Goal: Information Seeking & Learning: Learn about a topic

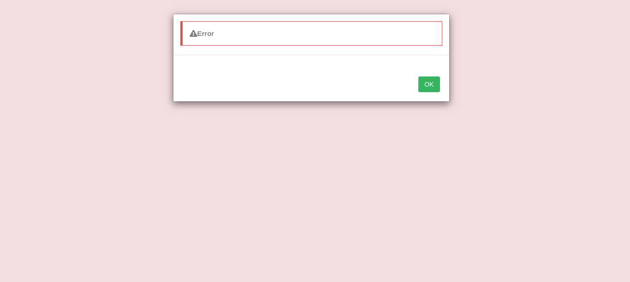
click at [433, 84] on button "OK" at bounding box center [428, 85] width 21 height 16
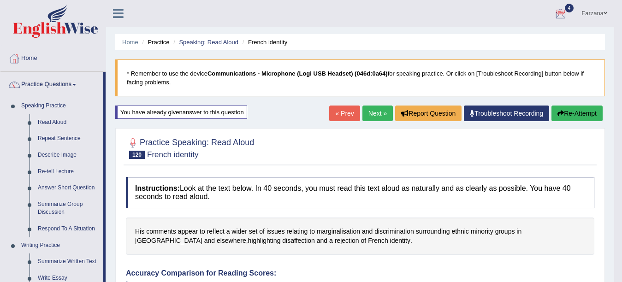
scroll to position [247, 0]
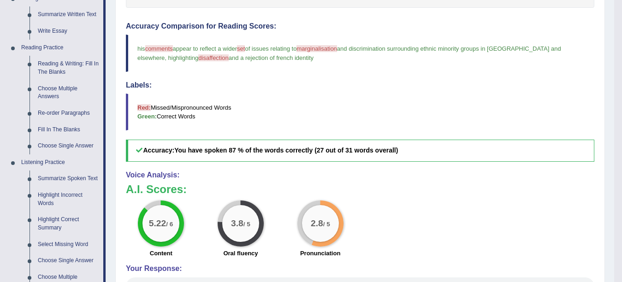
drag, startPoint x: 620, startPoint y: 139, endPoint x: 624, endPoint y: 162, distance: 23.4
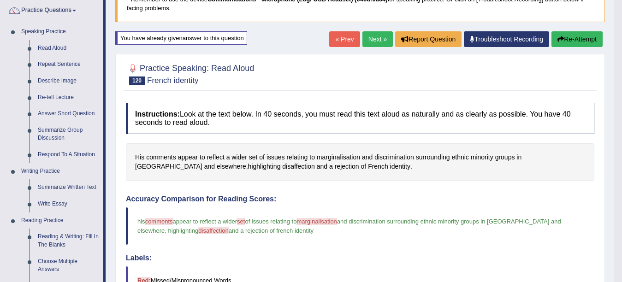
scroll to position [59, 0]
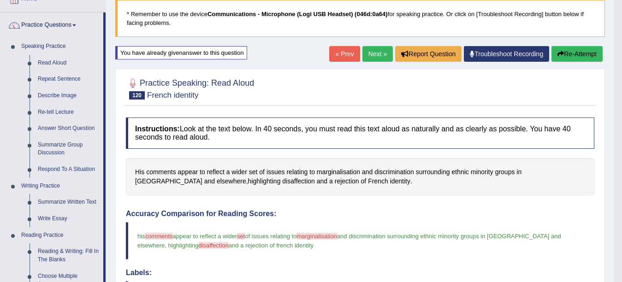
drag, startPoint x: 384, startPoint y: 85, endPoint x: 383, endPoint y: 67, distance: 18.0
click at [383, 67] on div "Home Practice Speaking: Read Aloud French identity * Remember to use the device…" at bounding box center [360, 242] width 508 height 602
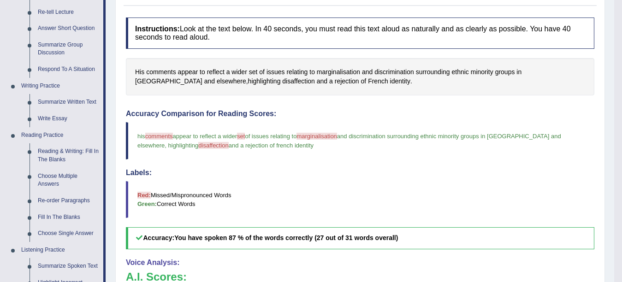
scroll to position [57, 0]
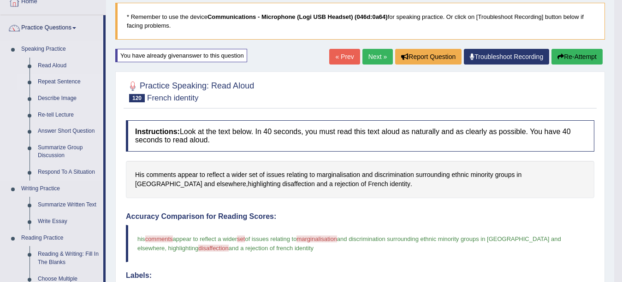
click at [53, 80] on link "Repeat Sentence" at bounding box center [69, 82] width 70 height 17
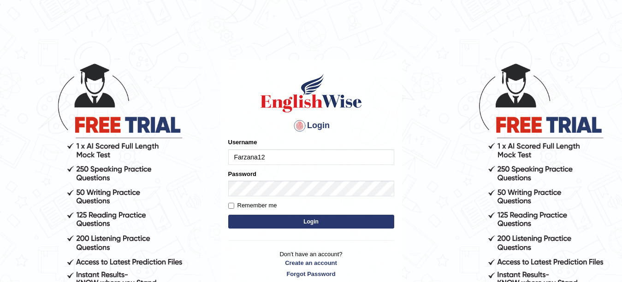
type input "Farzana12"
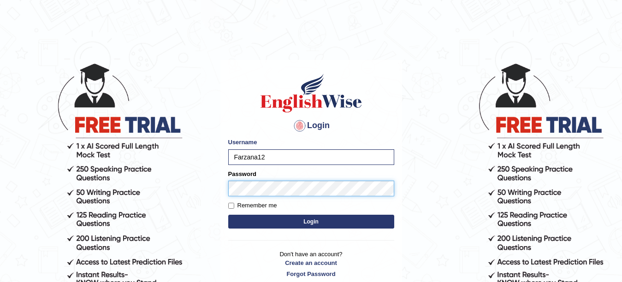
click at [228, 215] on button "Login" at bounding box center [311, 222] width 166 height 14
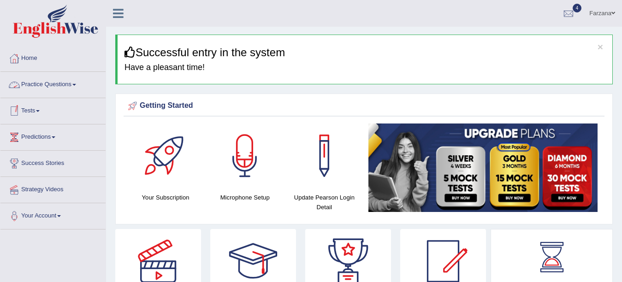
click at [68, 88] on link "Practice Questions" at bounding box center [52, 83] width 105 height 23
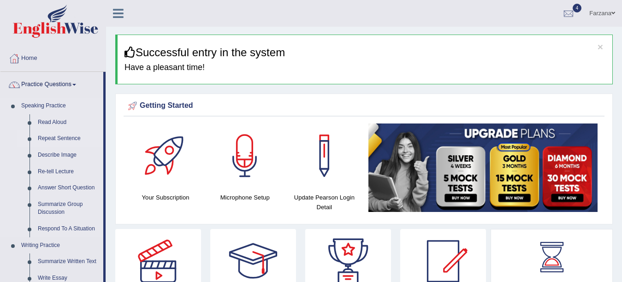
click at [59, 138] on link "Repeat Sentence" at bounding box center [69, 138] width 70 height 17
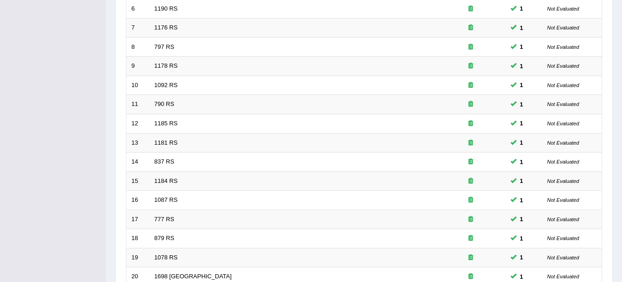
scroll to position [328, 0]
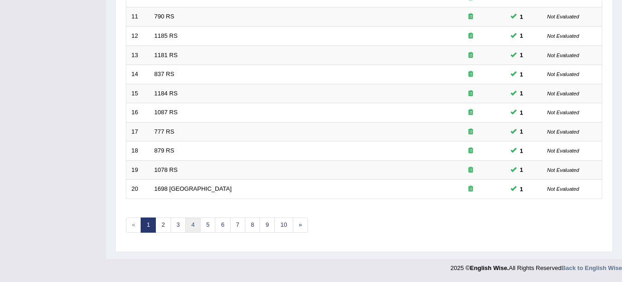
click at [190, 227] on link "4" at bounding box center [192, 225] width 15 height 15
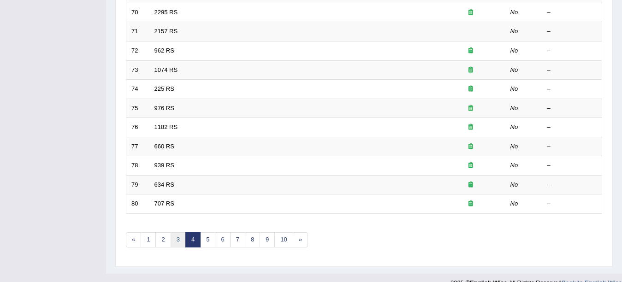
click at [176, 240] on link "3" at bounding box center [178, 239] width 15 height 15
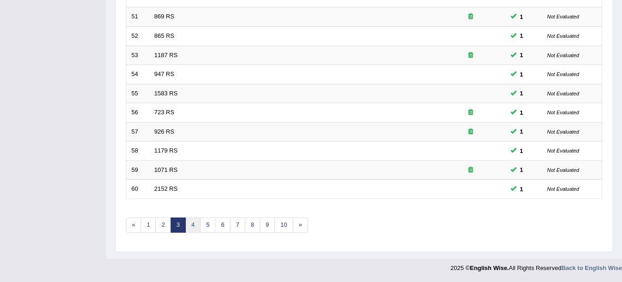
click at [193, 226] on link "4" at bounding box center [192, 225] width 15 height 15
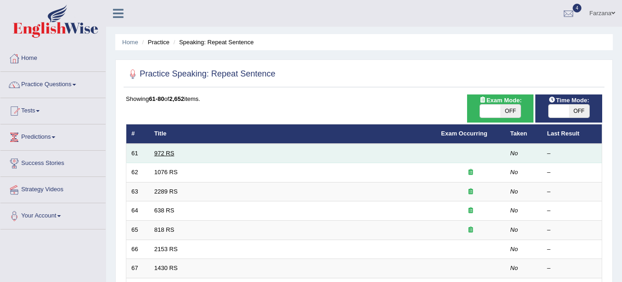
click at [165, 150] on link "972 RS" at bounding box center [164, 153] width 20 height 7
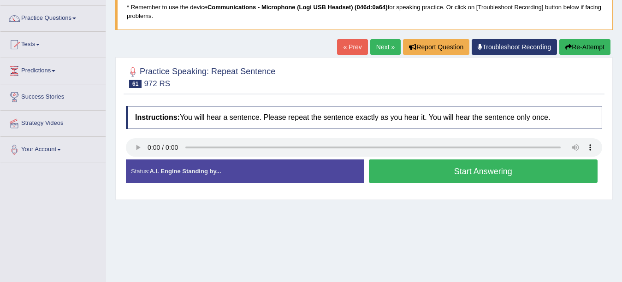
scroll to position [85, 0]
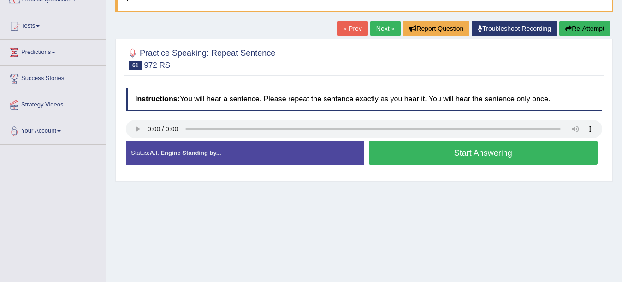
click at [469, 157] on button "Start Answering" at bounding box center [483, 153] width 229 height 24
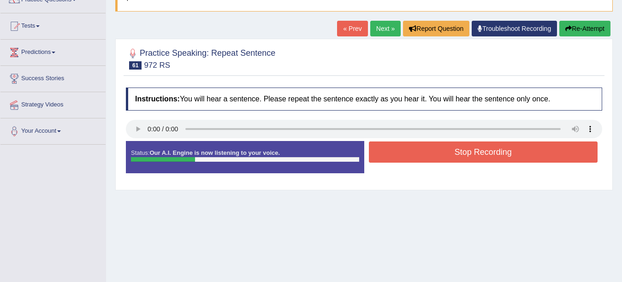
click at [469, 157] on button "Stop Recording" at bounding box center [483, 152] width 229 height 21
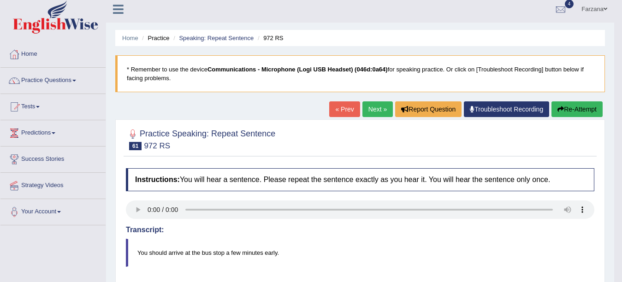
scroll to position [0, 0]
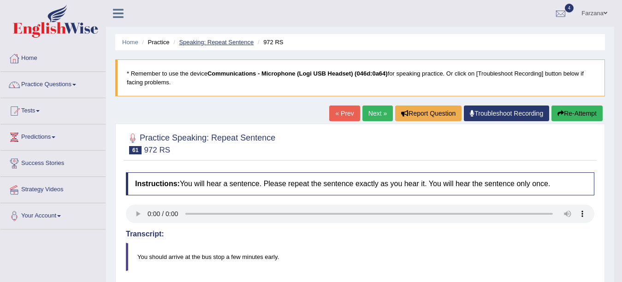
click at [214, 43] on link "Speaking: Repeat Sentence" at bounding box center [216, 42] width 75 height 7
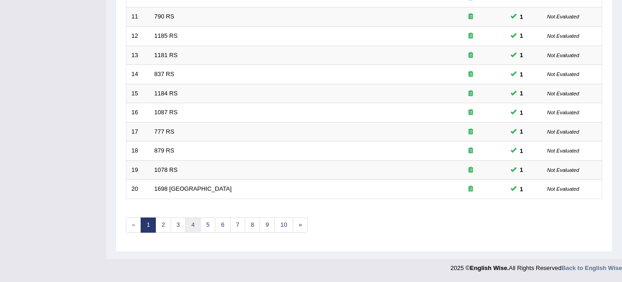
click at [195, 230] on link "4" at bounding box center [192, 225] width 15 height 15
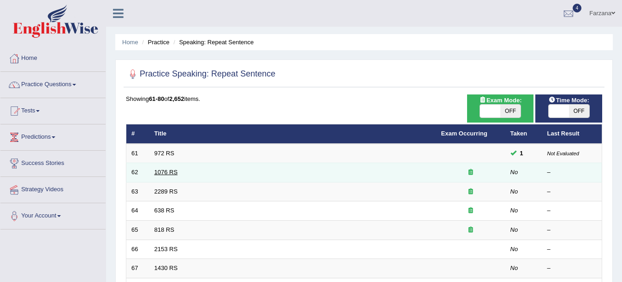
click at [161, 171] on link "1076 RS" at bounding box center [166, 172] width 24 height 7
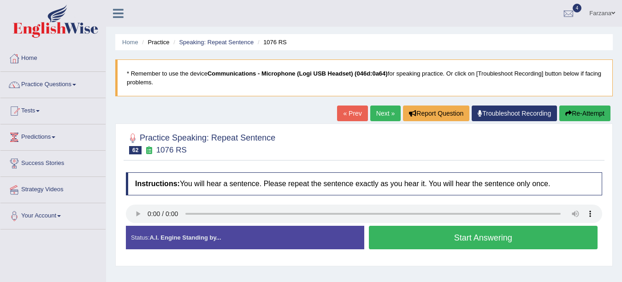
click at [422, 237] on button "Start Answering" at bounding box center [483, 238] width 229 height 24
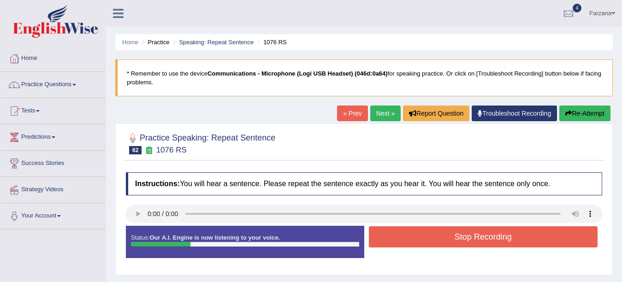
click at [422, 237] on button "Stop Recording" at bounding box center [483, 236] width 229 height 21
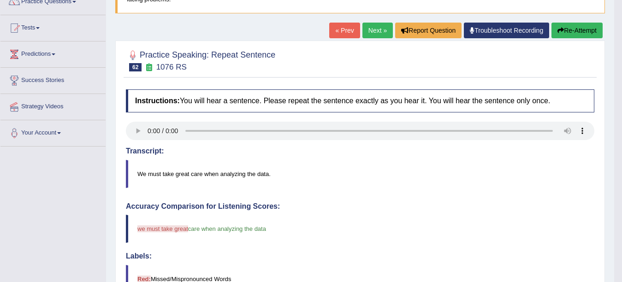
scroll to position [57, 0]
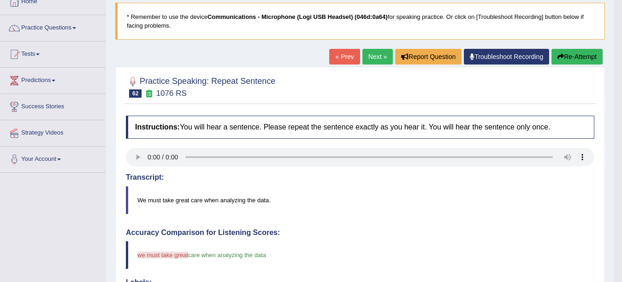
click at [585, 52] on button "Re-Attempt" at bounding box center [576, 57] width 51 height 16
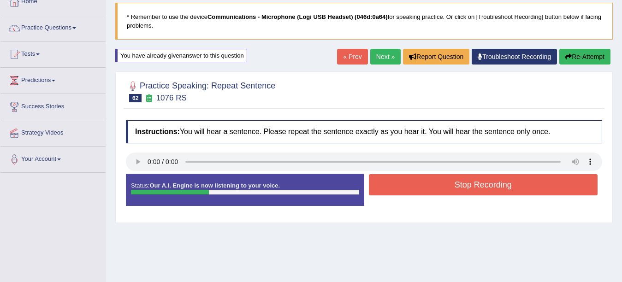
click at [474, 190] on button "Stop Recording" at bounding box center [483, 184] width 229 height 21
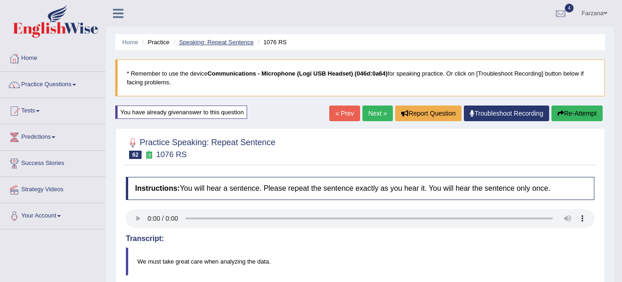
click at [226, 41] on link "Speaking: Repeat Sentence" at bounding box center [216, 42] width 75 height 7
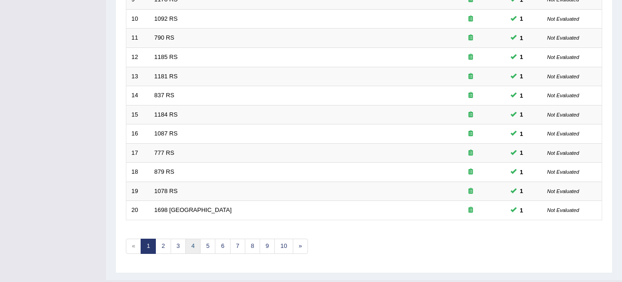
click at [190, 252] on link "4" at bounding box center [192, 246] width 15 height 15
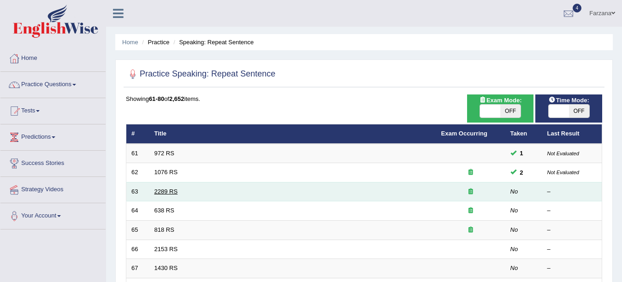
click at [170, 188] on link "2289 RS" at bounding box center [166, 191] width 24 height 7
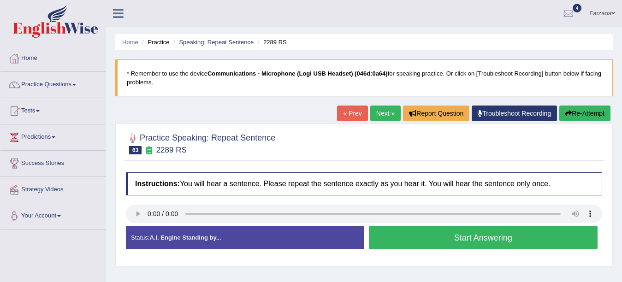
click at [454, 241] on button "Start Answering" at bounding box center [483, 238] width 229 height 24
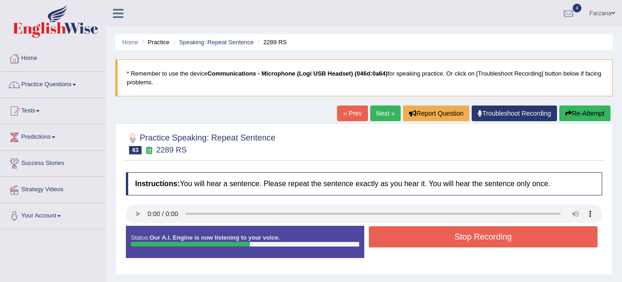
click at [454, 241] on button "Stop Recording" at bounding box center [483, 236] width 229 height 21
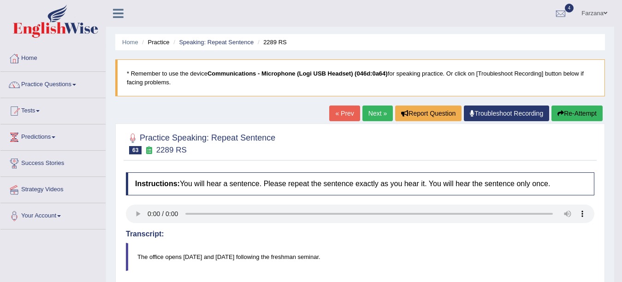
click at [378, 112] on link "Next »" at bounding box center [377, 114] width 30 height 16
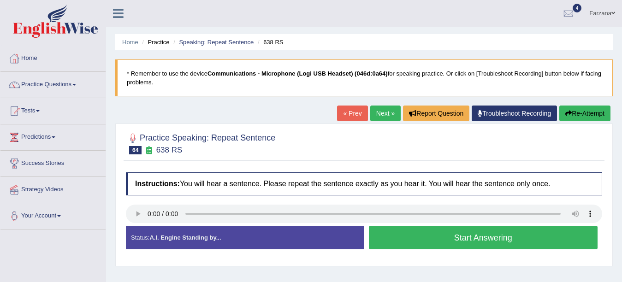
click at [430, 236] on button "Start Answering" at bounding box center [483, 238] width 229 height 24
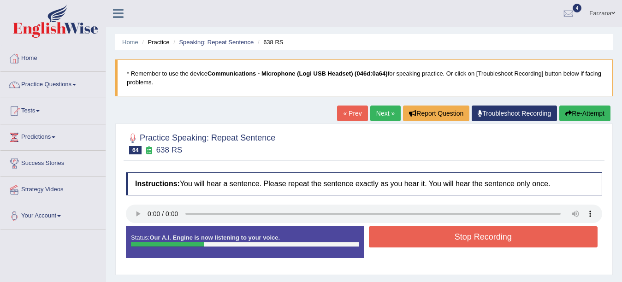
click at [390, 237] on button "Stop Recording" at bounding box center [483, 236] width 229 height 21
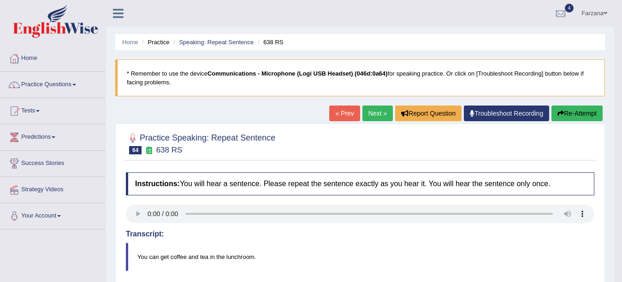
click at [568, 107] on button "Re-Attempt" at bounding box center [576, 114] width 51 height 16
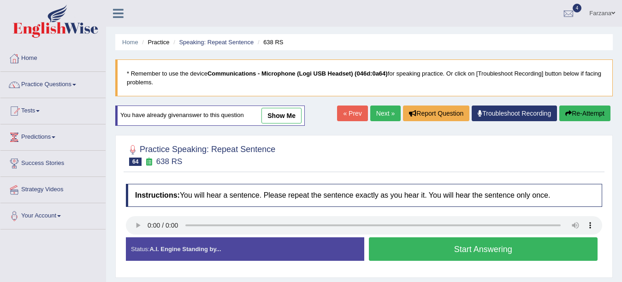
click at [419, 246] on button "Start Answering" at bounding box center [483, 249] width 229 height 24
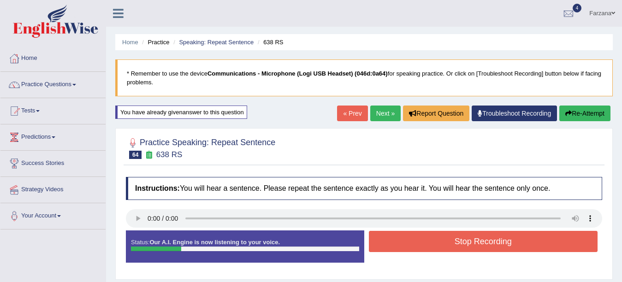
click at [419, 246] on button "Stop Recording" at bounding box center [483, 241] width 229 height 21
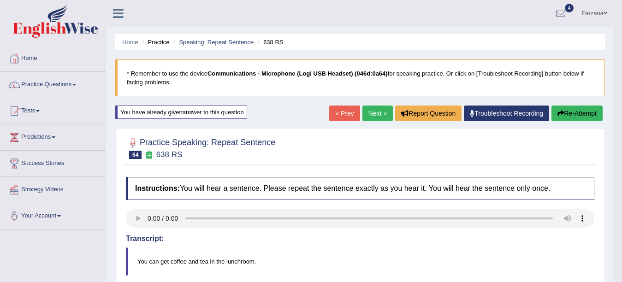
click at [381, 113] on link "Next »" at bounding box center [377, 114] width 30 height 16
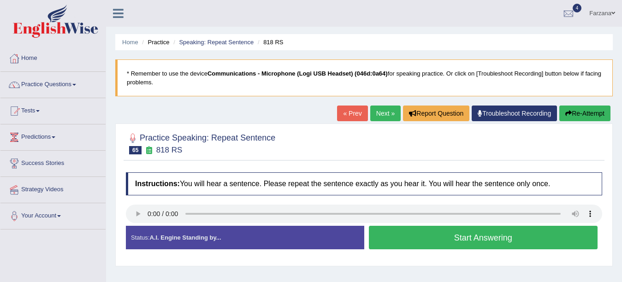
click at [392, 234] on button "Start Answering" at bounding box center [483, 238] width 229 height 24
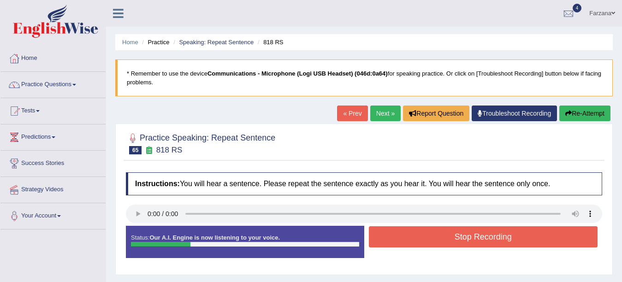
click at [392, 234] on button "Stop Recording" at bounding box center [483, 236] width 229 height 21
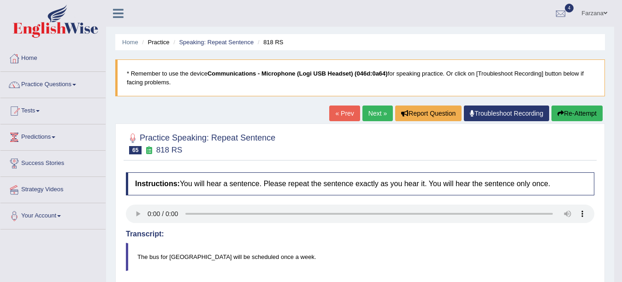
click at [376, 112] on link "Next »" at bounding box center [377, 114] width 30 height 16
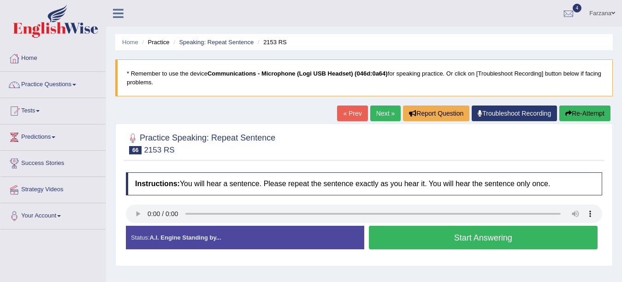
click at [425, 244] on button "Start Answering" at bounding box center [483, 238] width 229 height 24
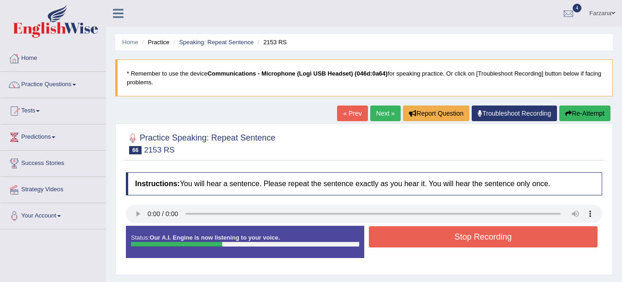
click at [424, 240] on button "Stop Recording" at bounding box center [483, 236] width 229 height 21
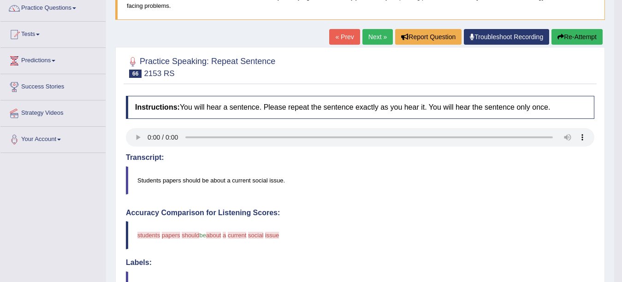
scroll to position [74, 0]
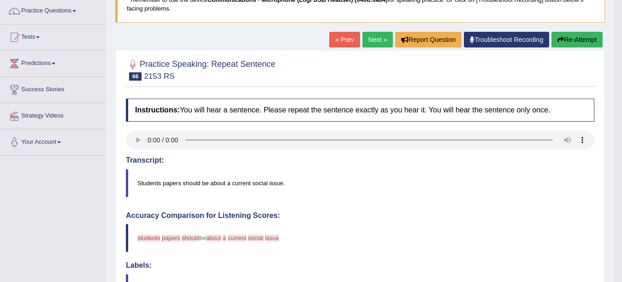
click at [374, 40] on link "Next »" at bounding box center [377, 40] width 30 height 16
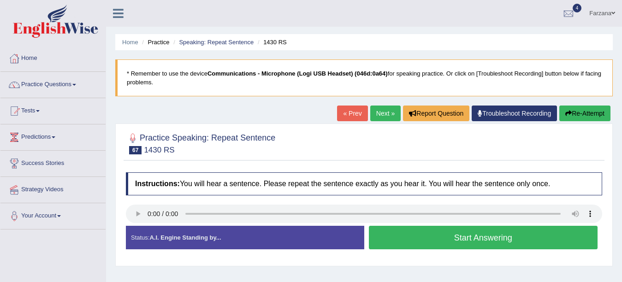
click at [411, 244] on button "Start Answering" at bounding box center [483, 238] width 229 height 24
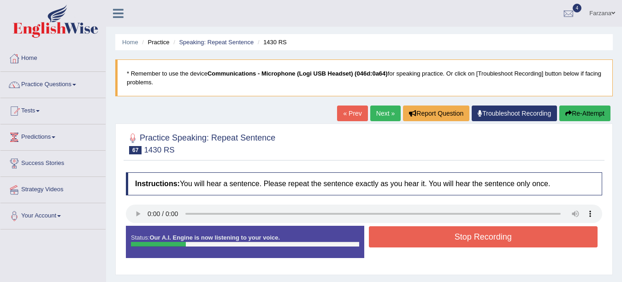
click at [411, 244] on button "Stop Recording" at bounding box center [483, 236] width 229 height 21
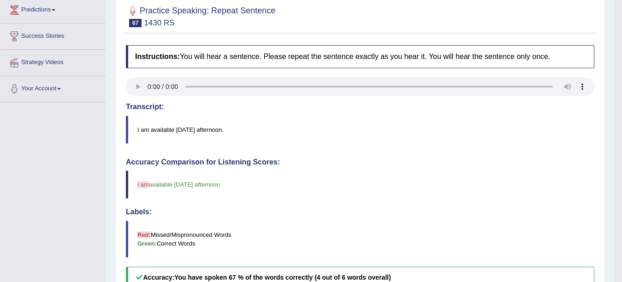
scroll to position [52, 0]
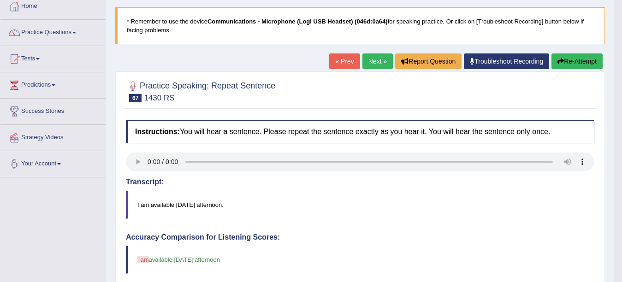
click at [570, 63] on button "Re-Attempt" at bounding box center [576, 61] width 51 height 16
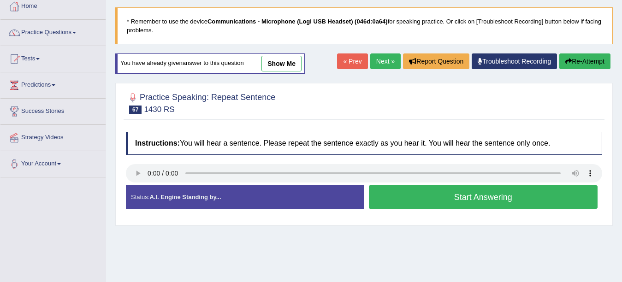
click at [477, 195] on button "Start Answering" at bounding box center [483, 197] width 229 height 24
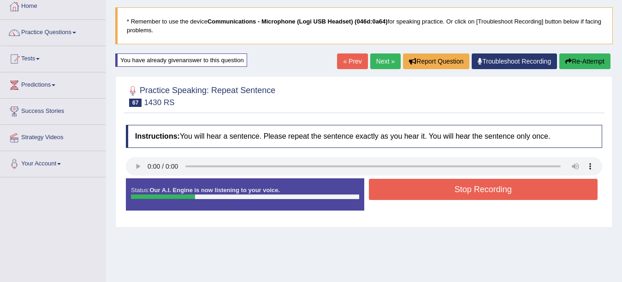
click at [477, 195] on button "Stop Recording" at bounding box center [483, 189] width 229 height 21
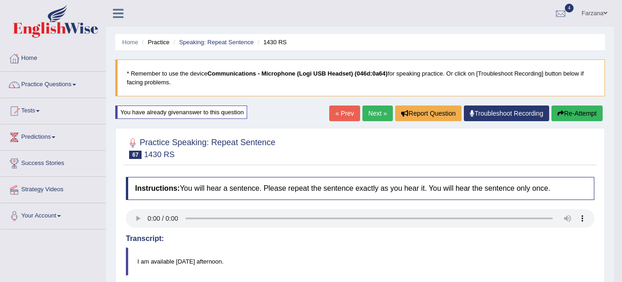
click at [376, 112] on link "Next »" at bounding box center [377, 114] width 30 height 16
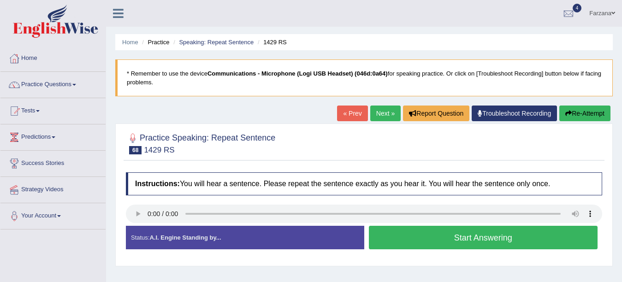
click at [460, 235] on button "Start Answering" at bounding box center [483, 238] width 229 height 24
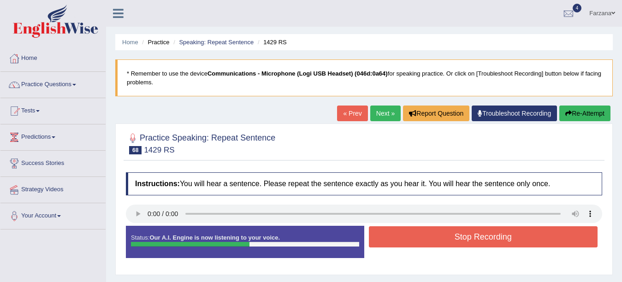
click at [460, 235] on button "Stop Recording" at bounding box center [483, 236] width 229 height 21
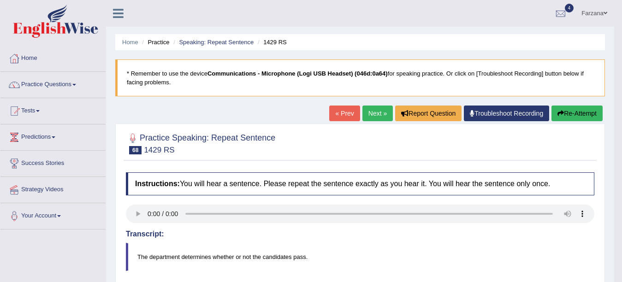
click at [570, 111] on button "Re-Attempt" at bounding box center [576, 114] width 51 height 16
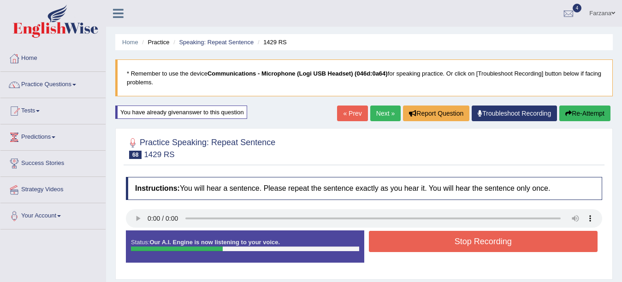
click at [438, 238] on button "Stop Recording" at bounding box center [483, 241] width 229 height 21
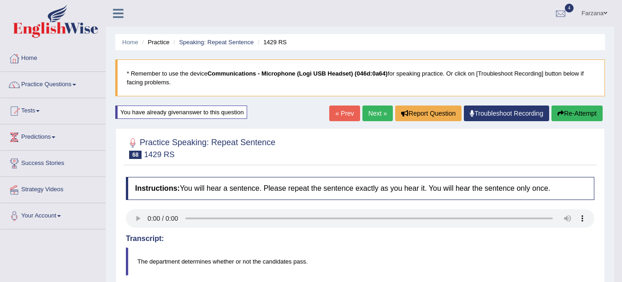
click at [378, 112] on link "Next »" at bounding box center [377, 114] width 30 height 16
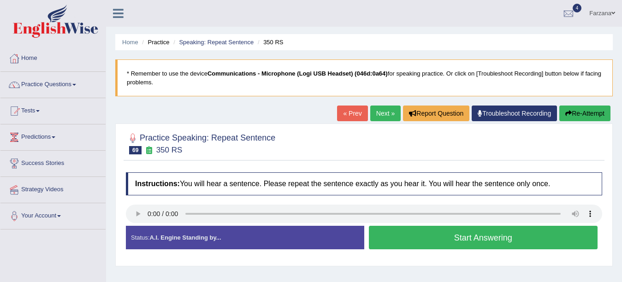
click at [458, 247] on button "Start Answering" at bounding box center [483, 238] width 229 height 24
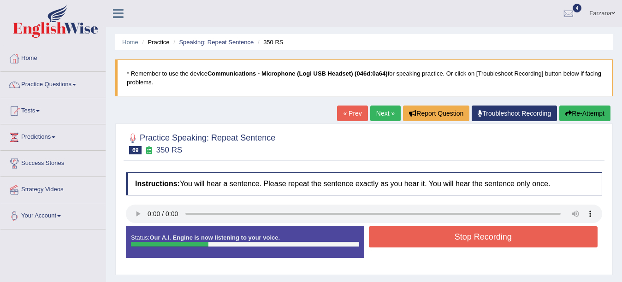
click at [458, 247] on button "Stop Recording" at bounding box center [483, 236] width 229 height 21
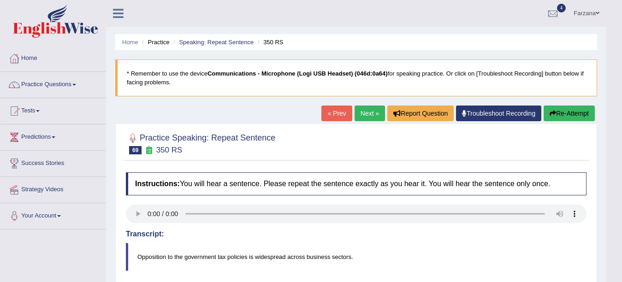
drag, startPoint x: 629, startPoint y: 154, endPoint x: 629, endPoint y: 173, distance: 18.4
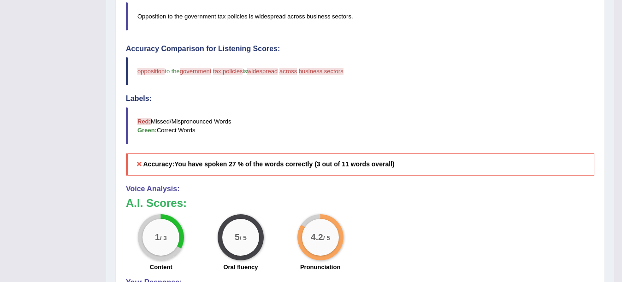
scroll to position [242, 0]
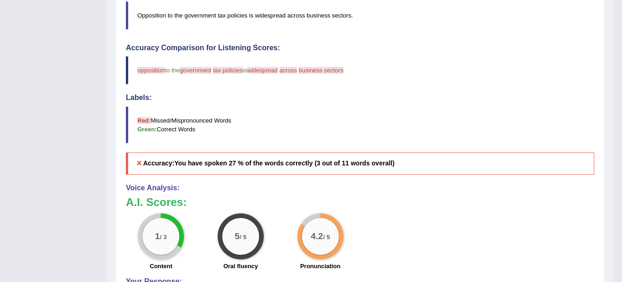
drag, startPoint x: 621, startPoint y: 210, endPoint x: 626, endPoint y: 206, distance: 6.6
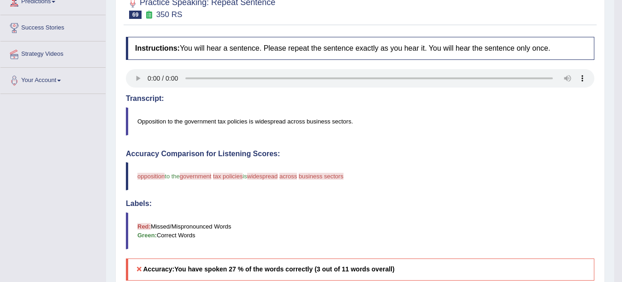
scroll to position [0, 0]
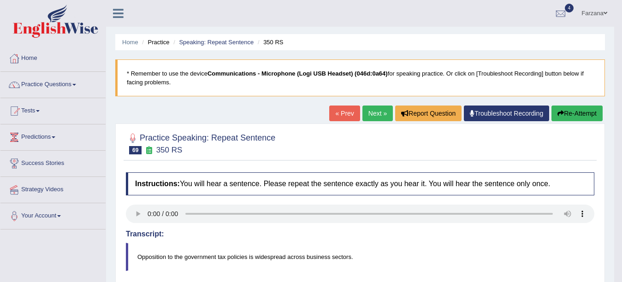
click at [380, 112] on link "Next »" at bounding box center [377, 114] width 30 height 16
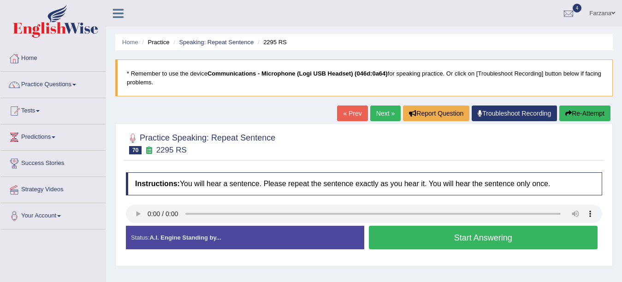
click at [402, 233] on button "Start Answering" at bounding box center [483, 238] width 229 height 24
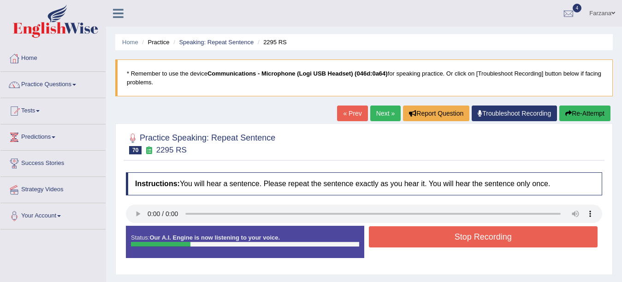
click at [402, 233] on button "Stop Recording" at bounding box center [483, 236] width 229 height 21
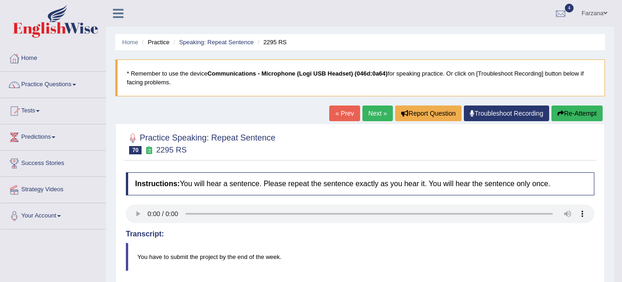
click at [377, 112] on link "Next »" at bounding box center [377, 114] width 30 height 16
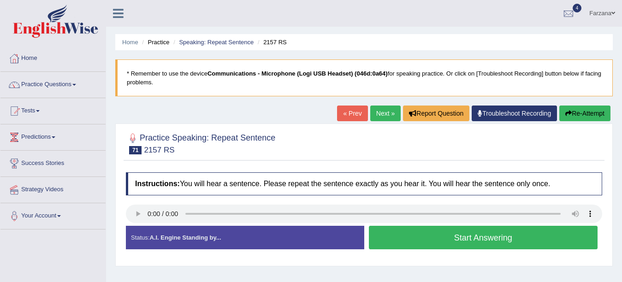
click at [405, 235] on button "Start Answering" at bounding box center [483, 238] width 229 height 24
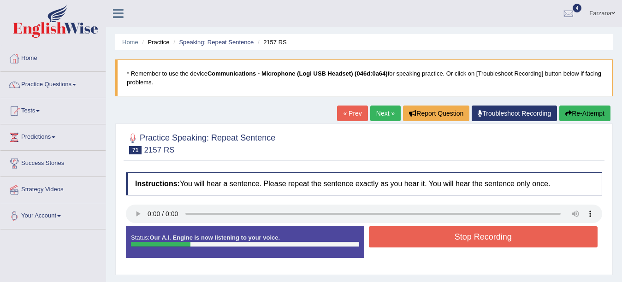
click at [405, 235] on button "Stop Recording" at bounding box center [483, 236] width 229 height 21
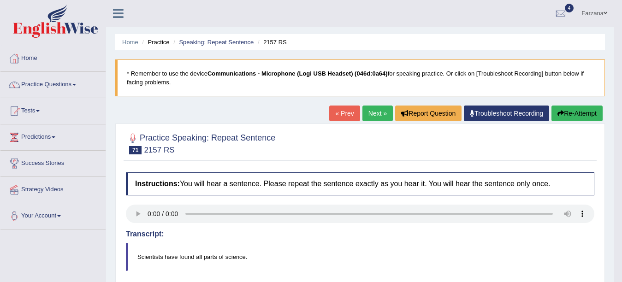
click at [366, 116] on link "Next »" at bounding box center [377, 114] width 30 height 16
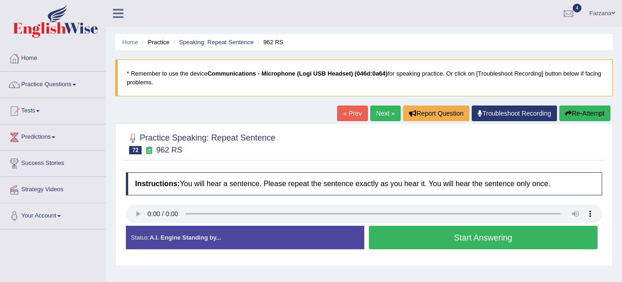
click at [448, 237] on button "Start Answering" at bounding box center [483, 238] width 229 height 24
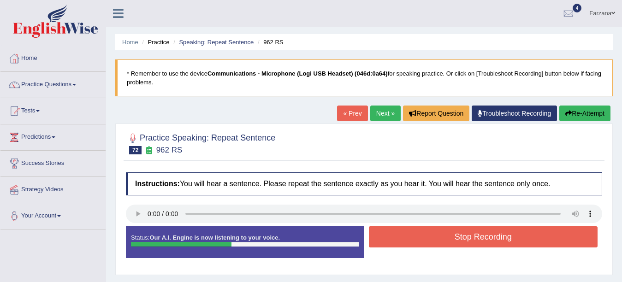
click at [448, 237] on button "Stop Recording" at bounding box center [483, 236] width 229 height 21
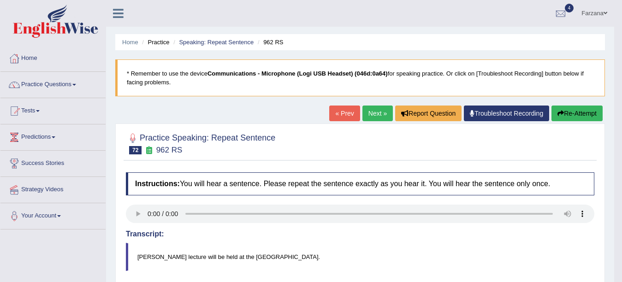
click at [378, 114] on link "Next »" at bounding box center [377, 114] width 30 height 16
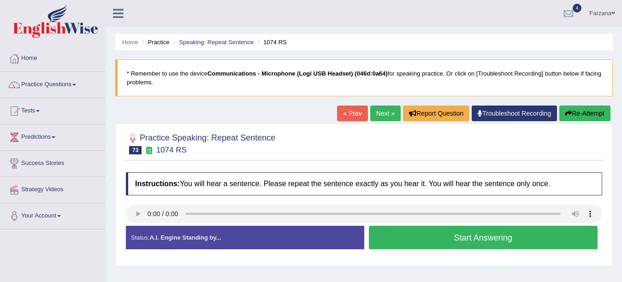
click at [416, 232] on button "Start Answering" at bounding box center [483, 238] width 229 height 24
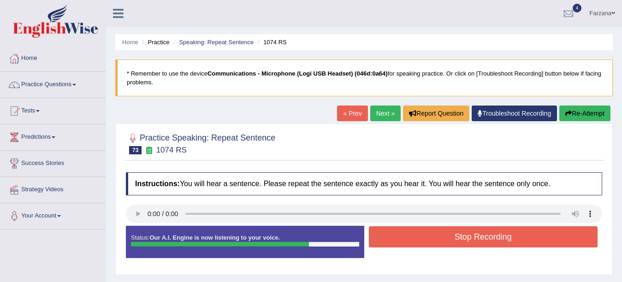
click at [416, 232] on button "Stop Recording" at bounding box center [483, 236] width 229 height 21
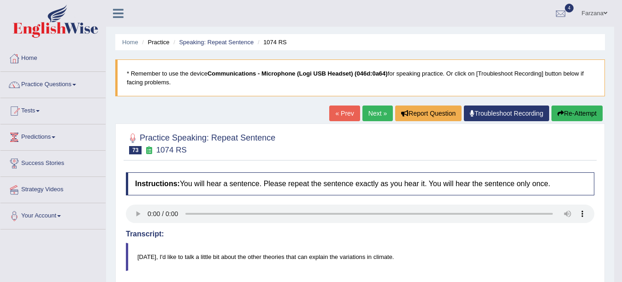
click at [380, 111] on link "Next »" at bounding box center [377, 114] width 30 height 16
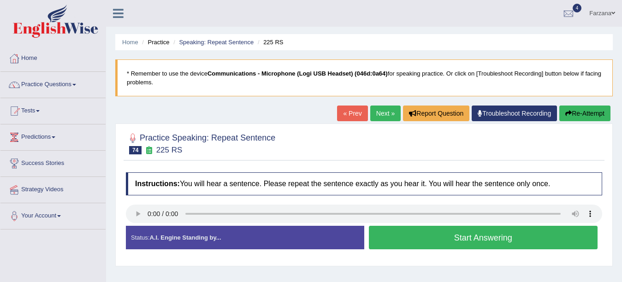
click at [398, 232] on button "Start Answering" at bounding box center [483, 238] width 229 height 24
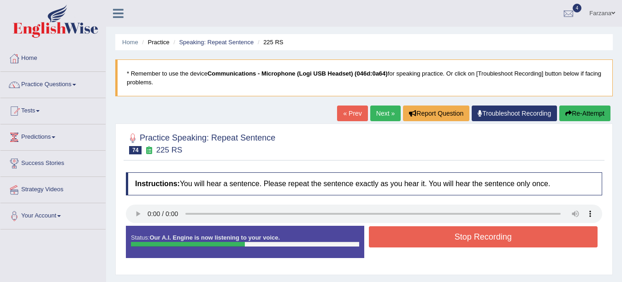
click at [398, 232] on button "Stop Recording" at bounding box center [483, 236] width 229 height 21
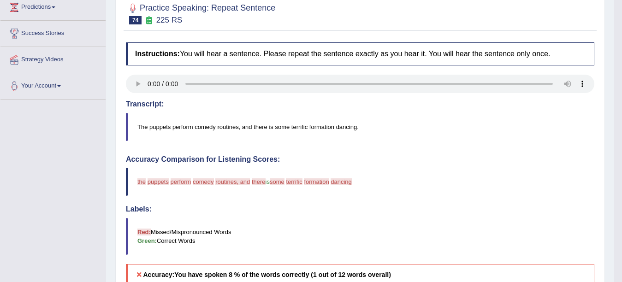
scroll to position [111, 0]
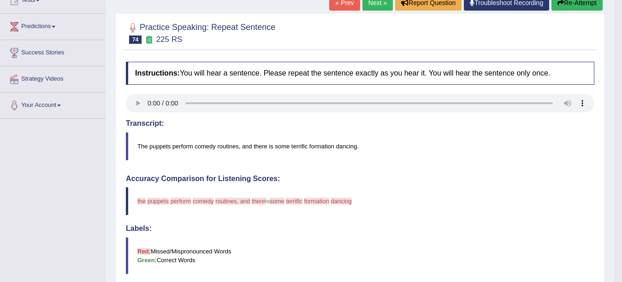
click at [362, 3] on link "Next »" at bounding box center [377, 3] width 30 height 16
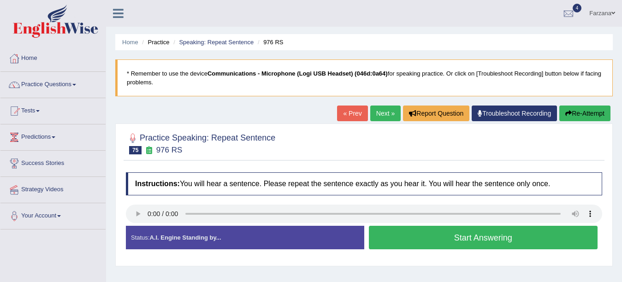
click at [460, 242] on button "Start Answering" at bounding box center [483, 238] width 229 height 24
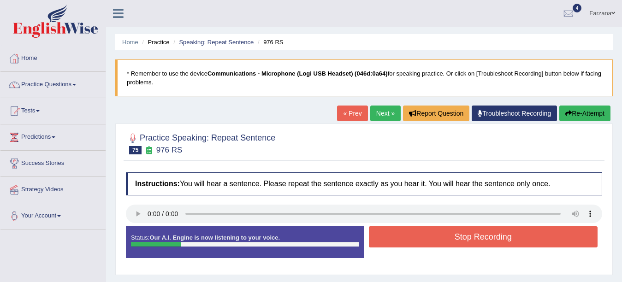
click at [460, 242] on button "Stop Recording" at bounding box center [483, 236] width 229 height 21
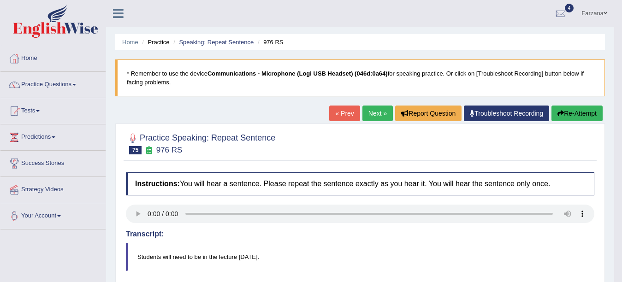
drag, startPoint x: 629, startPoint y: 87, endPoint x: 629, endPoint y: 148, distance: 60.8
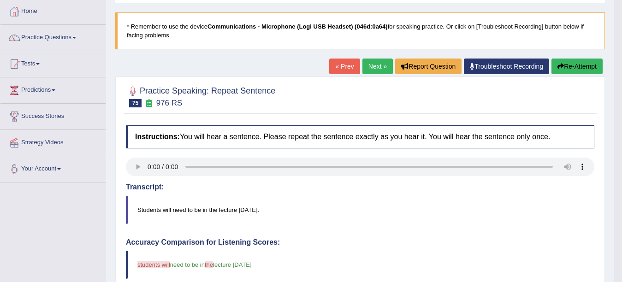
scroll to position [32, 0]
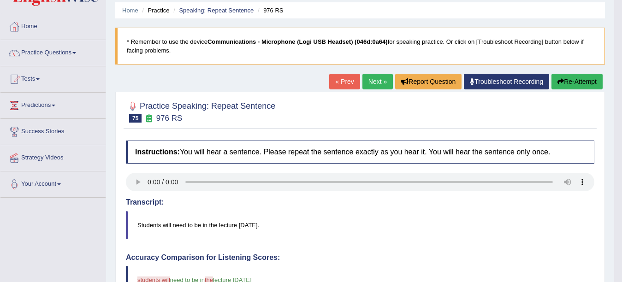
click at [587, 81] on button "Re-Attempt" at bounding box center [576, 82] width 51 height 16
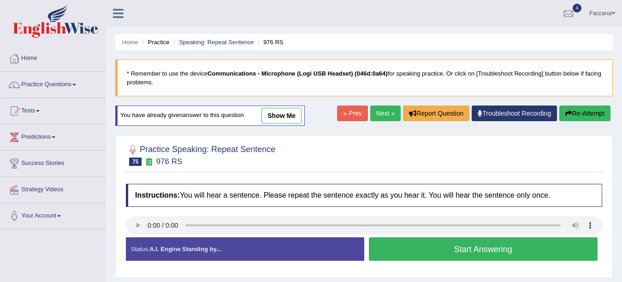
click at [409, 237] on button "Start Answering" at bounding box center [483, 249] width 229 height 24
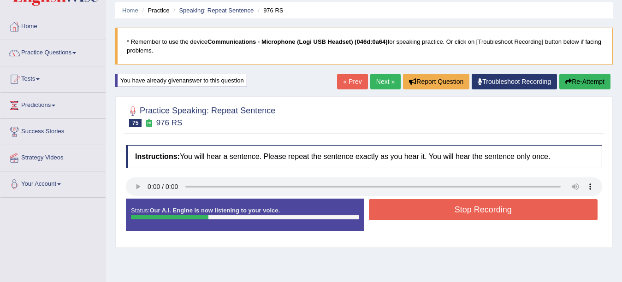
click at [409, 212] on button "Stop Recording" at bounding box center [483, 209] width 229 height 21
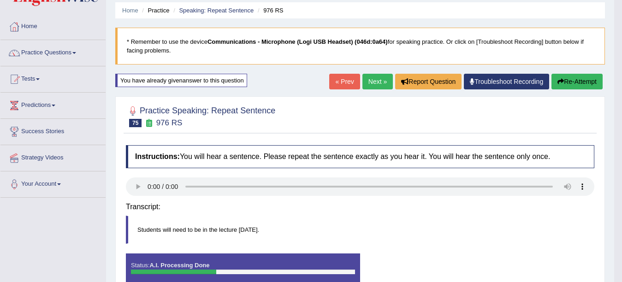
click at [409, 212] on div "Instructions: You will hear a sentence. Please repeat the sentence exactly as y…" at bounding box center [360, 219] width 473 height 157
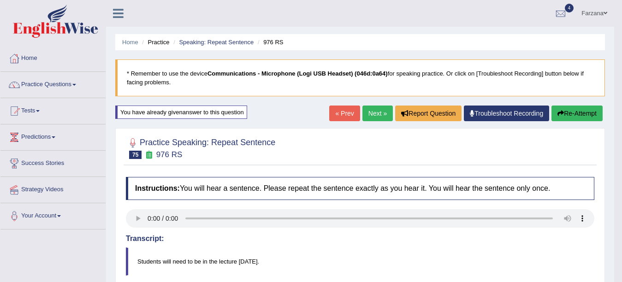
click at [384, 113] on link "Next »" at bounding box center [377, 114] width 30 height 16
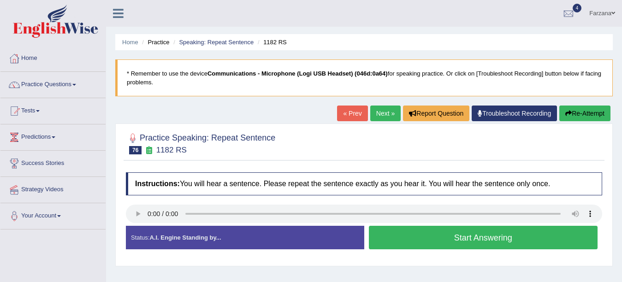
click at [418, 243] on button "Start Answering" at bounding box center [483, 238] width 229 height 24
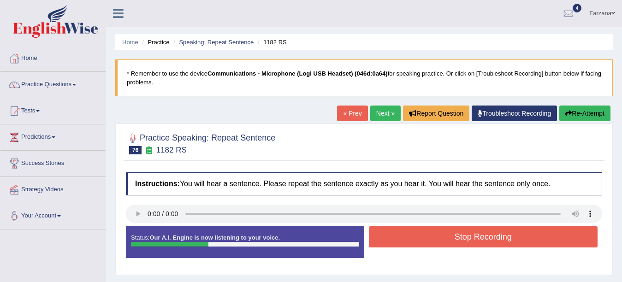
click at [418, 243] on button "Stop Recording" at bounding box center [483, 236] width 229 height 21
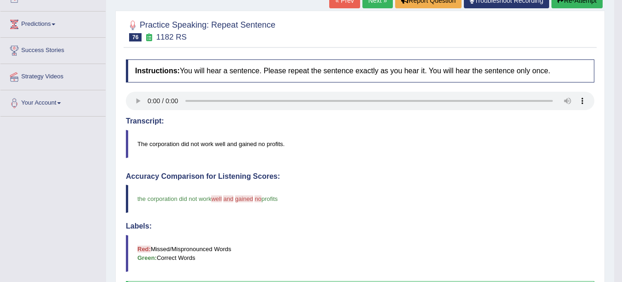
scroll to position [23, 0]
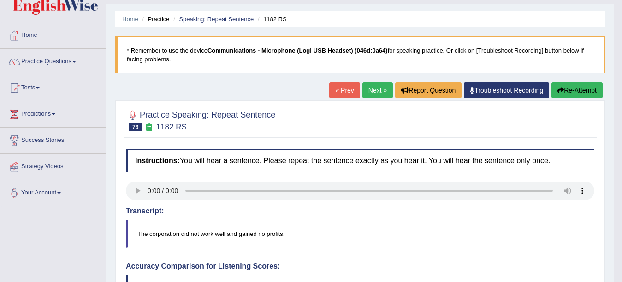
click at [374, 88] on link "Next »" at bounding box center [377, 91] width 30 height 16
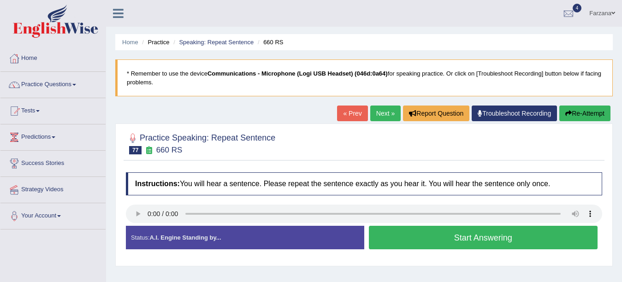
click at [459, 227] on button "Start Answering" at bounding box center [483, 238] width 229 height 24
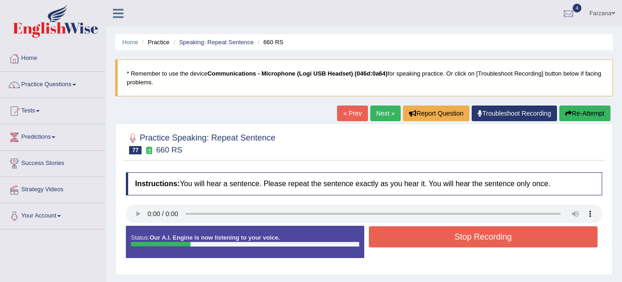
click at [459, 227] on button "Stop Recording" at bounding box center [483, 236] width 229 height 21
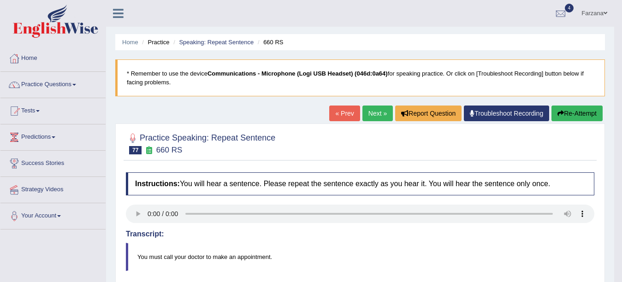
click at [378, 118] on link "Next »" at bounding box center [377, 114] width 30 height 16
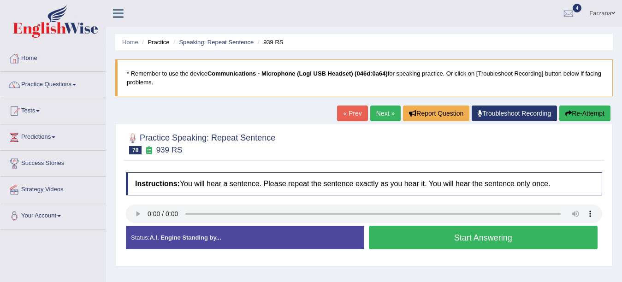
click at [456, 245] on button "Start Answering" at bounding box center [483, 238] width 229 height 24
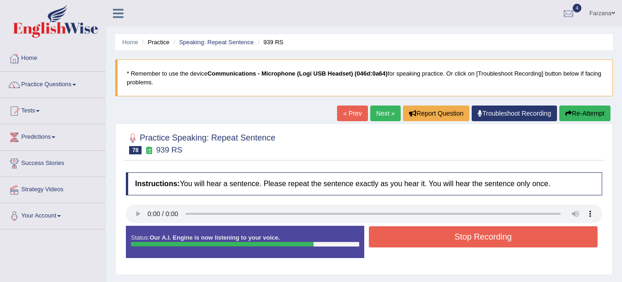
click at [456, 245] on button "Stop Recording" at bounding box center [483, 236] width 229 height 21
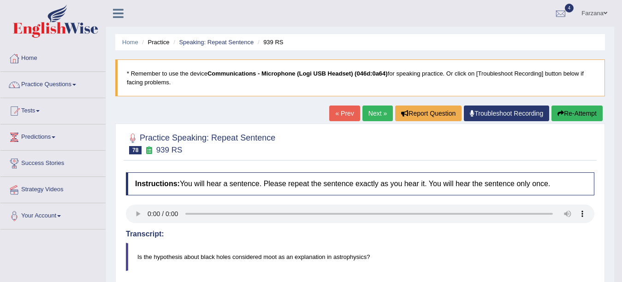
click at [370, 117] on link "Next »" at bounding box center [377, 114] width 30 height 16
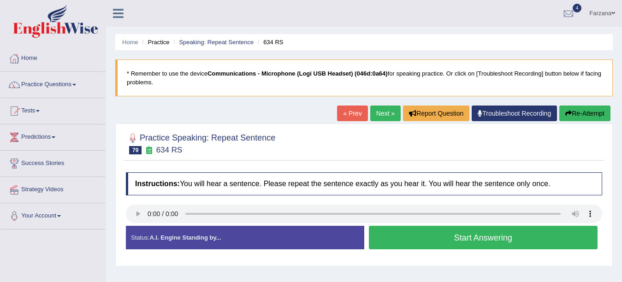
click at [447, 244] on button "Start Answering" at bounding box center [483, 238] width 229 height 24
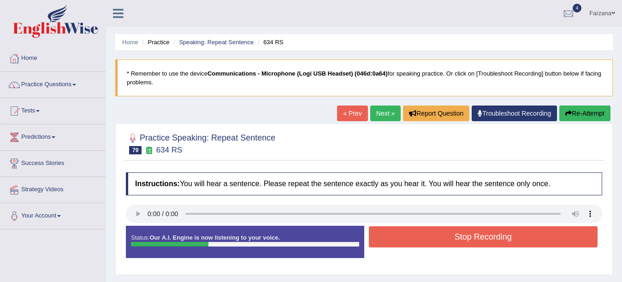
click at [447, 244] on button "Stop Recording" at bounding box center [483, 236] width 229 height 21
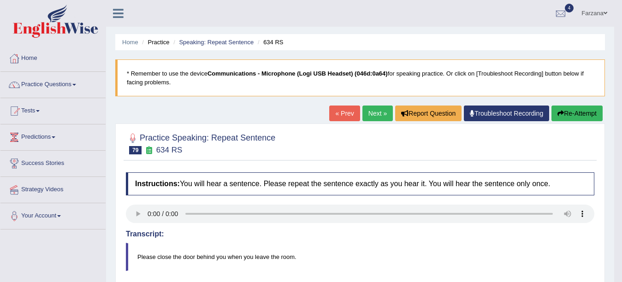
click at [371, 110] on link "Next »" at bounding box center [377, 114] width 30 height 16
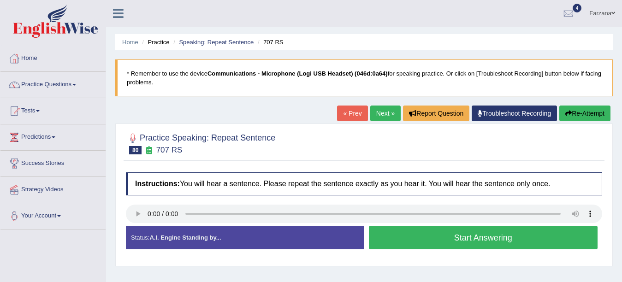
click at [408, 235] on button "Start Answering" at bounding box center [483, 238] width 229 height 24
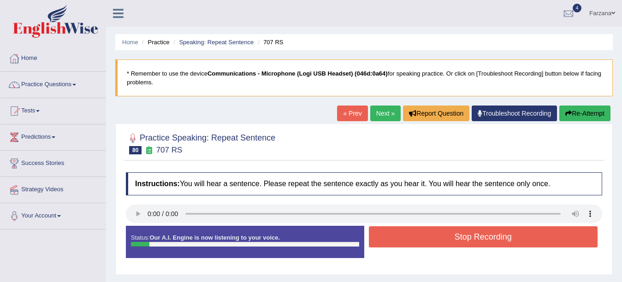
click at [429, 236] on button "Stop Recording" at bounding box center [483, 236] width 229 height 21
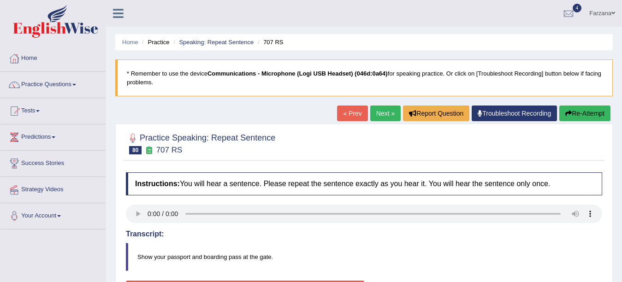
click at [344, 112] on link "« Prev" at bounding box center [352, 114] width 30 height 16
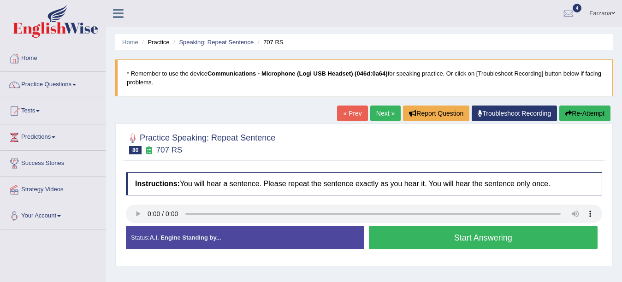
click at [373, 234] on button "Start Answering" at bounding box center [483, 238] width 229 height 24
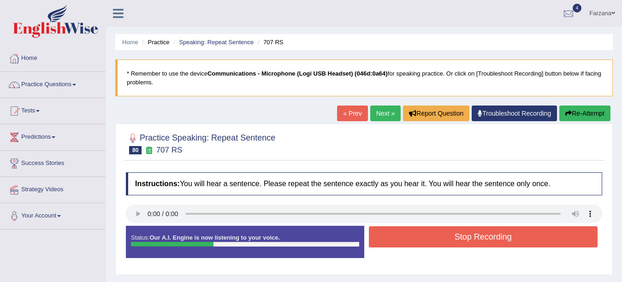
click at [373, 234] on button "Stop Recording" at bounding box center [483, 236] width 229 height 21
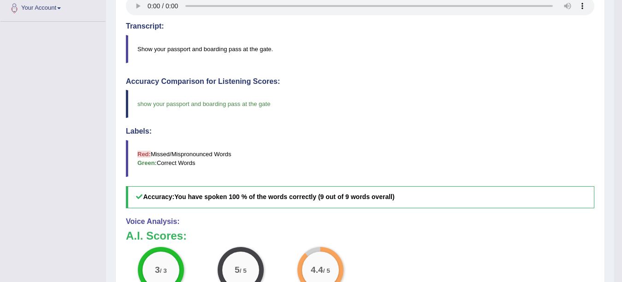
scroll to position [80, 0]
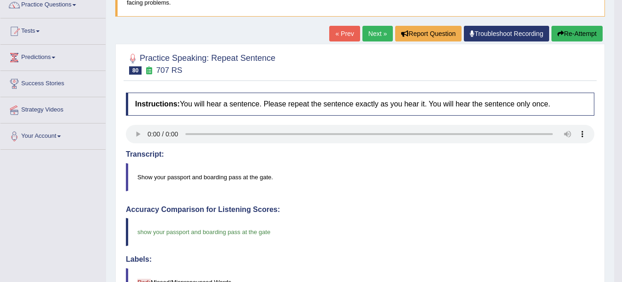
click at [563, 43] on div "« Prev Next » Report Question Troubleshoot Recording Re-Attempt" at bounding box center [467, 35] width 276 height 18
click at [560, 35] on icon "button" at bounding box center [560, 33] width 6 height 6
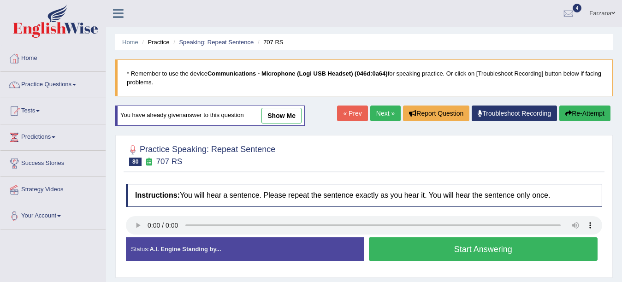
scroll to position [124, 0]
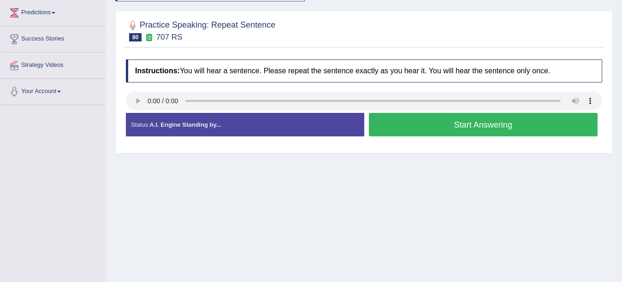
click at [535, 118] on button "Start Answering" at bounding box center [483, 125] width 229 height 24
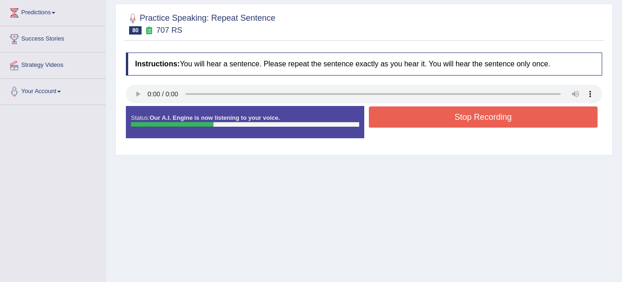
click at [535, 118] on button "Stop Recording" at bounding box center [483, 116] width 229 height 21
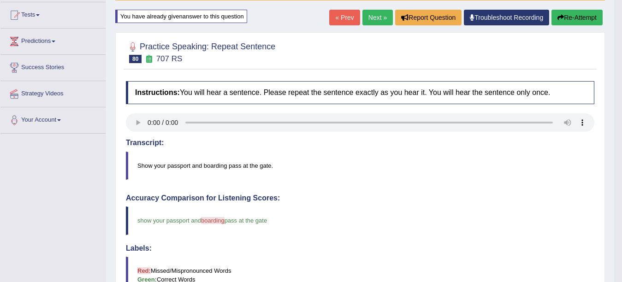
scroll to position [36, 0]
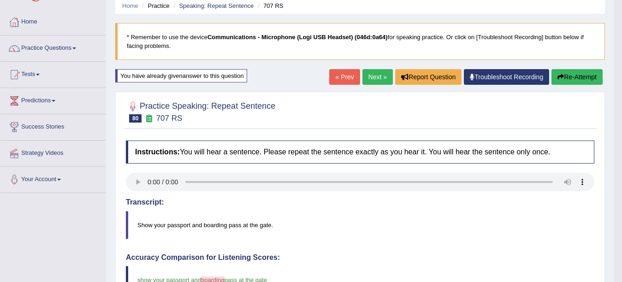
click at [565, 80] on button "Re-Attempt" at bounding box center [576, 77] width 51 height 16
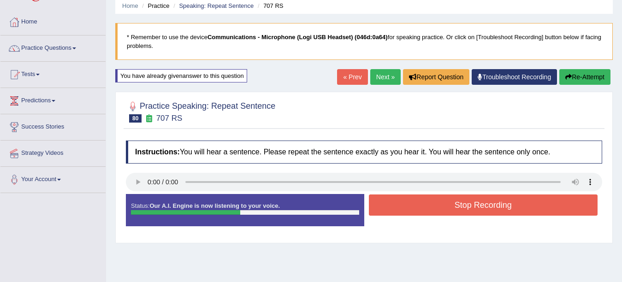
click at [475, 215] on button "Stop Recording" at bounding box center [483, 205] width 229 height 21
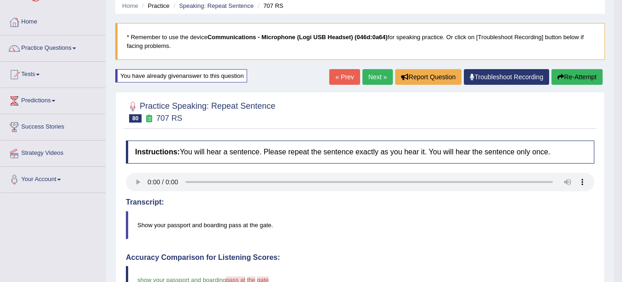
scroll to position [284, 0]
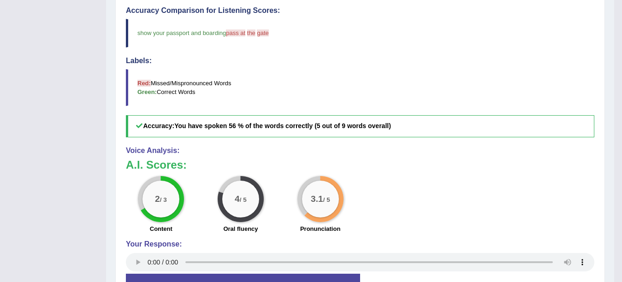
drag, startPoint x: 617, startPoint y: 167, endPoint x: 629, endPoint y: 171, distance: 12.5
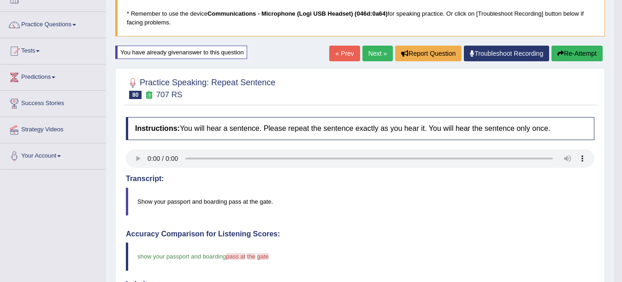
click at [564, 56] on button "Re-Attempt" at bounding box center [576, 54] width 51 height 16
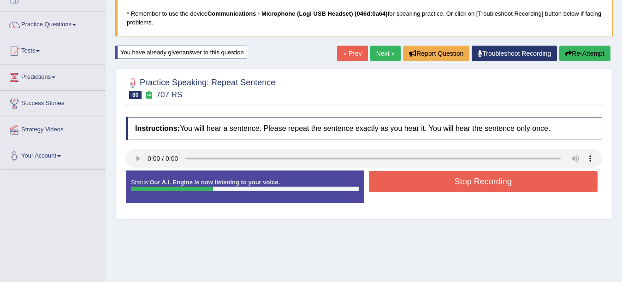
click at [431, 182] on button "Stop Recording" at bounding box center [483, 181] width 229 height 21
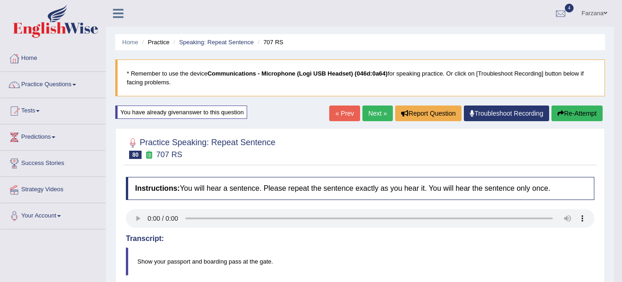
click at [374, 113] on link "Next »" at bounding box center [377, 114] width 30 height 16
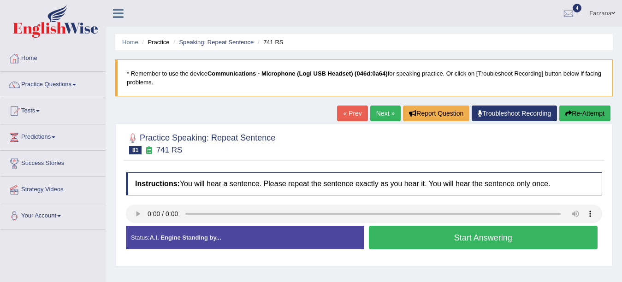
click at [447, 244] on button "Start Answering" at bounding box center [483, 238] width 229 height 24
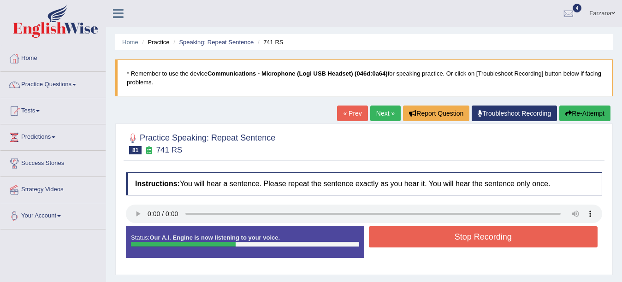
click at [447, 244] on button "Stop Recording" at bounding box center [483, 236] width 229 height 21
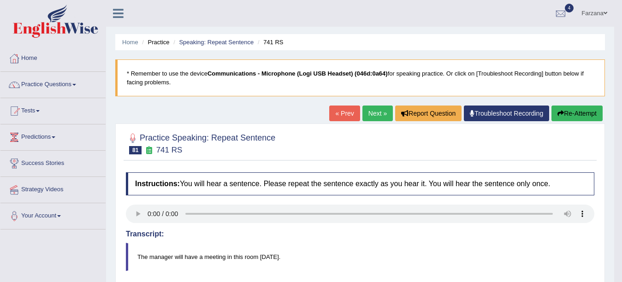
click at [378, 120] on link "Next »" at bounding box center [377, 114] width 30 height 16
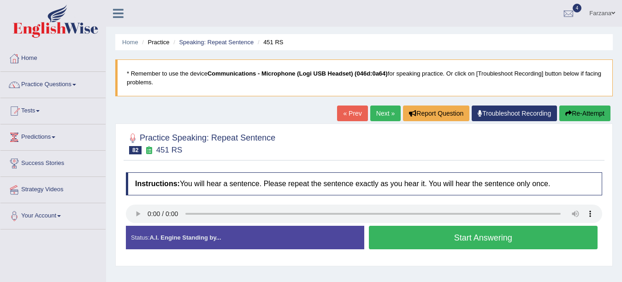
click at [435, 240] on button "Start Answering" at bounding box center [483, 238] width 229 height 24
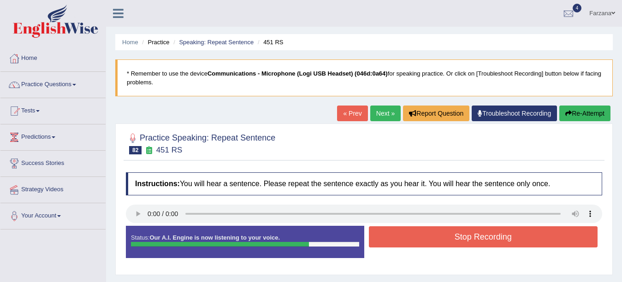
click at [435, 240] on button "Stop Recording" at bounding box center [483, 236] width 229 height 21
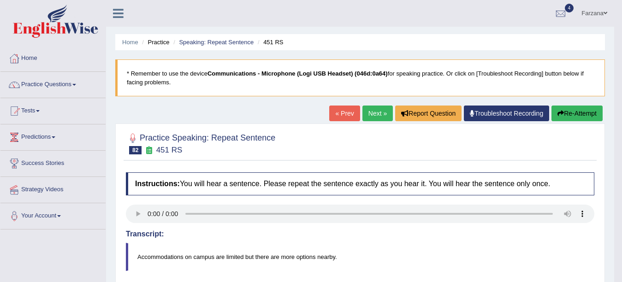
click at [594, 111] on button "Re-Attempt" at bounding box center [576, 114] width 51 height 16
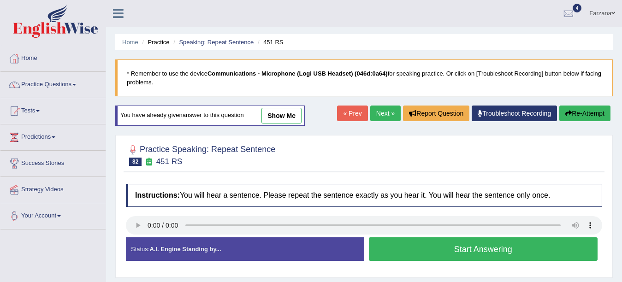
click at [401, 252] on button "Start Answering" at bounding box center [483, 249] width 229 height 24
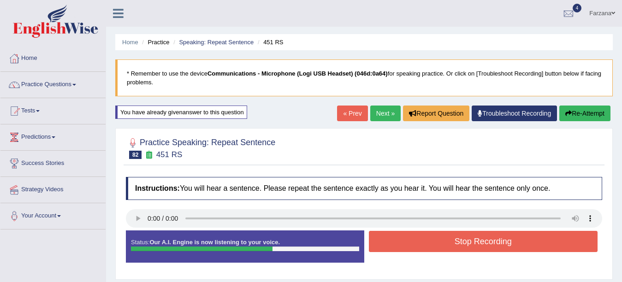
click at [422, 241] on button "Stop Recording" at bounding box center [483, 241] width 229 height 21
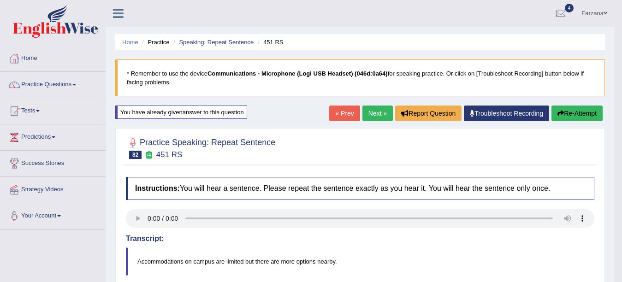
click at [375, 116] on link "Next »" at bounding box center [377, 114] width 30 height 16
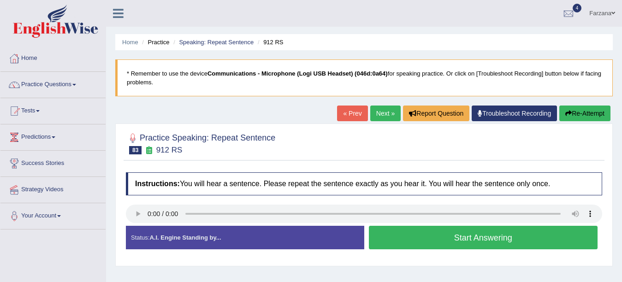
click at [495, 236] on button "Start Answering" at bounding box center [483, 238] width 229 height 24
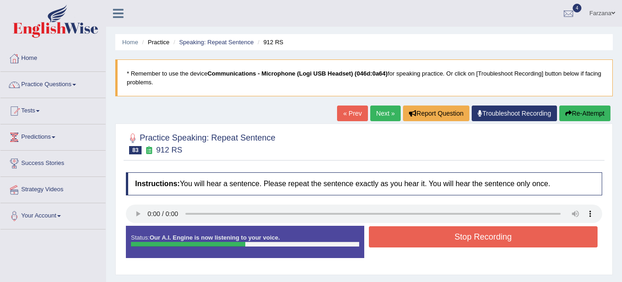
click at [495, 236] on button "Stop Recording" at bounding box center [483, 236] width 229 height 21
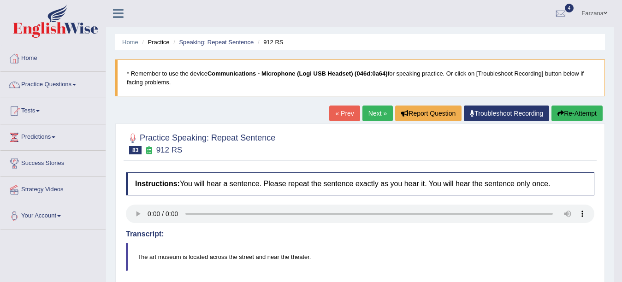
click at [380, 111] on link "Next »" at bounding box center [377, 114] width 30 height 16
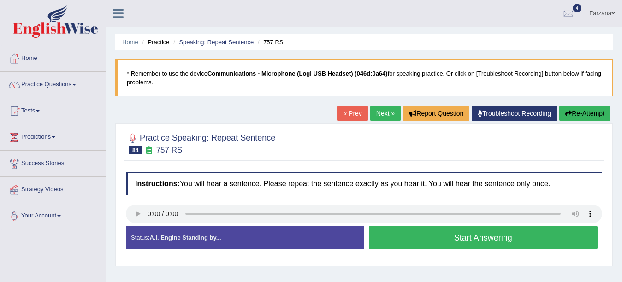
click at [469, 236] on button "Start Answering" at bounding box center [483, 238] width 229 height 24
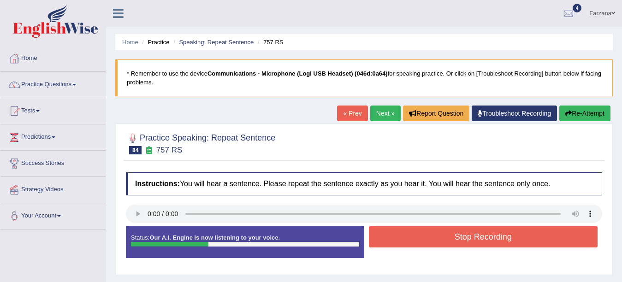
click at [469, 236] on button "Stop Recording" at bounding box center [483, 236] width 229 height 21
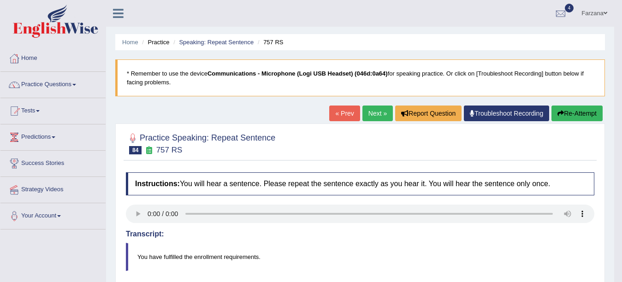
drag, startPoint x: 629, startPoint y: 139, endPoint x: 623, endPoint y: 172, distance: 33.2
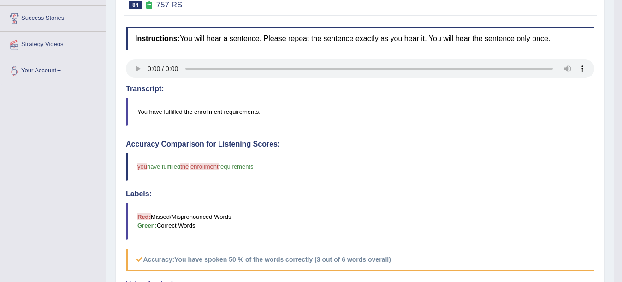
scroll to position [8, 0]
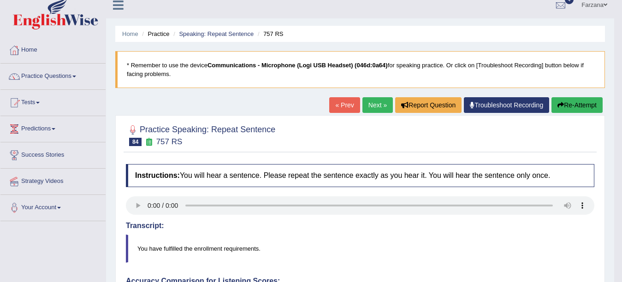
click at [580, 101] on button "Re-Attempt" at bounding box center [576, 105] width 51 height 16
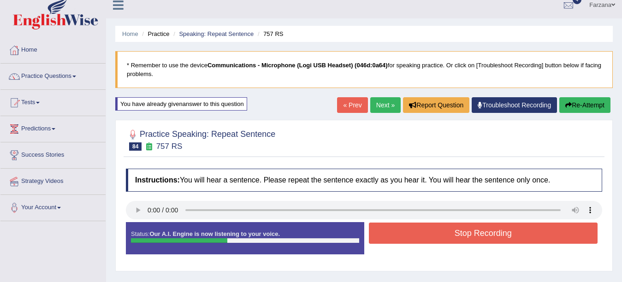
click at [437, 238] on button "Stop Recording" at bounding box center [483, 233] width 229 height 21
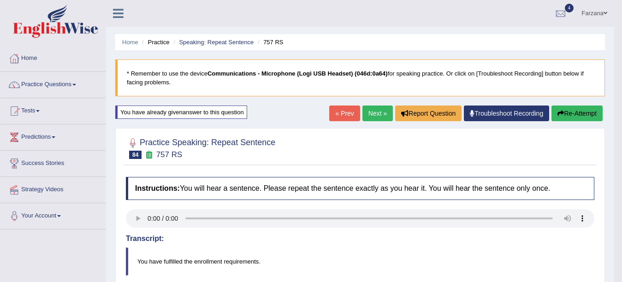
click at [591, 114] on button "Re-Attempt" at bounding box center [576, 114] width 51 height 16
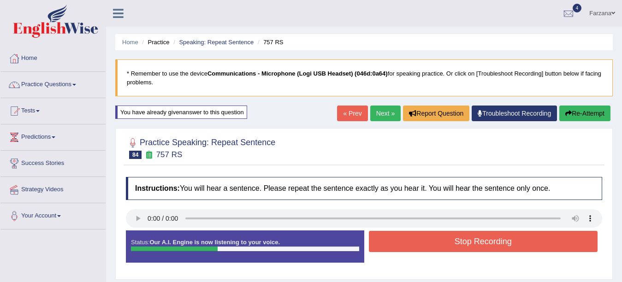
click at [443, 242] on button "Stop Recording" at bounding box center [483, 241] width 229 height 21
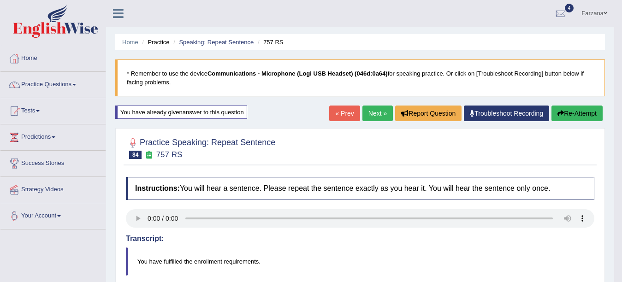
click at [571, 112] on button "Re-Attempt" at bounding box center [576, 114] width 51 height 16
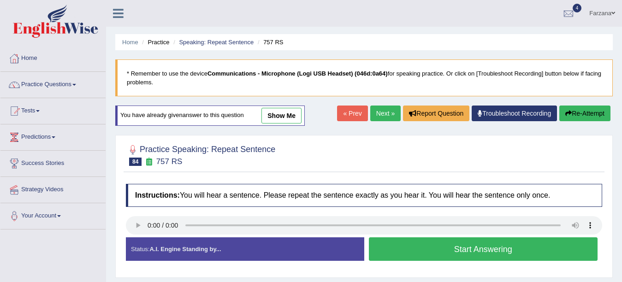
click at [446, 256] on button "Start Answering" at bounding box center [483, 249] width 229 height 24
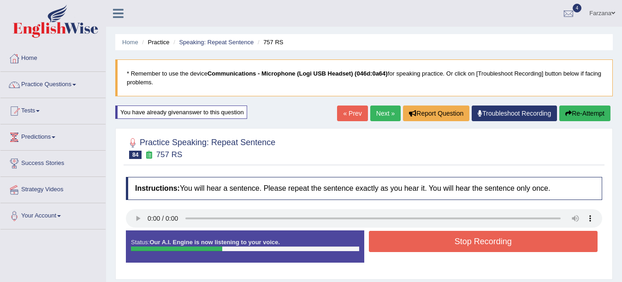
click at [443, 243] on button "Stop Recording" at bounding box center [483, 241] width 229 height 21
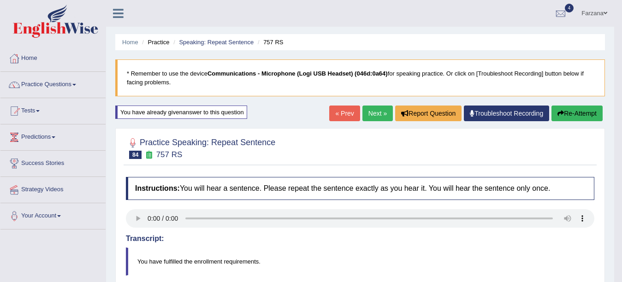
click at [368, 114] on link "Next »" at bounding box center [377, 114] width 30 height 16
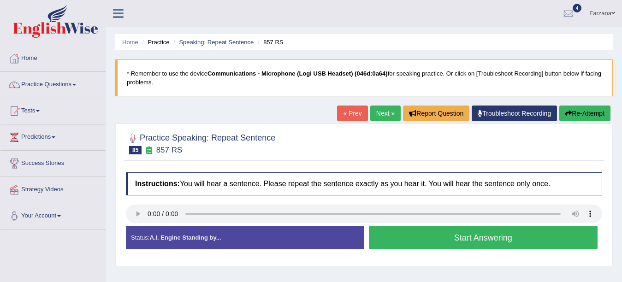
click at [422, 230] on button "Start Answering" at bounding box center [483, 238] width 229 height 24
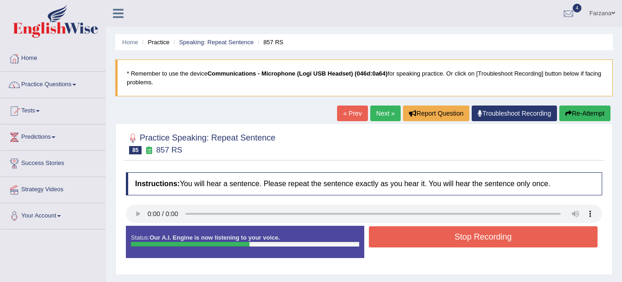
click at [422, 230] on button "Stop Recording" at bounding box center [483, 236] width 229 height 21
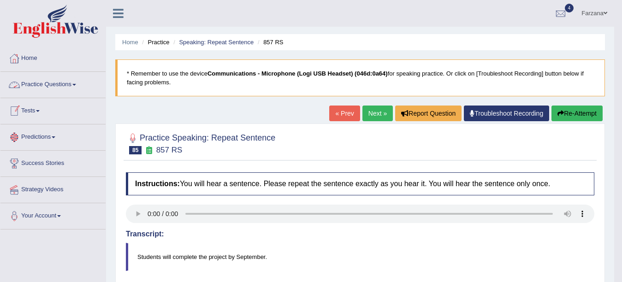
click at [64, 82] on link "Practice Questions" at bounding box center [52, 83] width 105 height 23
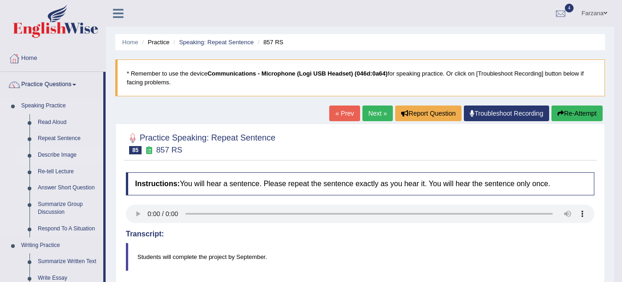
click at [65, 154] on link "Describe Image" at bounding box center [69, 155] width 70 height 17
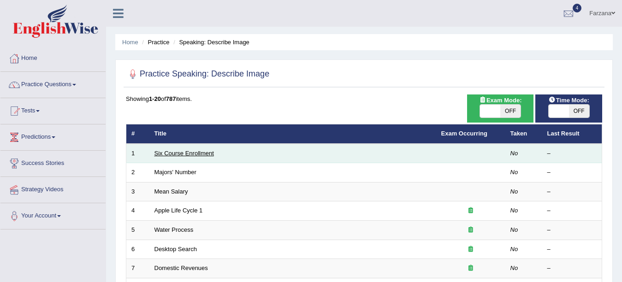
click at [183, 152] on link "Six Course Enrollment" at bounding box center [183, 153] width 59 height 7
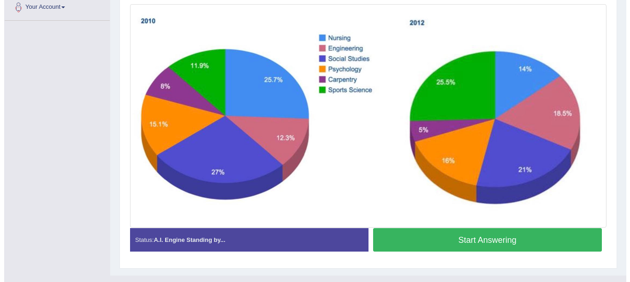
scroll to position [212, 0]
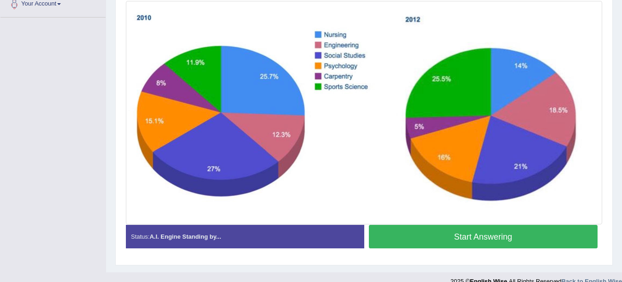
click at [472, 239] on button "Start Answering" at bounding box center [483, 237] width 229 height 24
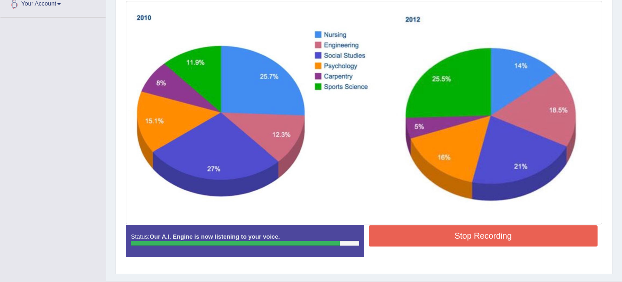
click at [472, 239] on button "Stop Recording" at bounding box center [483, 235] width 229 height 21
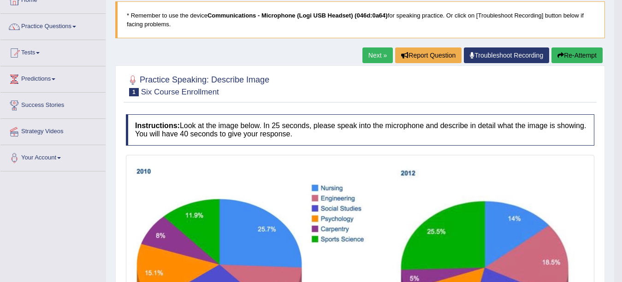
scroll to position [30, 0]
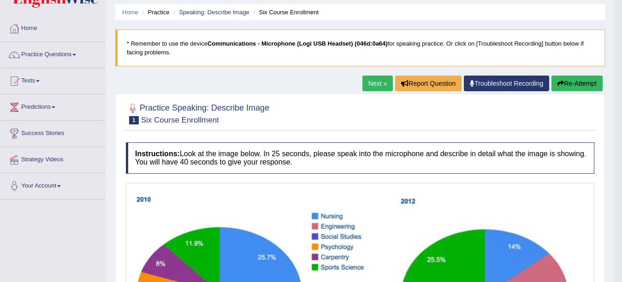
click at [589, 81] on button "Re-Attempt" at bounding box center [576, 84] width 51 height 16
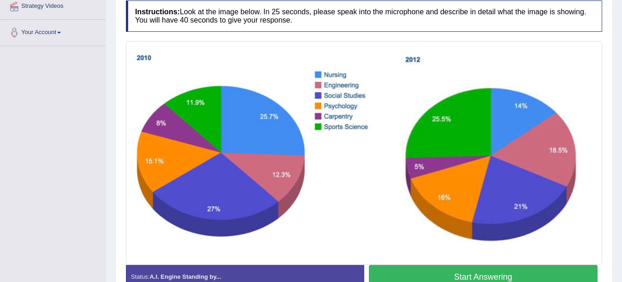
click at [550, 269] on button "Start Answering" at bounding box center [483, 277] width 229 height 24
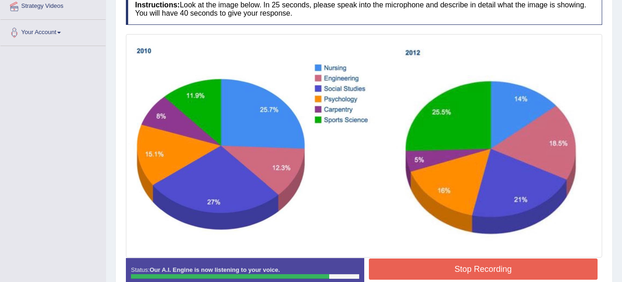
click at [467, 270] on button "Stop Recording" at bounding box center [483, 269] width 229 height 21
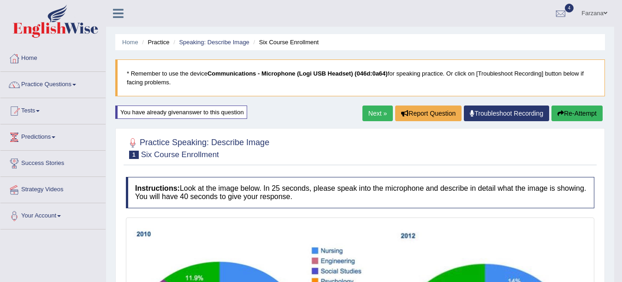
click at [561, 112] on icon "button" at bounding box center [560, 113] width 6 height 6
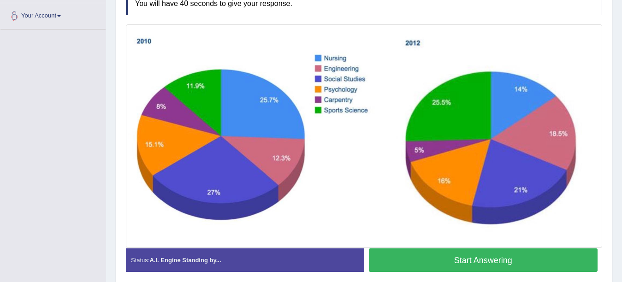
click at [480, 260] on button "Start Answering" at bounding box center [483, 260] width 229 height 24
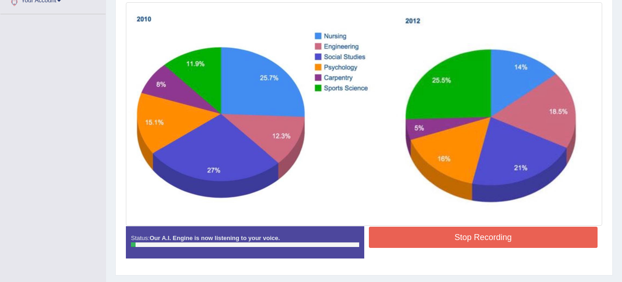
scroll to position [216, 0]
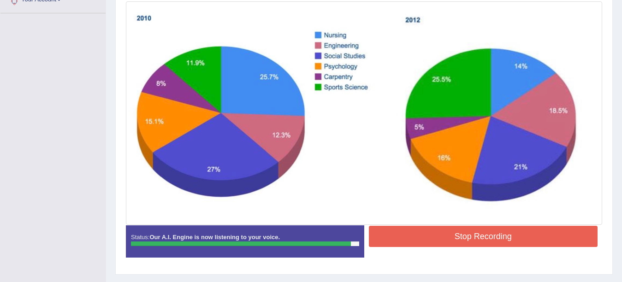
click at [501, 242] on button "Stop Recording" at bounding box center [483, 236] width 229 height 21
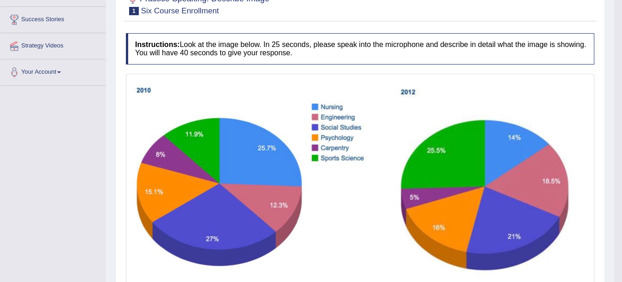
scroll to position [0, 0]
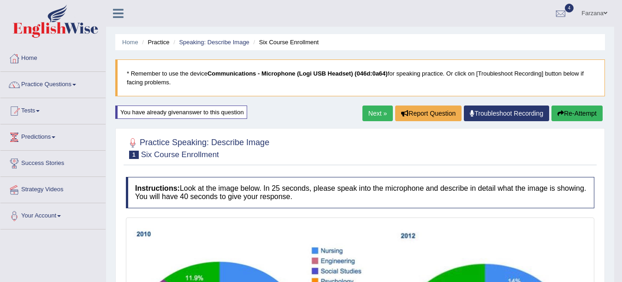
click at [573, 117] on button "Re-Attempt" at bounding box center [576, 114] width 51 height 16
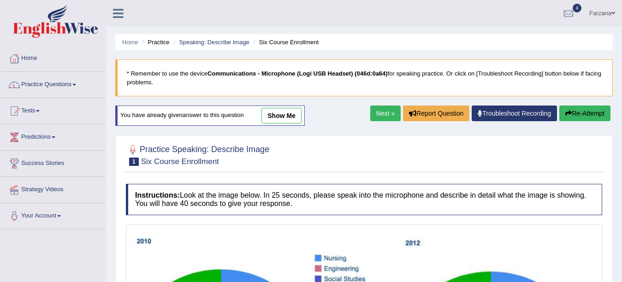
click at [612, 207] on div "Home Practice Speaking: Describe Image Six Course Enrollment * Remember to use …" at bounding box center [364, 248] width 516 height 496
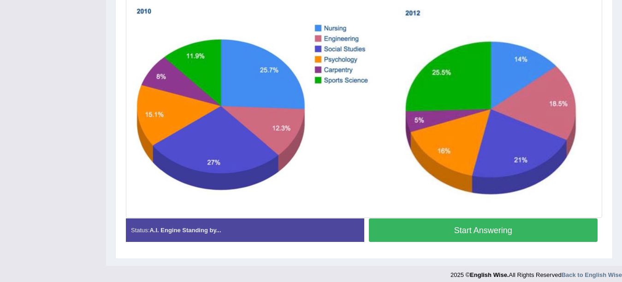
scroll to position [237, 0]
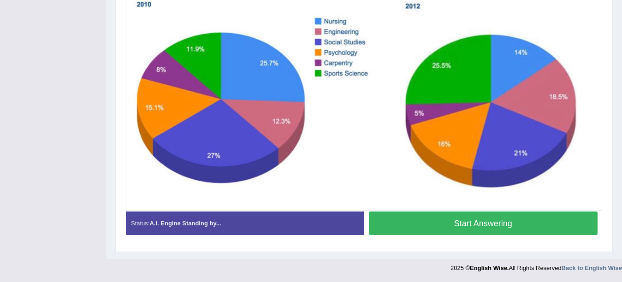
click at [520, 223] on button "Start Answering" at bounding box center [483, 224] width 229 height 24
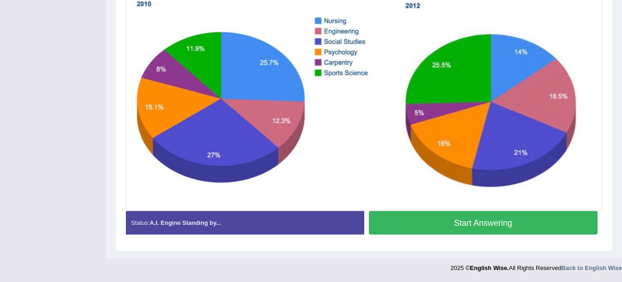
scroll to position [230, 0]
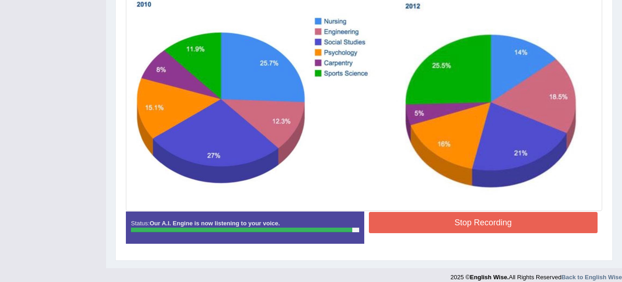
click at [520, 223] on button "Stop Recording" at bounding box center [483, 222] width 229 height 21
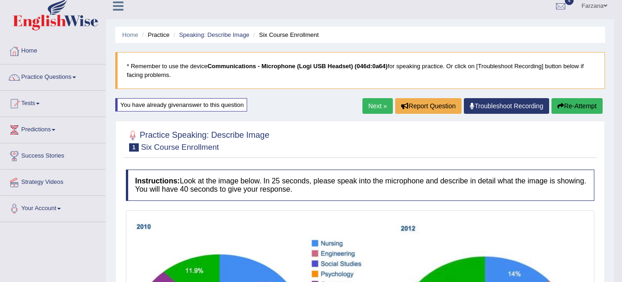
scroll to position [0, 0]
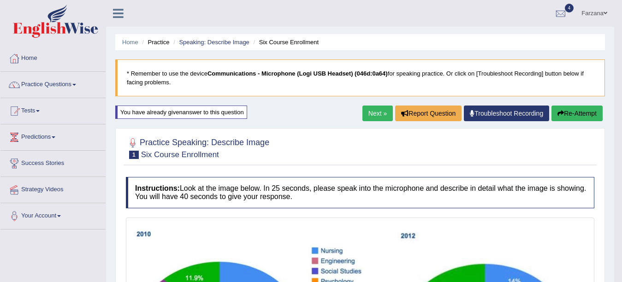
click at [365, 111] on link "Next »" at bounding box center [377, 114] width 30 height 16
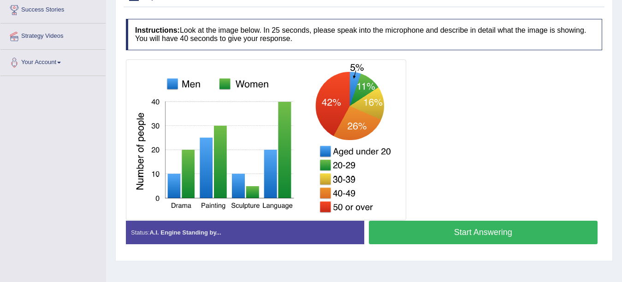
scroll to position [167, 0]
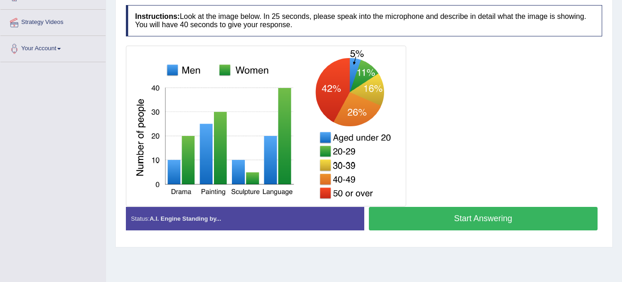
click at [450, 219] on button "Start Answering" at bounding box center [483, 219] width 229 height 24
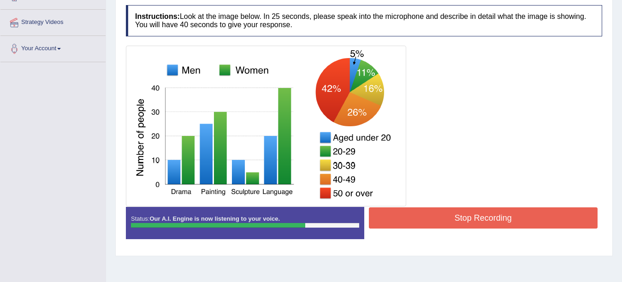
click at [450, 219] on button "Stop Recording" at bounding box center [483, 217] width 229 height 21
click at [450, 219] on div "Status: Our A.I. Engine is now listening to your voice. Start Answering Stop Re…" at bounding box center [364, 227] width 476 height 41
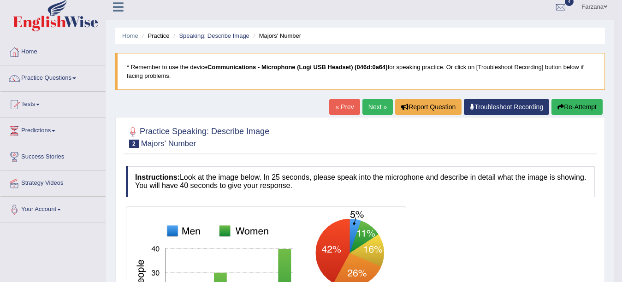
scroll to position [0, 0]
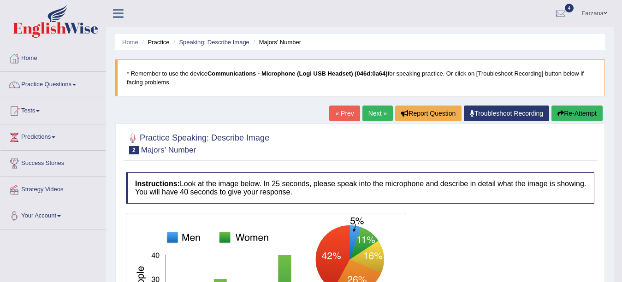
click at [595, 111] on button "Re-Attempt" at bounding box center [576, 114] width 51 height 16
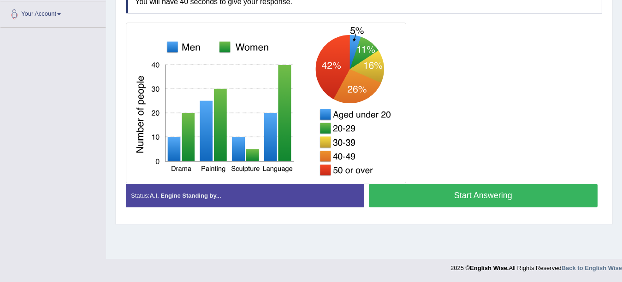
click at [503, 197] on button "Start Answering" at bounding box center [483, 196] width 229 height 24
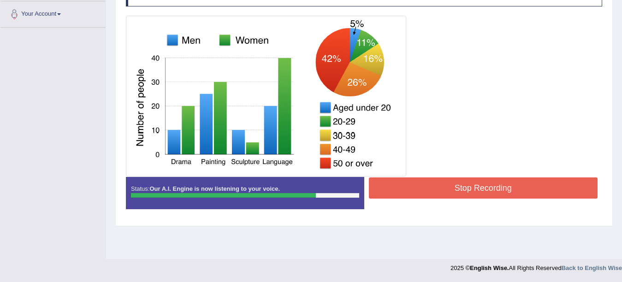
click at [503, 197] on button "Stop Recording" at bounding box center [483, 187] width 229 height 21
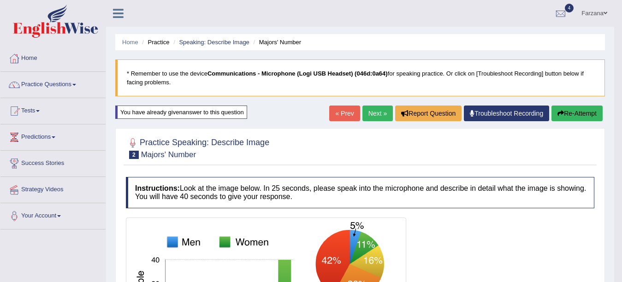
click at [373, 112] on link "Next »" at bounding box center [377, 114] width 30 height 16
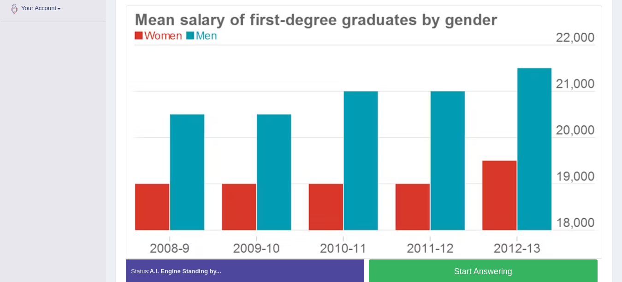
scroll to position [208, 0]
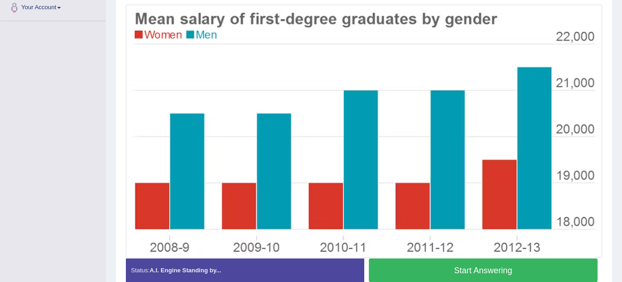
click at [465, 273] on button "Start Answering" at bounding box center [483, 271] width 229 height 24
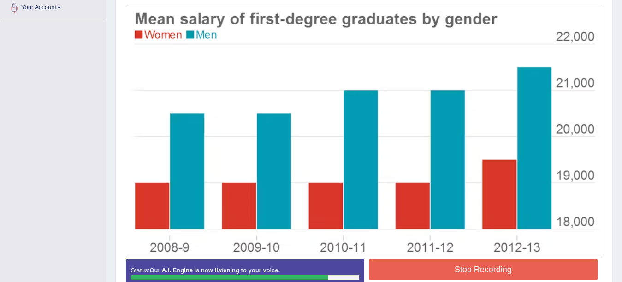
click at [465, 273] on button "Stop Recording" at bounding box center [483, 269] width 229 height 21
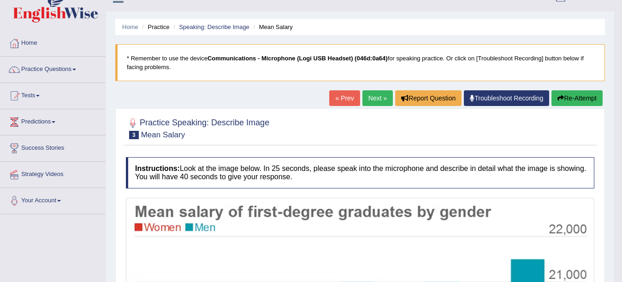
scroll to position [0, 0]
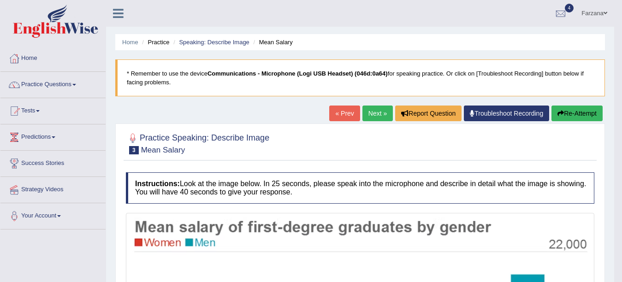
click at [376, 111] on link "Next »" at bounding box center [377, 114] width 30 height 16
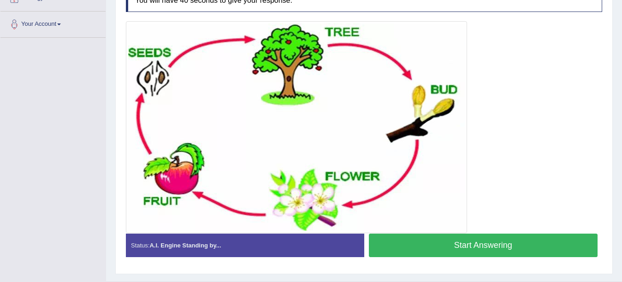
scroll to position [192, 0]
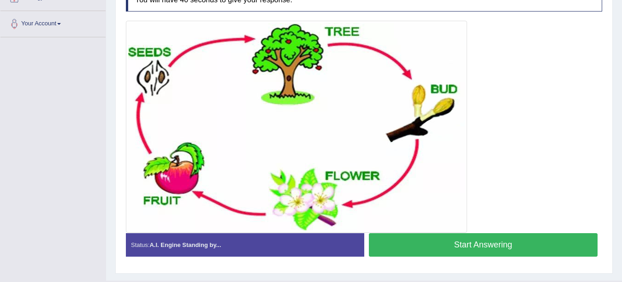
click at [491, 244] on button "Start Answering" at bounding box center [483, 245] width 229 height 24
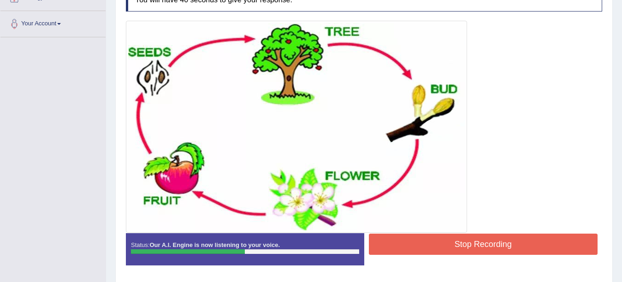
click at [491, 244] on button "Stop Recording" at bounding box center [483, 244] width 229 height 21
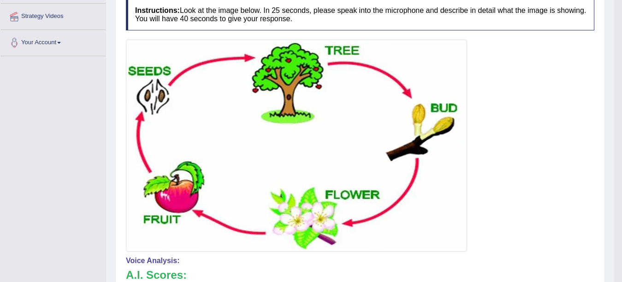
scroll to position [174, 0]
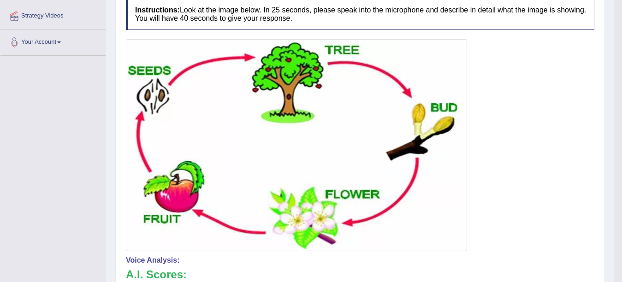
drag, startPoint x: 536, startPoint y: 225, endPoint x: 625, endPoint y: 277, distance: 102.9
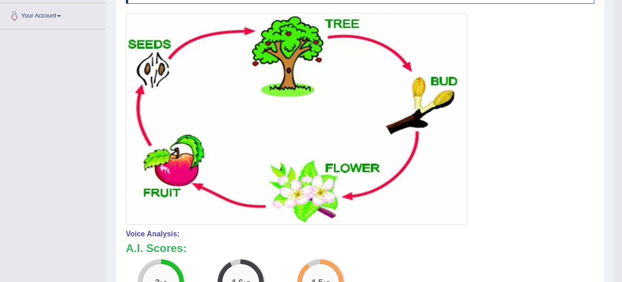
scroll to position [0, 0]
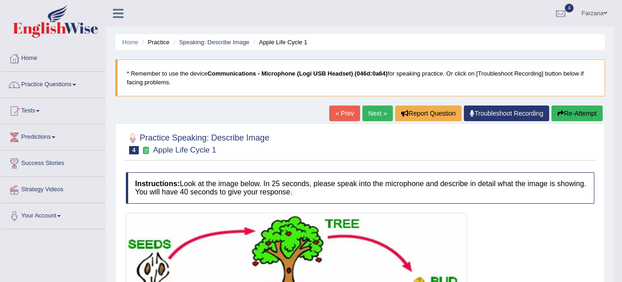
click at [581, 111] on button "Re-Attempt" at bounding box center [576, 114] width 51 height 16
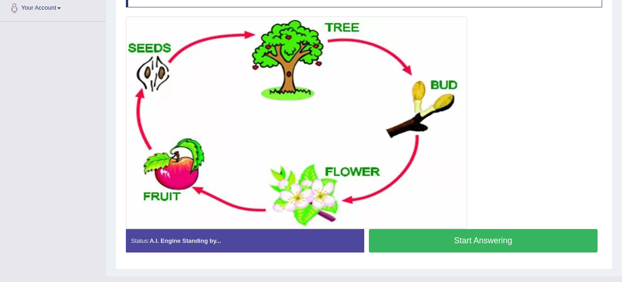
scroll to position [225, 0]
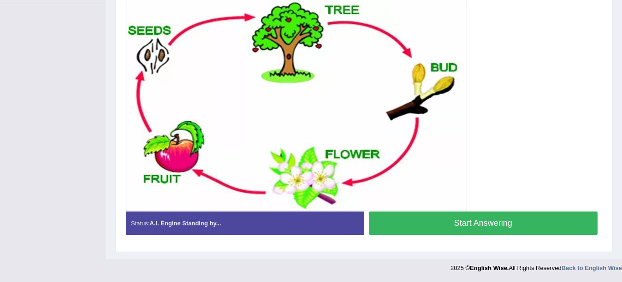
click at [512, 221] on button "Start Answering" at bounding box center [483, 224] width 229 height 24
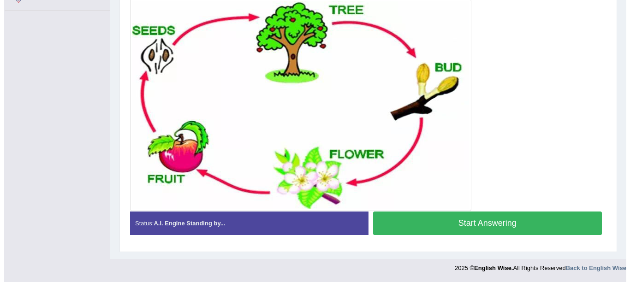
scroll to position [219, 0]
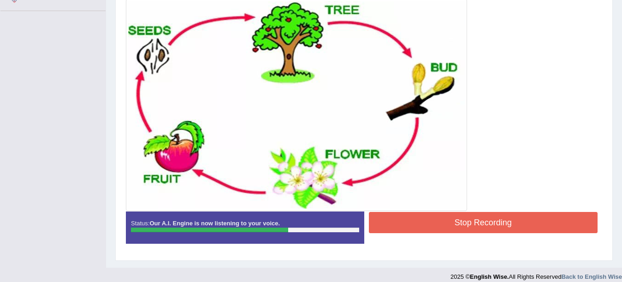
click at [441, 228] on button "Stop Recording" at bounding box center [483, 222] width 229 height 21
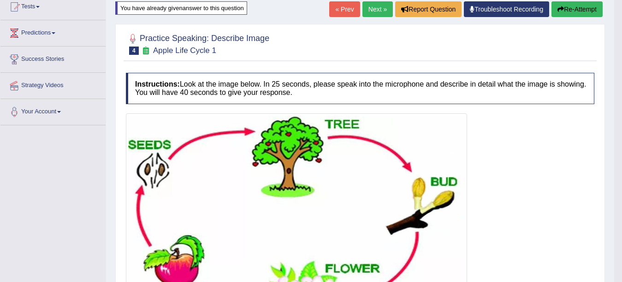
scroll to position [85, 0]
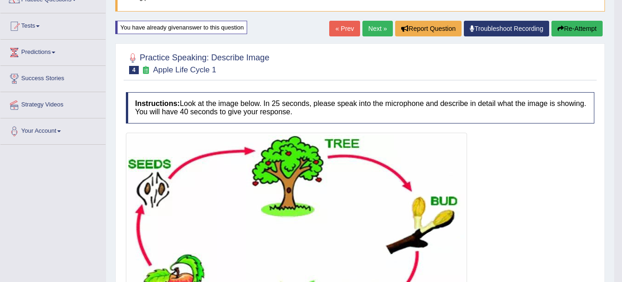
click at [580, 36] on button "Re-Attempt" at bounding box center [576, 29] width 51 height 16
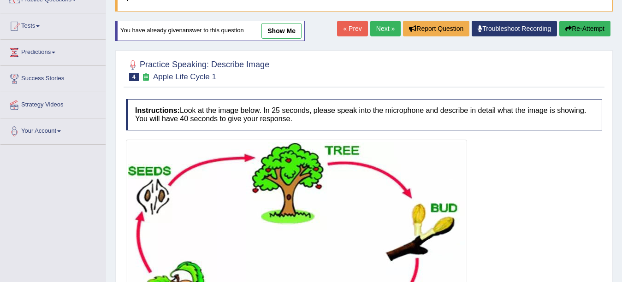
drag, startPoint x: 0, startPoint y: 0, endPoint x: 619, endPoint y: 152, distance: 637.5
click at [619, 152] on div "Home Practice Speaking: Describe Image Apple Life Cycle 1 * Remember to use the…" at bounding box center [364, 157] width 516 height 484
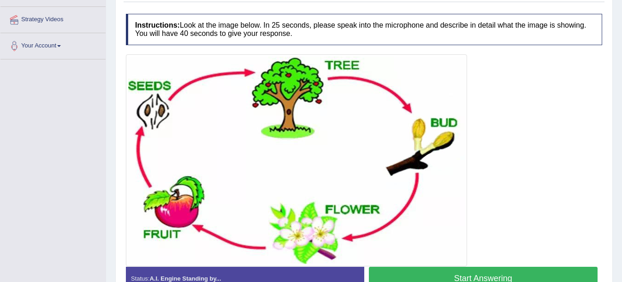
scroll to position [171, 0]
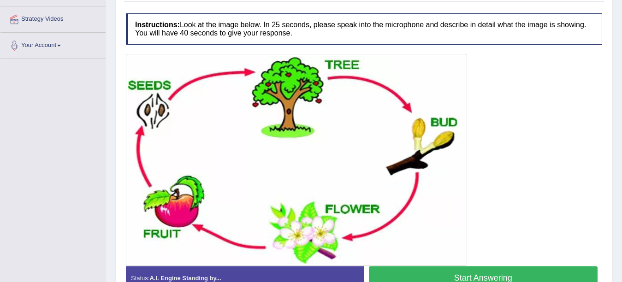
click at [444, 272] on button "Start Answering" at bounding box center [483, 278] width 229 height 24
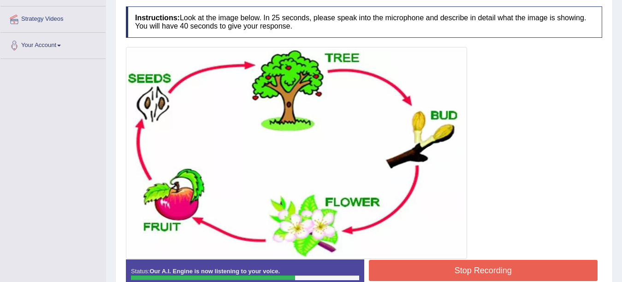
click at [444, 272] on button "Stop Recording" at bounding box center [483, 270] width 229 height 21
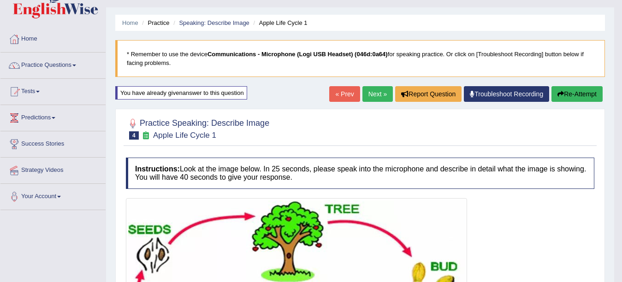
scroll to position [18, 0]
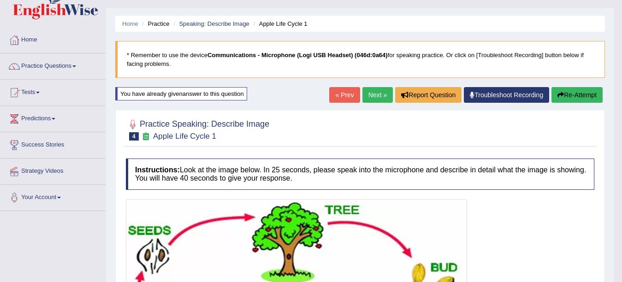
click at [374, 98] on link "Next »" at bounding box center [377, 95] width 30 height 16
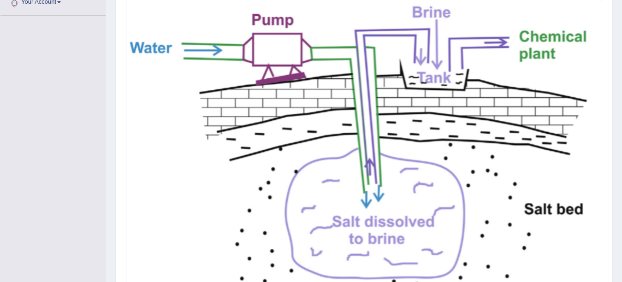
scroll to position [325, 0]
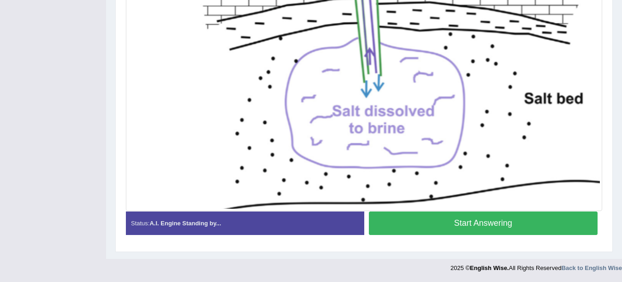
click at [511, 217] on button "Start Answering" at bounding box center [483, 224] width 229 height 24
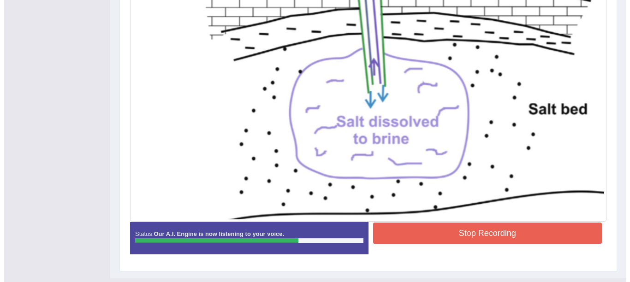
scroll to position [319, 0]
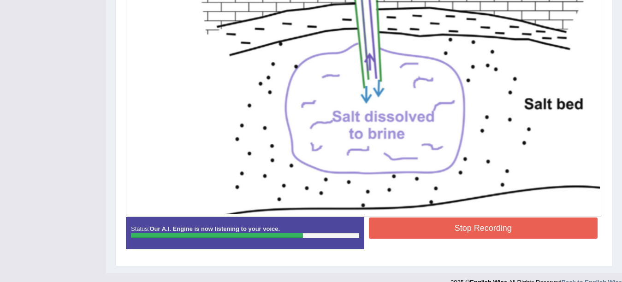
click at [494, 222] on button "Stop Recording" at bounding box center [483, 228] width 229 height 21
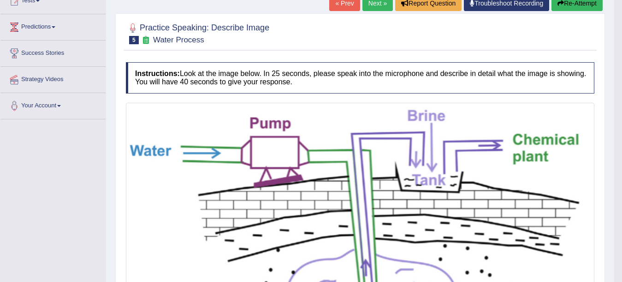
scroll to position [109, 0]
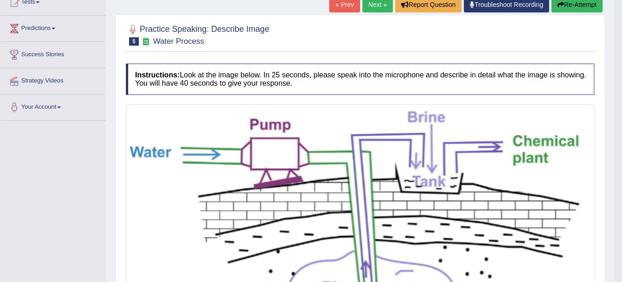
click at [383, 4] on link "Next »" at bounding box center [377, 5] width 30 height 16
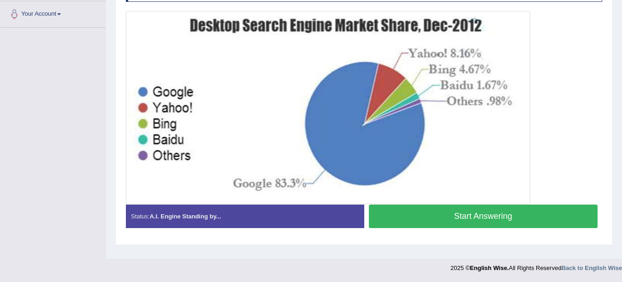
click at [469, 216] on button "Start Answering" at bounding box center [483, 217] width 229 height 24
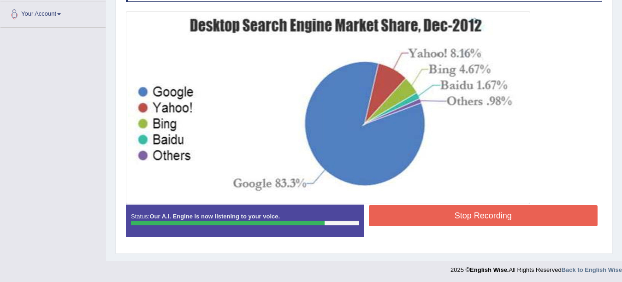
click at [469, 216] on button "Stop Recording" at bounding box center [483, 215] width 229 height 21
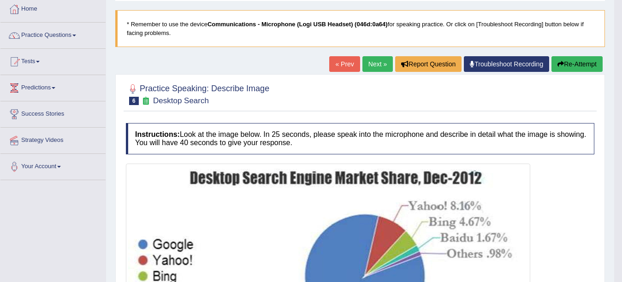
scroll to position [48, 0]
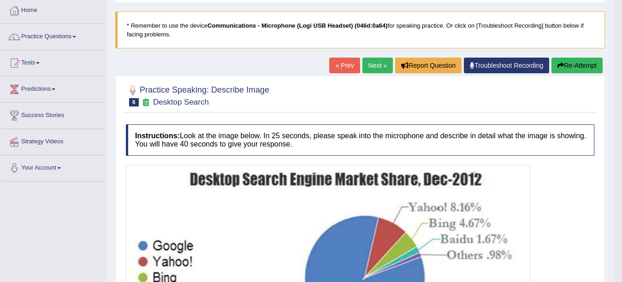
click at [576, 62] on button "Re-Attempt" at bounding box center [576, 66] width 51 height 16
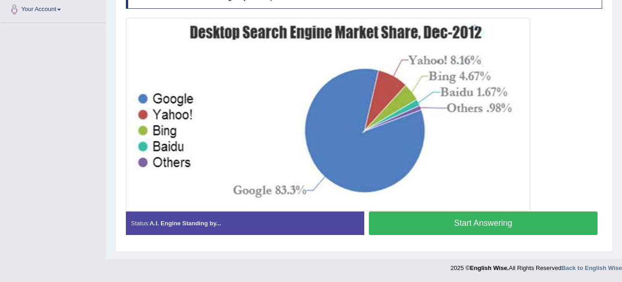
click at [484, 223] on button "Start Answering" at bounding box center [483, 224] width 229 height 24
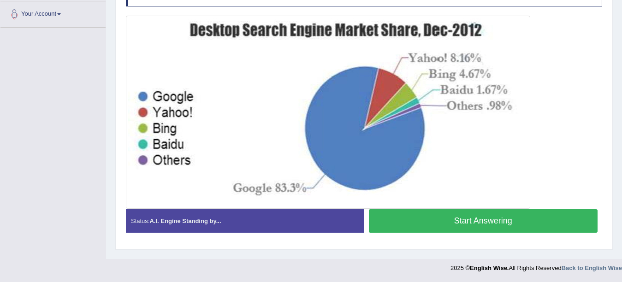
scroll to position [202, 0]
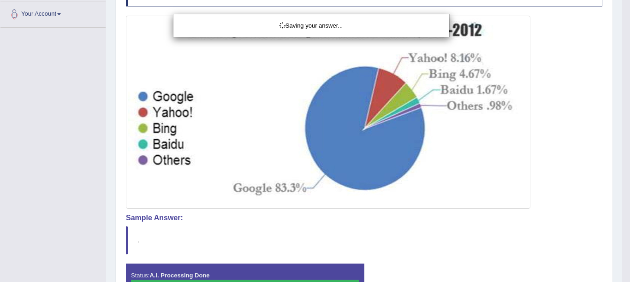
click at [484, 223] on div "Saving your answer..." at bounding box center [315, 141] width 630 height 282
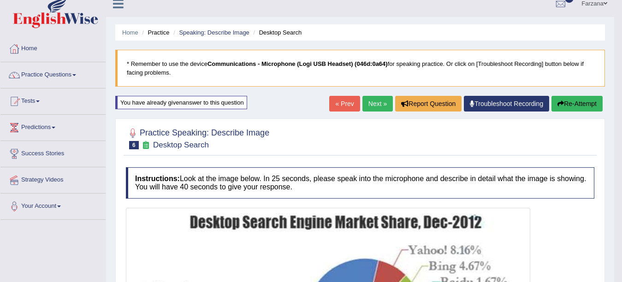
scroll to position [0, 0]
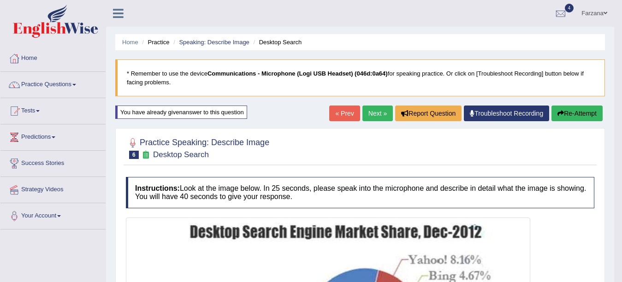
click at [371, 109] on link "Next »" at bounding box center [377, 114] width 30 height 16
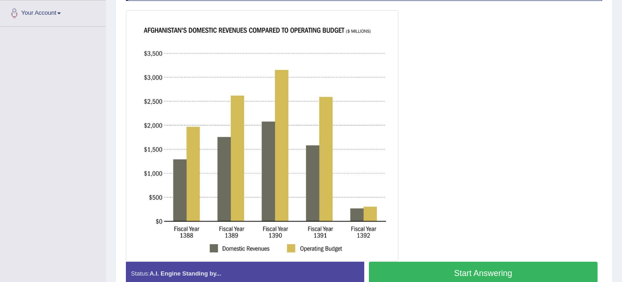
scroll to position [221, 0]
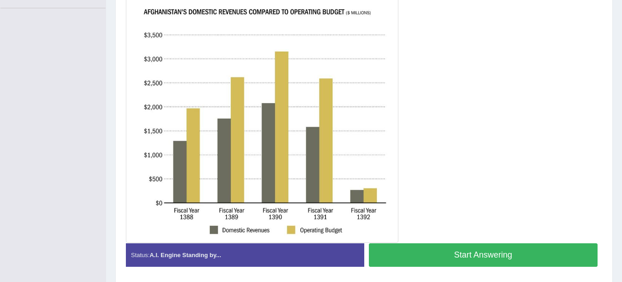
click at [452, 252] on button "Start Answering" at bounding box center [483, 255] width 229 height 24
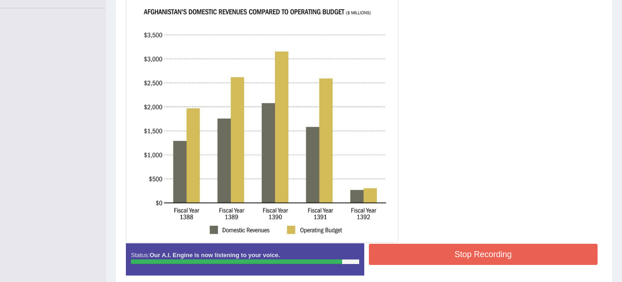
click at [452, 252] on button "Stop Recording" at bounding box center [483, 254] width 229 height 21
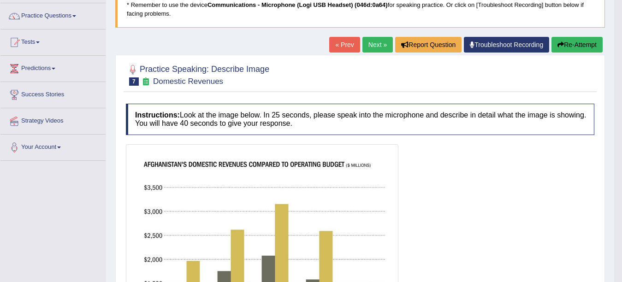
scroll to position [66, 0]
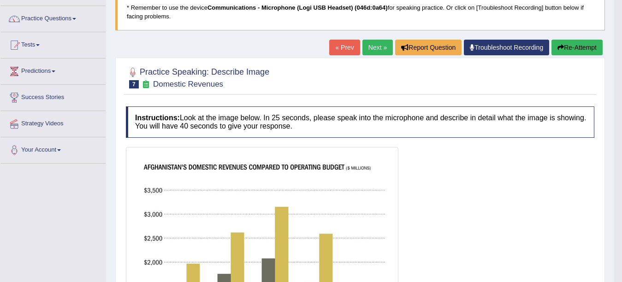
click at [567, 43] on button "Re-Attempt" at bounding box center [576, 48] width 51 height 16
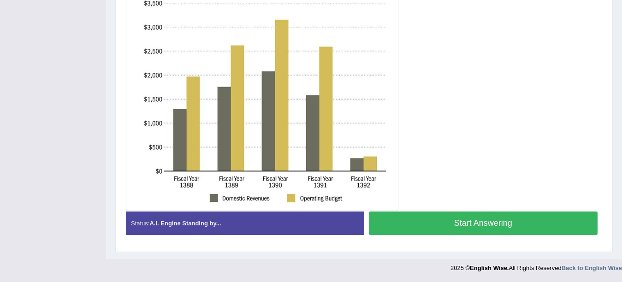
click at [468, 229] on button "Start Answering" at bounding box center [483, 224] width 229 height 24
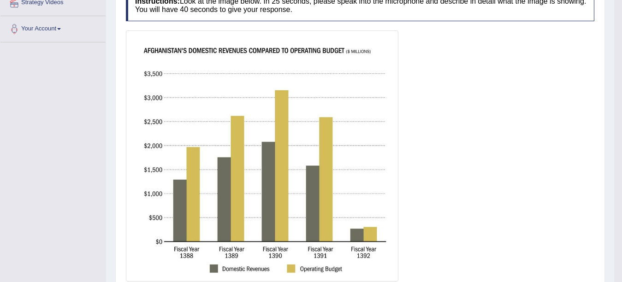
scroll to position [100, 0]
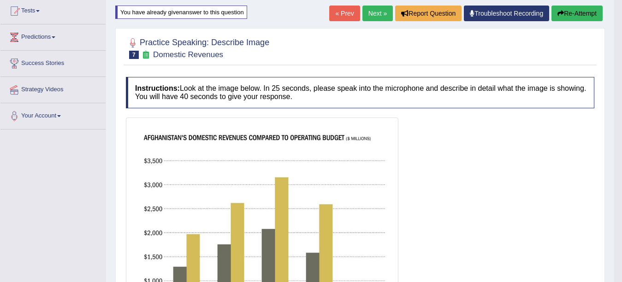
click at [575, 13] on button "Re-Attempt" at bounding box center [576, 14] width 51 height 16
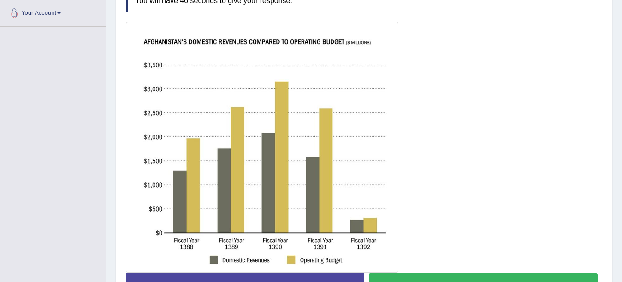
click at [442, 278] on button "Start Answering" at bounding box center [483, 285] width 229 height 24
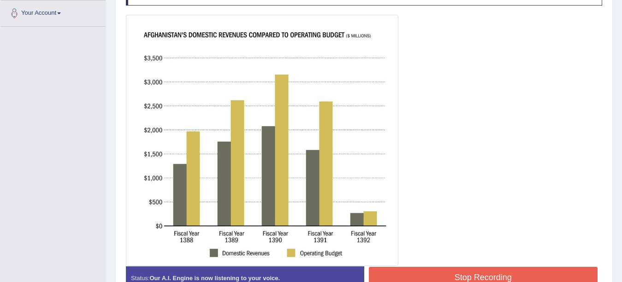
click at [489, 274] on div "Instructions: Look at the image below. In 25 seconds, please speak into the mic…" at bounding box center [364, 140] width 481 height 341
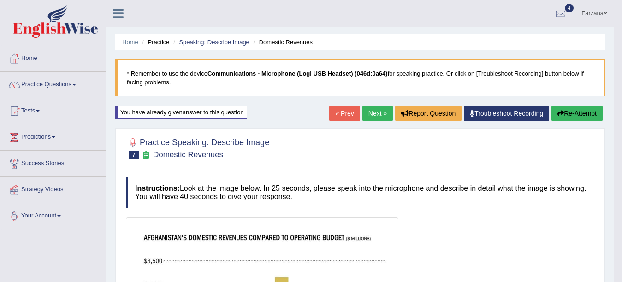
click at [579, 111] on button "Re-Attempt" at bounding box center [576, 114] width 51 height 16
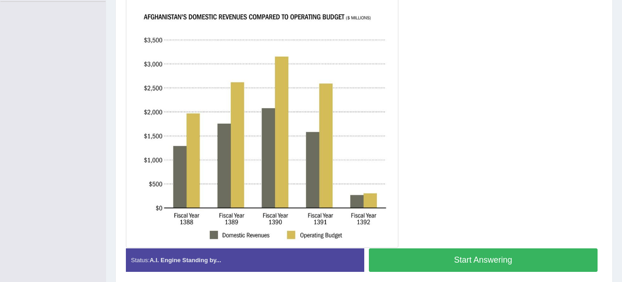
click at [453, 259] on button "Start Answering" at bounding box center [483, 260] width 229 height 24
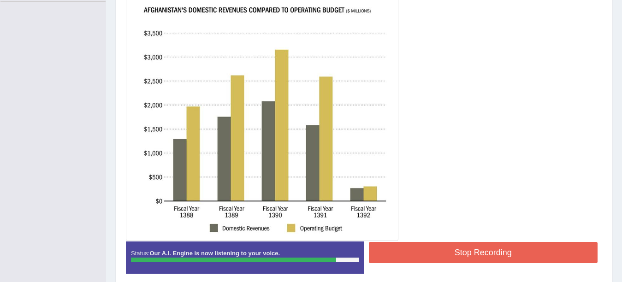
click at [453, 259] on button "Stop Recording" at bounding box center [483, 252] width 229 height 21
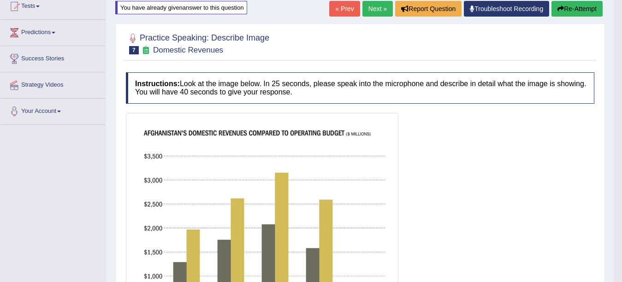
scroll to position [99, 0]
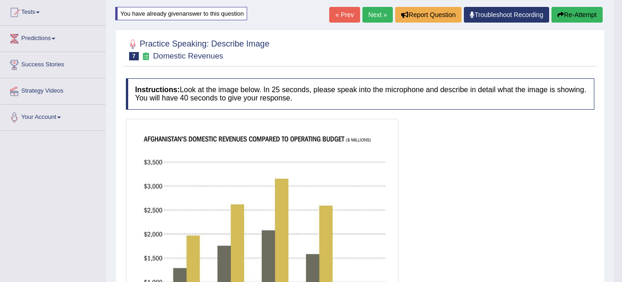
click at [369, 13] on link "Next »" at bounding box center [377, 15] width 30 height 16
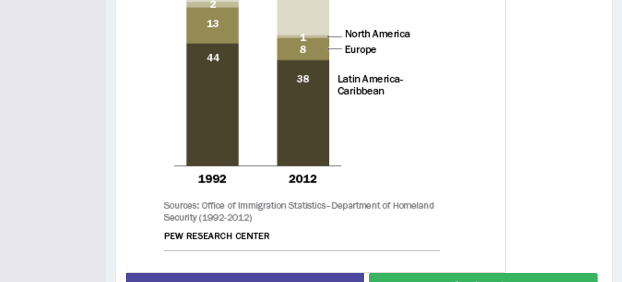
scroll to position [460, 0]
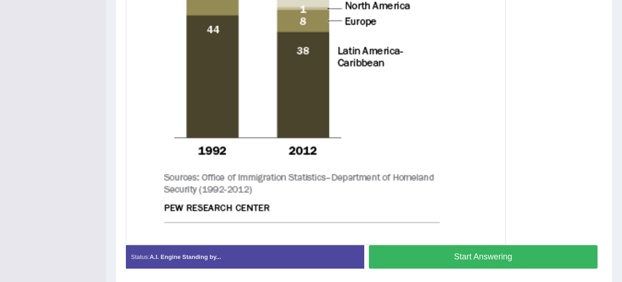
click at [507, 254] on button "Start Answering" at bounding box center [483, 257] width 229 height 24
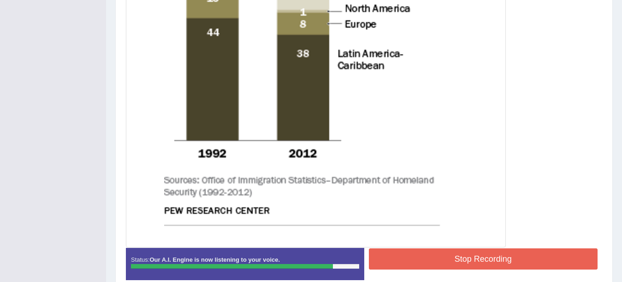
scroll to position [491, 0]
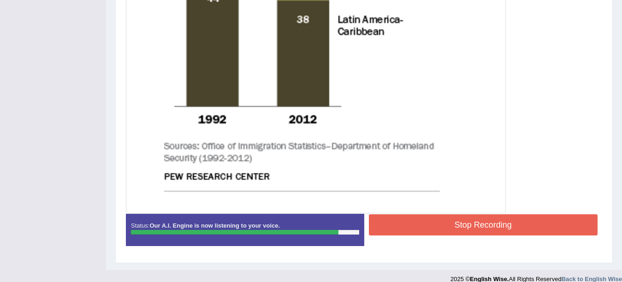
click at [529, 220] on button "Stop Recording" at bounding box center [483, 224] width 229 height 21
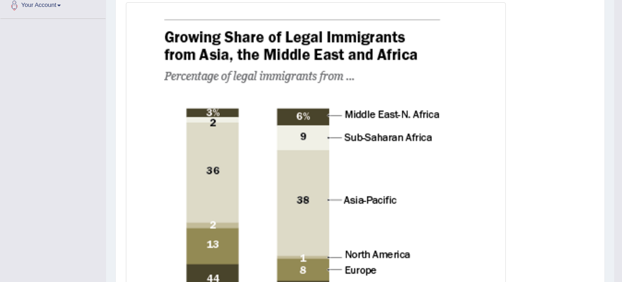
scroll to position [206, 0]
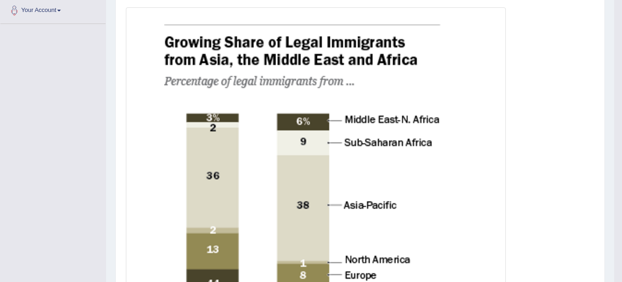
drag, startPoint x: 608, startPoint y: 86, endPoint x: 603, endPoint y: 50, distance: 36.8
click at [603, 50] on div "Home Practice Speaking: Describe Image Growing Share * Remember to use the devi…" at bounding box center [360, 267] width 508 height 947
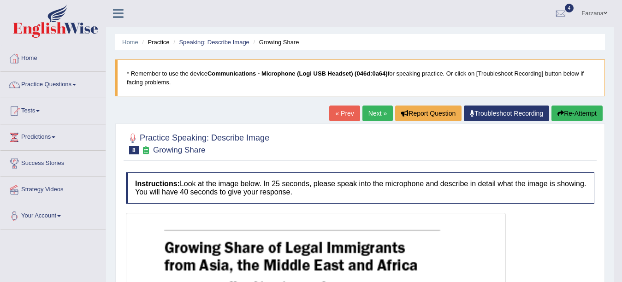
click at [381, 106] on link "Next »" at bounding box center [377, 114] width 30 height 16
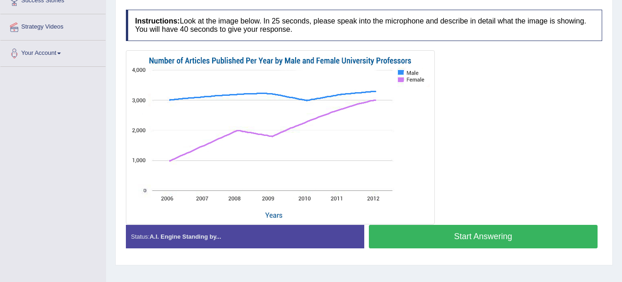
scroll to position [172, 0]
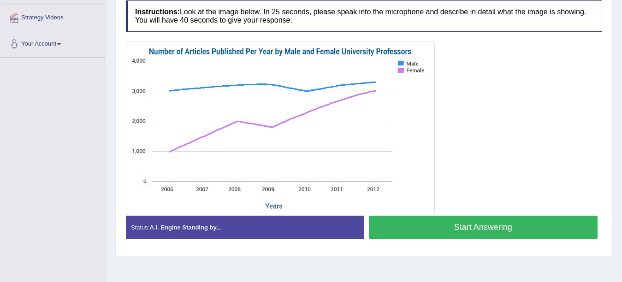
click at [485, 231] on button "Start Answering" at bounding box center [483, 228] width 229 height 24
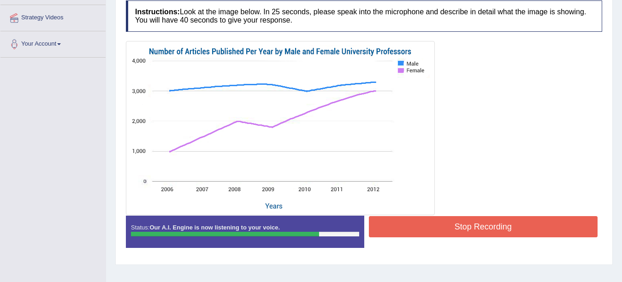
click at [485, 231] on button "Stop Recording" at bounding box center [483, 226] width 229 height 21
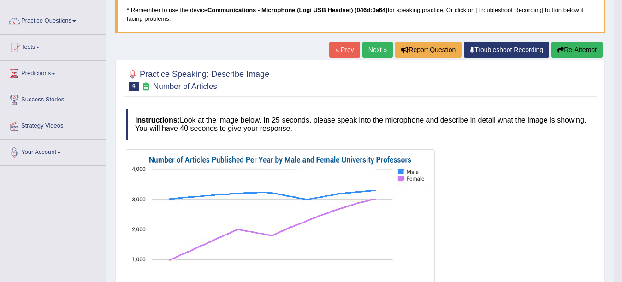
scroll to position [61, 0]
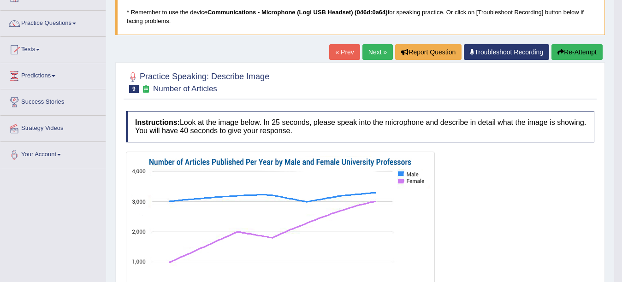
click at [373, 51] on link "Next »" at bounding box center [377, 52] width 30 height 16
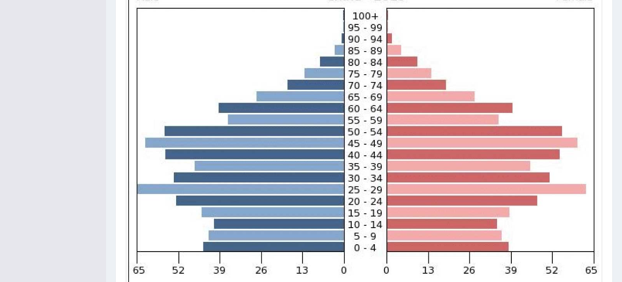
scroll to position [295, 0]
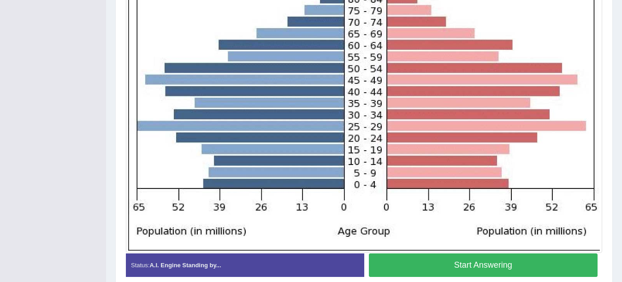
click at [485, 253] on div "Created with Highcharts 7.1.2 Great Too slow Too fast Time Speech pace meter: 0…" at bounding box center [485, 253] width 243 height 0
click at [489, 260] on button "Start Answering" at bounding box center [483, 266] width 229 height 24
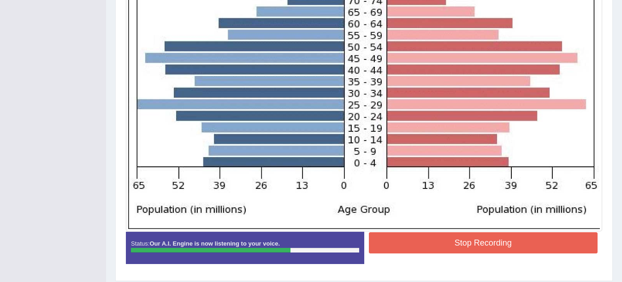
scroll to position [345, 0]
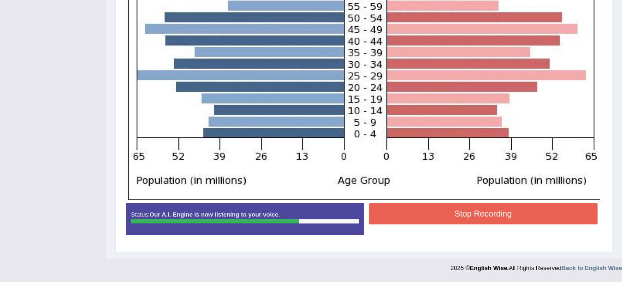
click at [525, 213] on button "Stop Recording" at bounding box center [483, 213] width 229 height 21
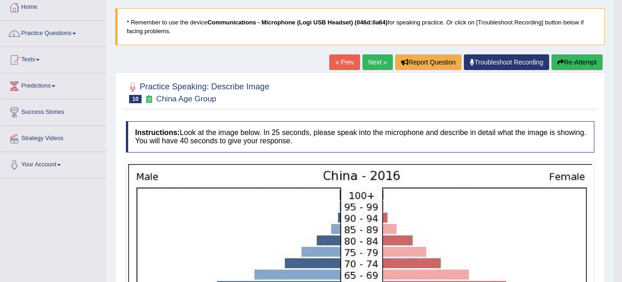
scroll to position [30, 0]
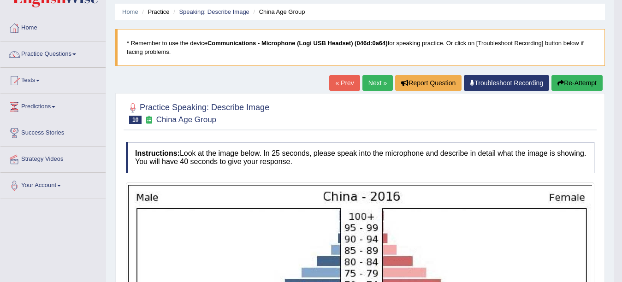
click at [560, 81] on icon "button" at bounding box center [560, 83] width 6 height 6
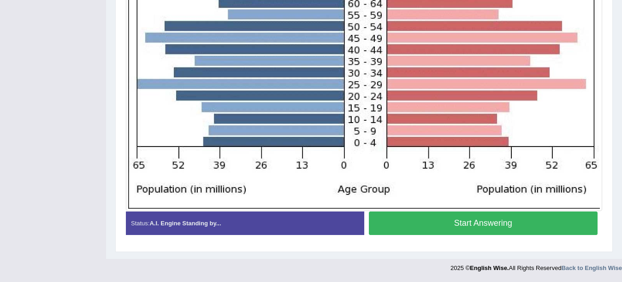
click at [513, 219] on button "Start Answering" at bounding box center [483, 224] width 229 height 24
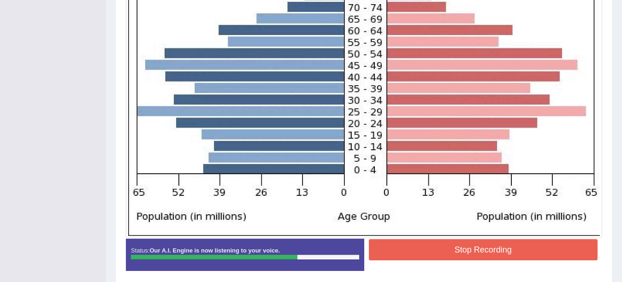
scroll to position [350, 0]
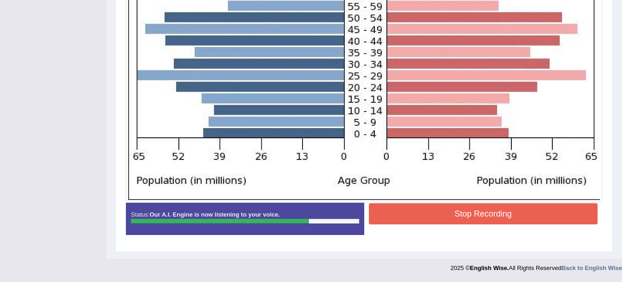
click at [561, 216] on button "Stop Recording" at bounding box center [483, 213] width 229 height 21
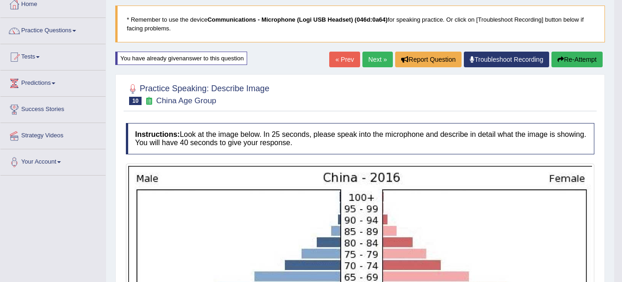
scroll to position [55, 0]
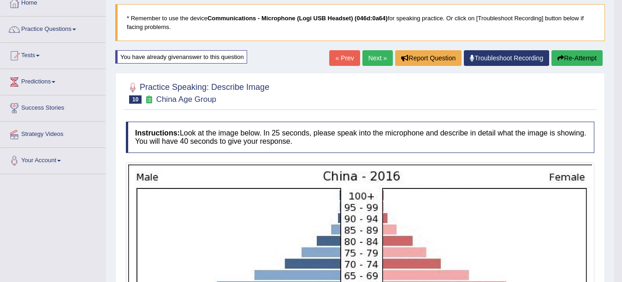
click at [588, 61] on button "Re-Attempt" at bounding box center [576, 58] width 51 height 16
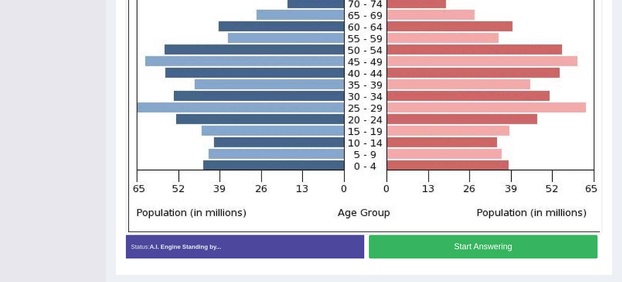
scroll to position [348, 0]
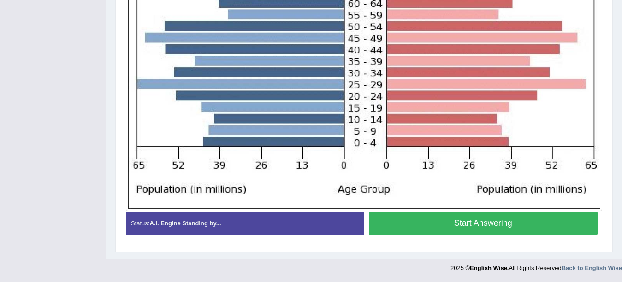
click at [434, 216] on button "Start Answering" at bounding box center [483, 224] width 229 height 24
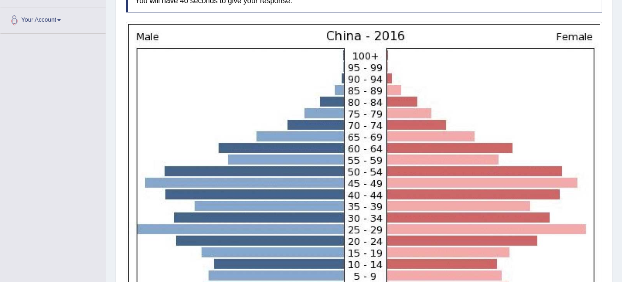
scroll to position [0, 0]
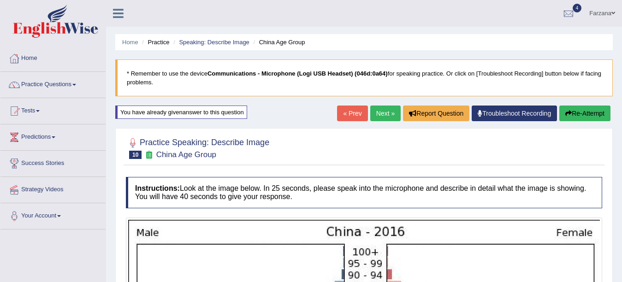
click at [581, 106] on button "Re-Attempt" at bounding box center [584, 114] width 51 height 16
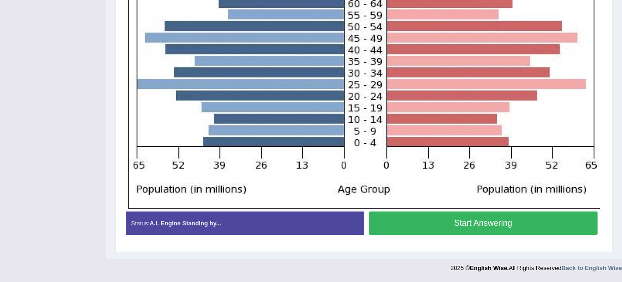
click at [436, 222] on button "Start Answering" at bounding box center [483, 224] width 229 height 24
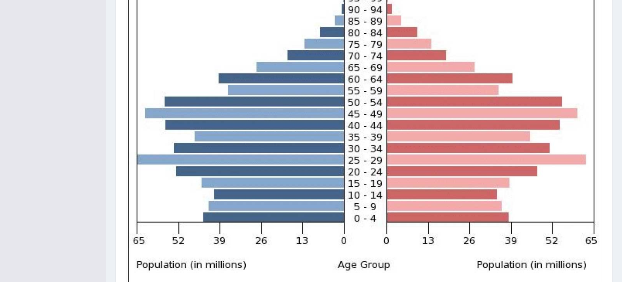
scroll to position [350, 0]
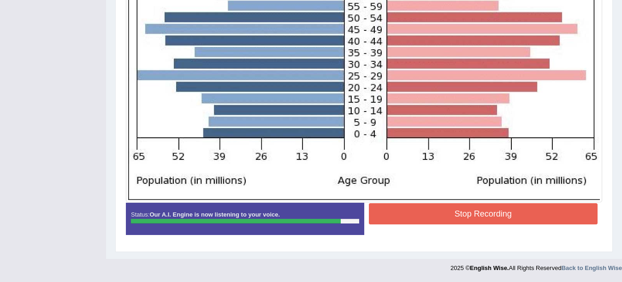
click at [440, 214] on button "Stop Recording" at bounding box center [483, 213] width 229 height 21
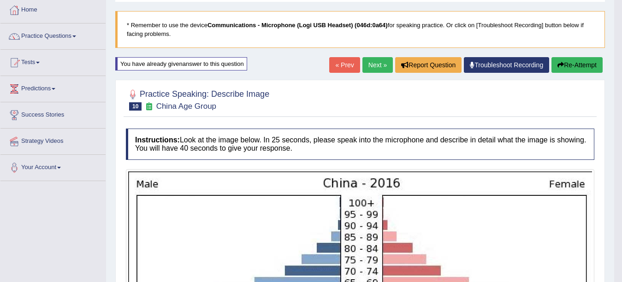
scroll to position [36, 0]
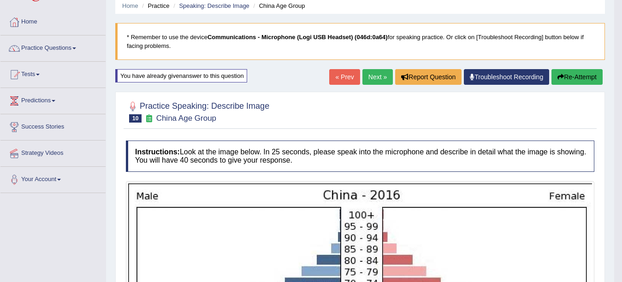
click at [367, 81] on link "Next »" at bounding box center [377, 77] width 30 height 16
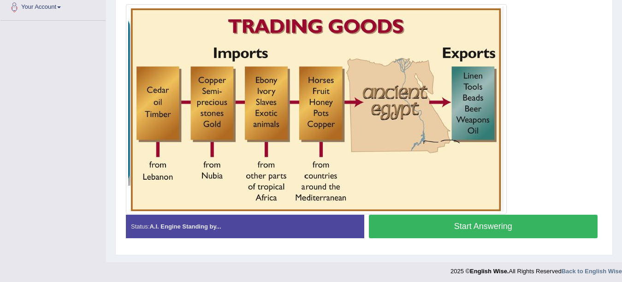
scroll to position [212, 0]
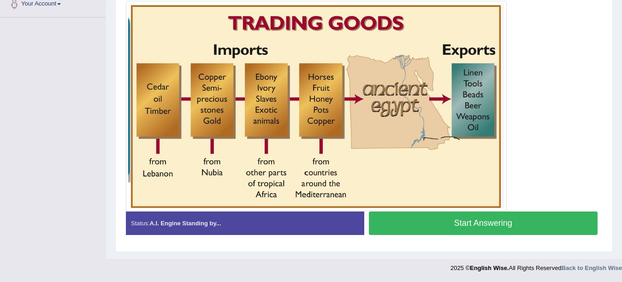
click at [460, 224] on button "Start Answering" at bounding box center [483, 224] width 229 height 24
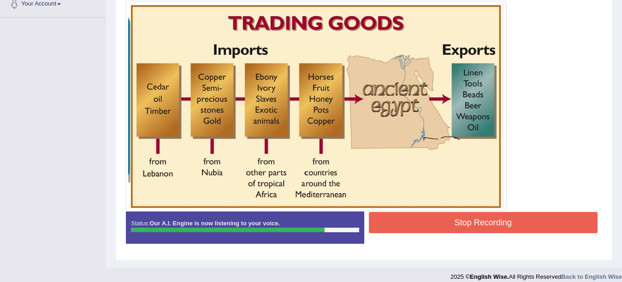
click at [460, 224] on button "Stop Recording" at bounding box center [483, 222] width 229 height 21
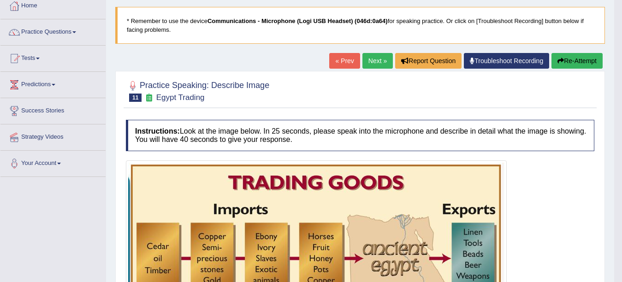
scroll to position [9, 0]
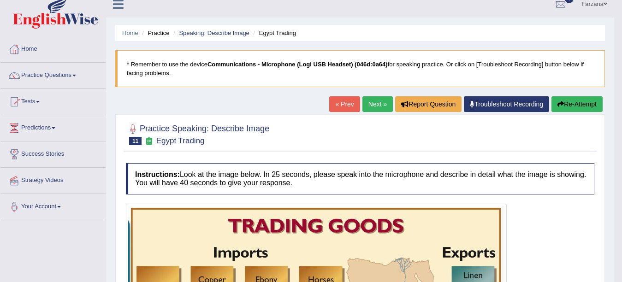
click at [578, 101] on button "Re-Attempt" at bounding box center [576, 104] width 51 height 16
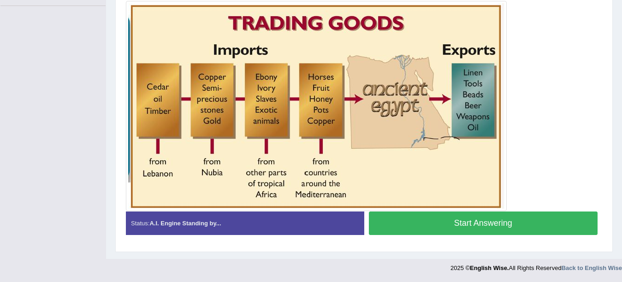
drag, startPoint x: 0, startPoint y: 0, endPoint x: 528, endPoint y: 219, distance: 572.0
click at [528, 219] on button "Start Answering" at bounding box center [483, 224] width 229 height 24
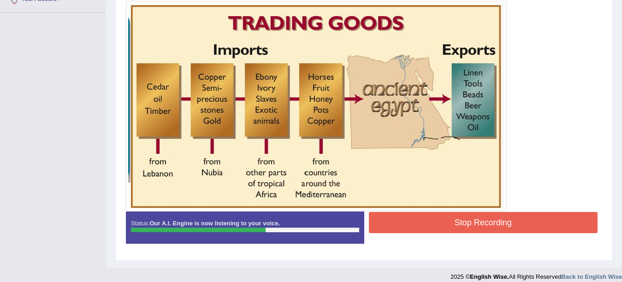
click at [528, 219] on button "Stop Recording" at bounding box center [483, 222] width 229 height 21
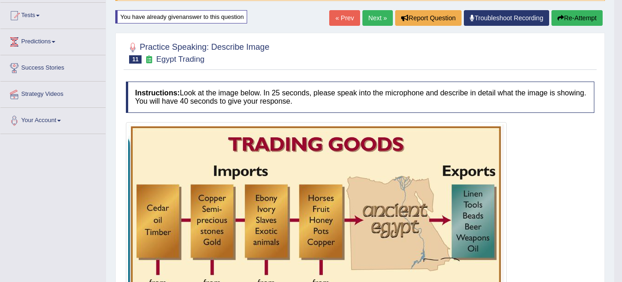
scroll to position [0, 0]
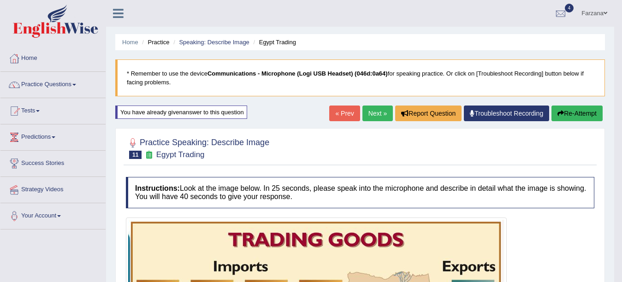
click at [368, 115] on link "Next »" at bounding box center [377, 114] width 30 height 16
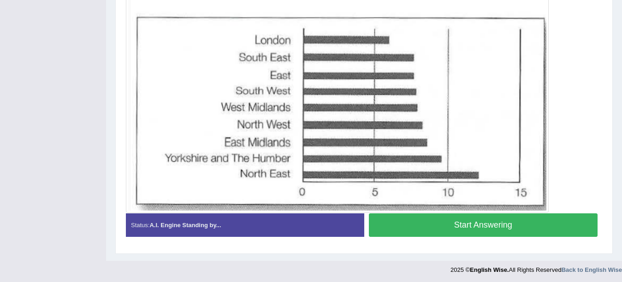
scroll to position [295, 0]
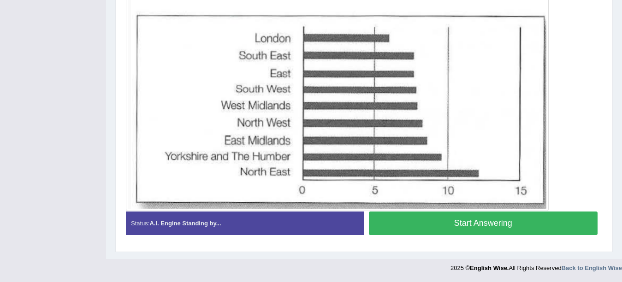
click at [515, 226] on button "Start Answering" at bounding box center [483, 224] width 229 height 24
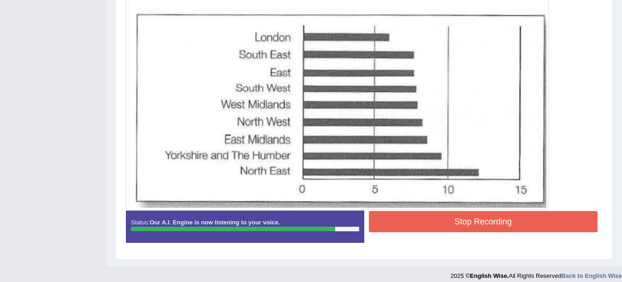
scroll to position [292, 0]
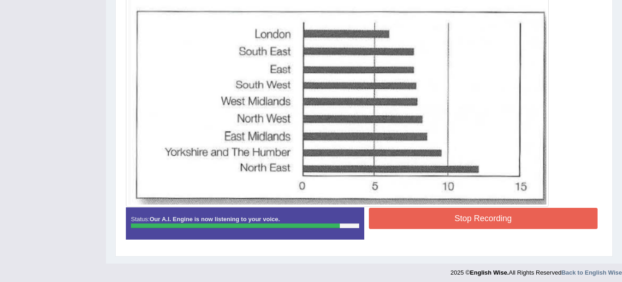
click at [500, 219] on button "Stop Recording" at bounding box center [483, 218] width 229 height 21
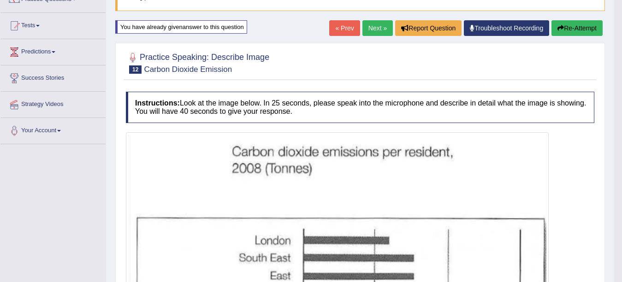
scroll to position [76, 0]
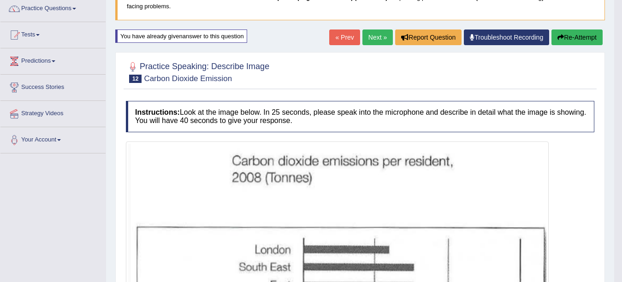
click at [381, 35] on link "Next »" at bounding box center [377, 38] width 30 height 16
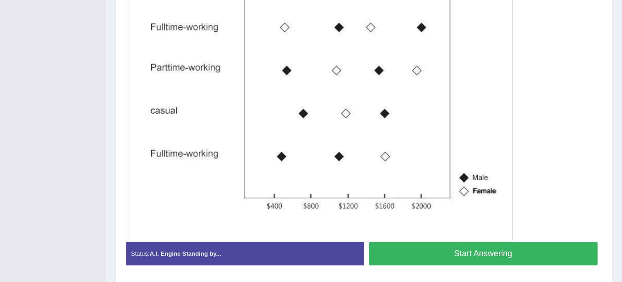
scroll to position [278, 0]
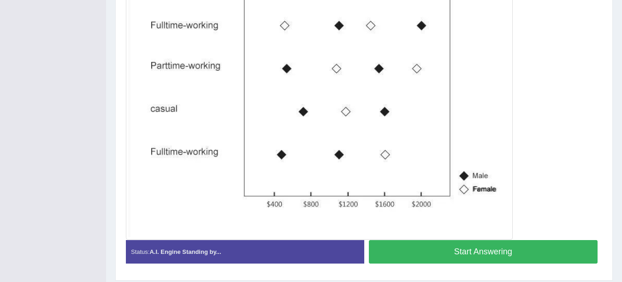
click at [437, 247] on button "Start Answering" at bounding box center [483, 252] width 229 height 24
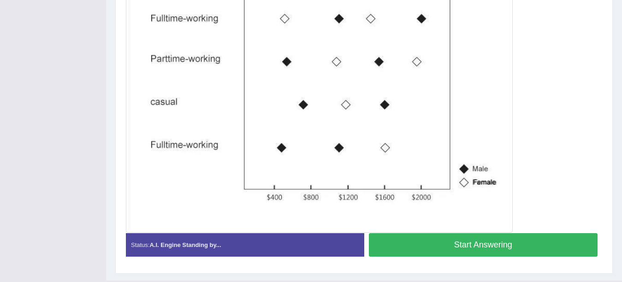
scroll to position [272, 0]
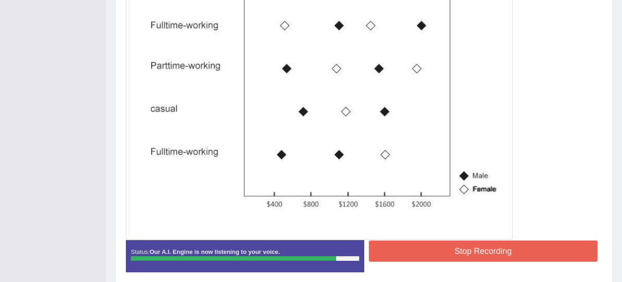
click at [437, 247] on button "Stop Recording" at bounding box center [483, 251] width 229 height 21
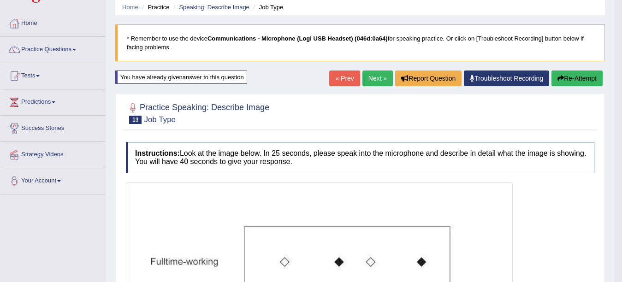
scroll to position [32, 0]
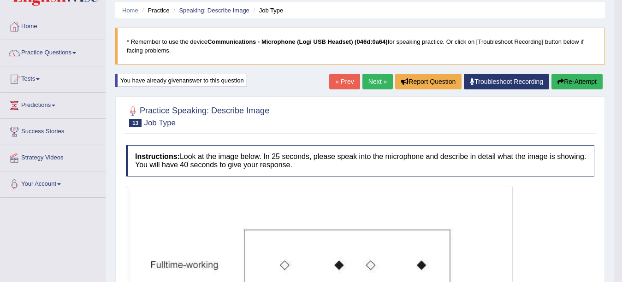
click at [582, 79] on button "Re-Attempt" at bounding box center [576, 82] width 51 height 16
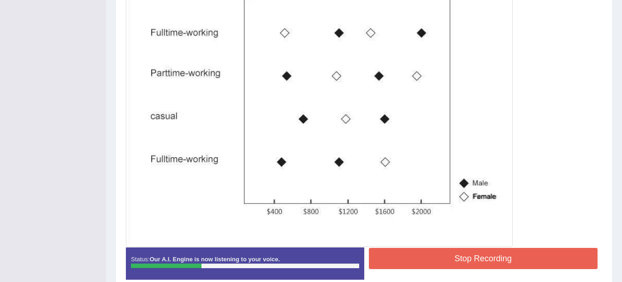
scroll to position [263, 0]
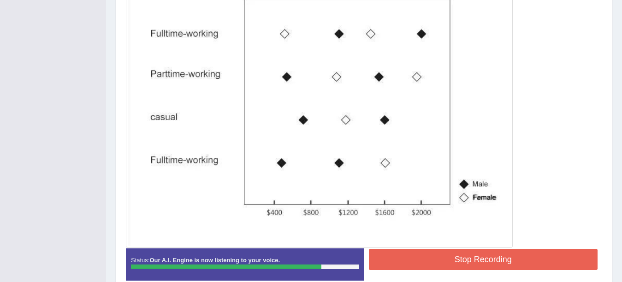
click at [453, 253] on button "Stop Recording" at bounding box center [483, 259] width 229 height 21
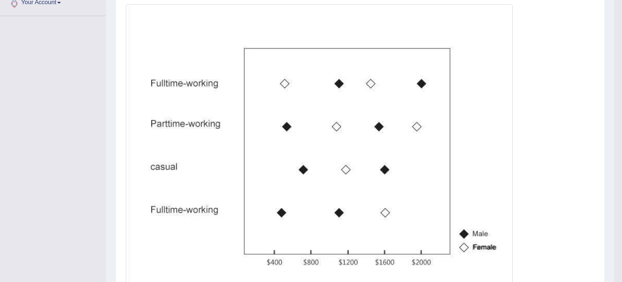
scroll to position [0, 0]
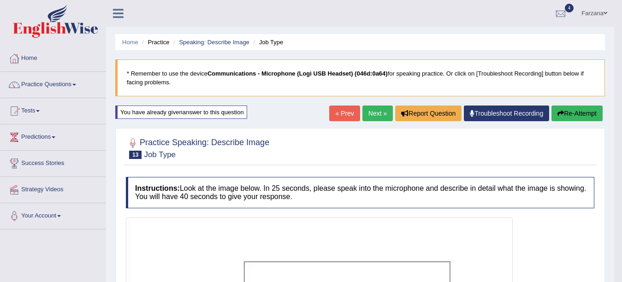
click at [382, 112] on link "Next »" at bounding box center [377, 114] width 30 height 16
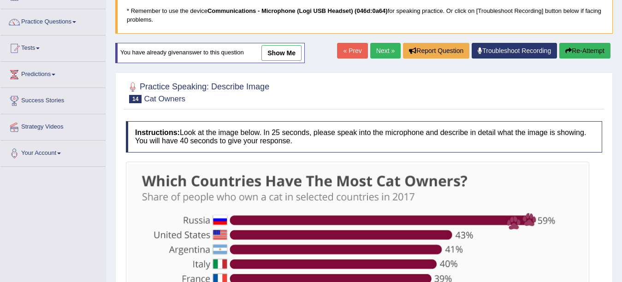
scroll to position [58, 0]
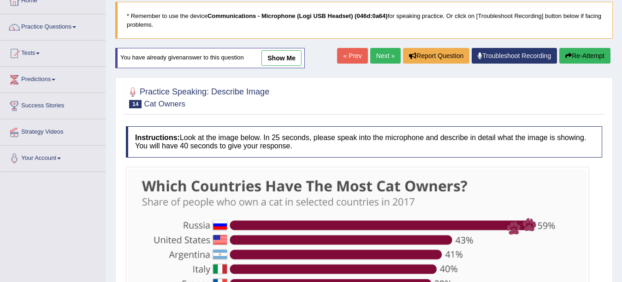
click at [383, 55] on link "Next »" at bounding box center [385, 56] width 30 height 16
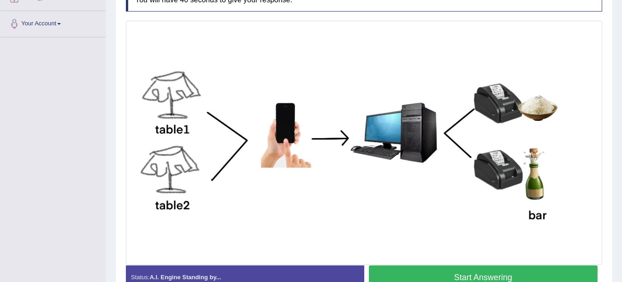
scroll to position [233, 0]
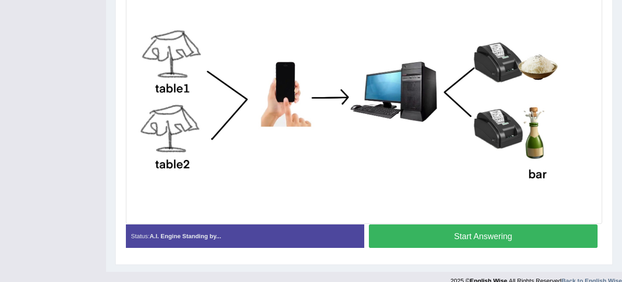
click at [471, 234] on button "Start Answering" at bounding box center [483, 236] width 229 height 24
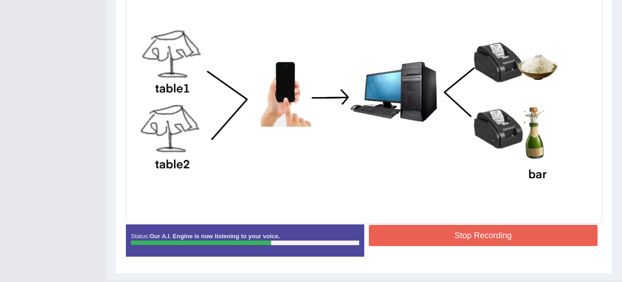
click at [471, 234] on button "Stop Recording" at bounding box center [483, 235] width 229 height 21
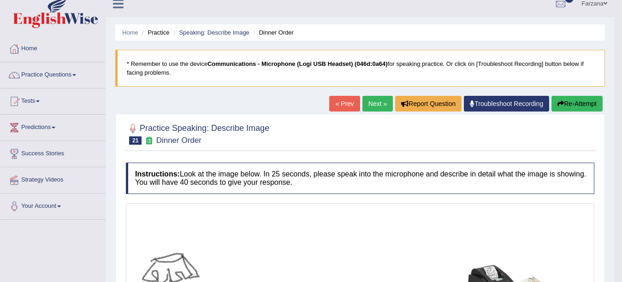
scroll to position [0, 0]
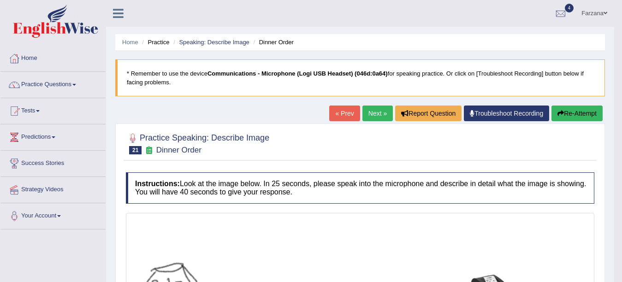
click at [376, 107] on link "Next »" at bounding box center [377, 114] width 30 height 16
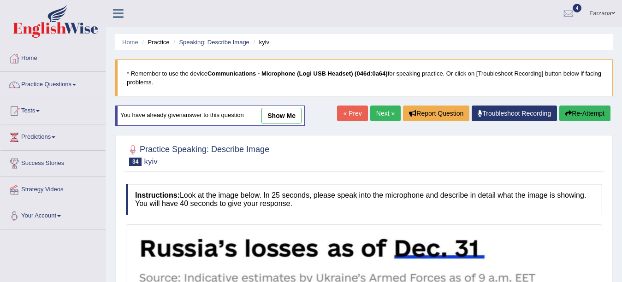
click at [375, 112] on link "Next »" at bounding box center [385, 114] width 30 height 16
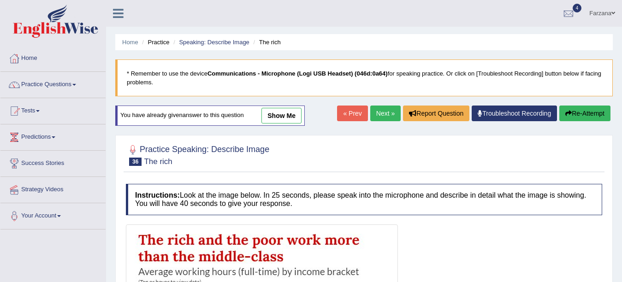
click at [375, 112] on link "Next »" at bounding box center [385, 114] width 30 height 16
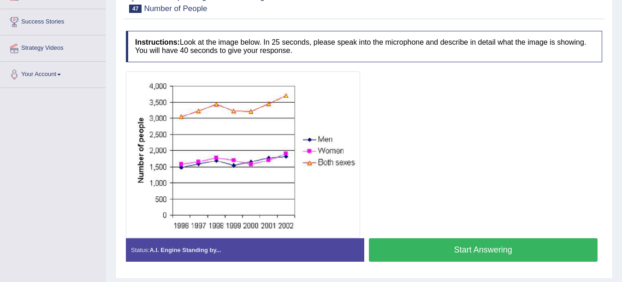
scroll to position [153, 0]
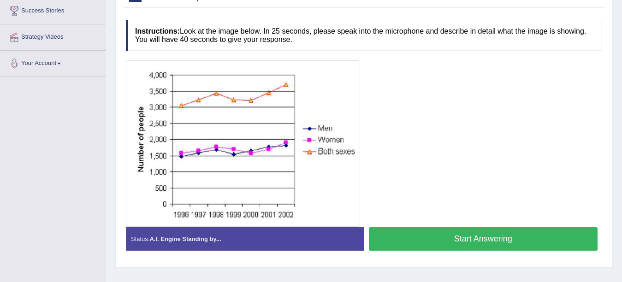
click at [490, 240] on button "Start Answering" at bounding box center [483, 239] width 229 height 24
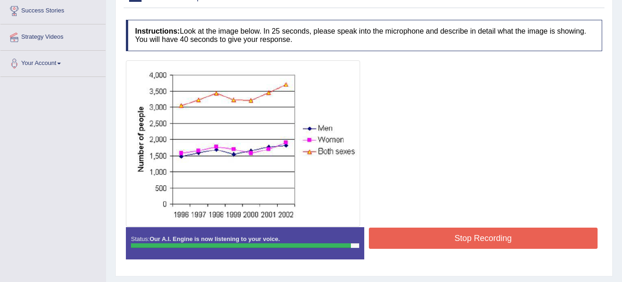
click at [490, 240] on button "Stop Recording" at bounding box center [483, 238] width 229 height 21
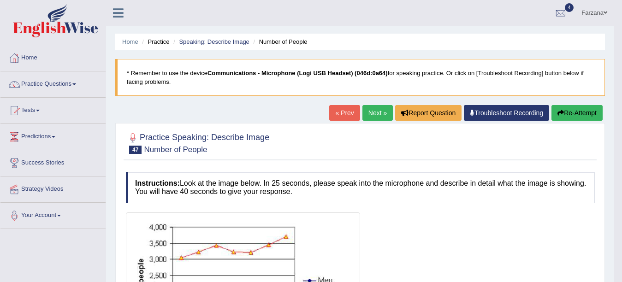
scroll to position [0, 0]
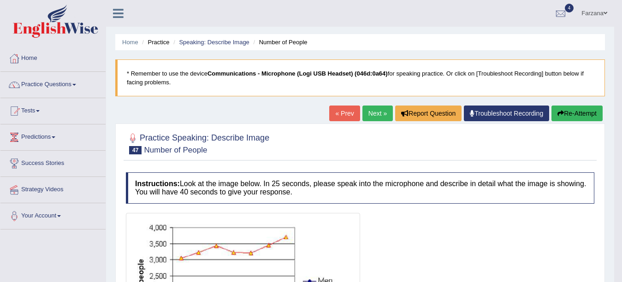
click at [597, 118] on button "Re-Attempt" at bounding box center [576, 114] width 51 height 16
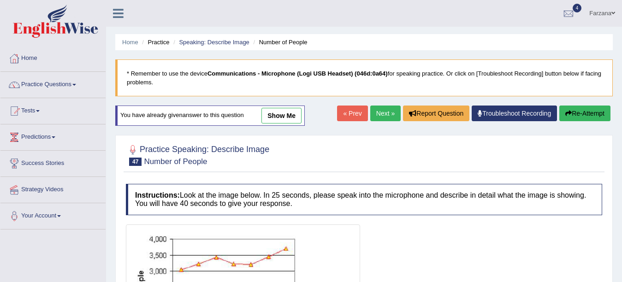
click at [372, 115] on link "Next »" at bounding box center [385, 114] width 30 height 16
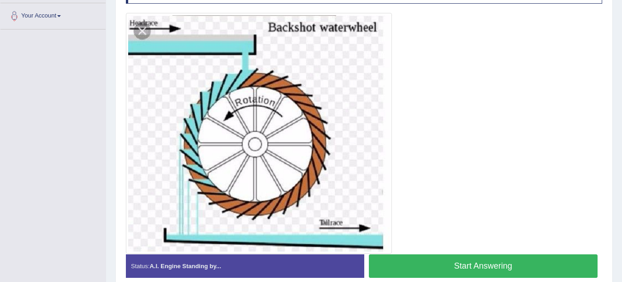
scroll to position [201, 0]
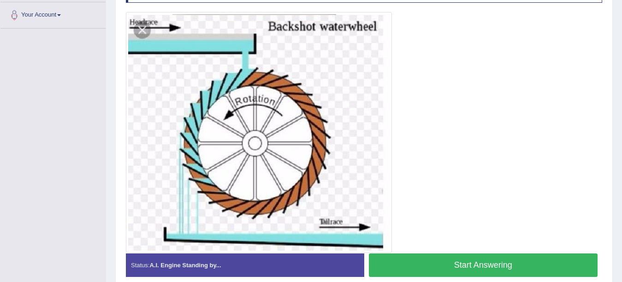
click at [613, 193] on div "Home Practice Speaking: Describe Image Backshot Waterwheel * Remember to use th…" at bounding box center [364, 50] width 516 height 502
click at [406, 270] on button "Start Answering" at bounding box center [483, 266] width 229 height 24
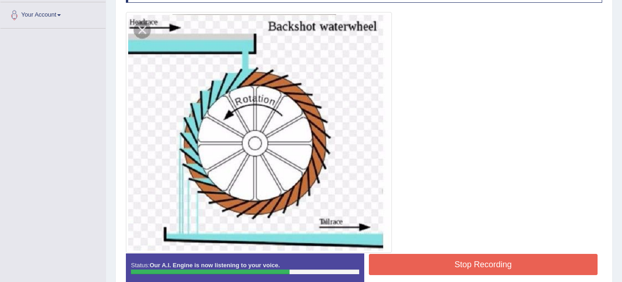
click at [406, 270] on button "Stop Recording" at bounding box center [483, 264] width 229 height 21
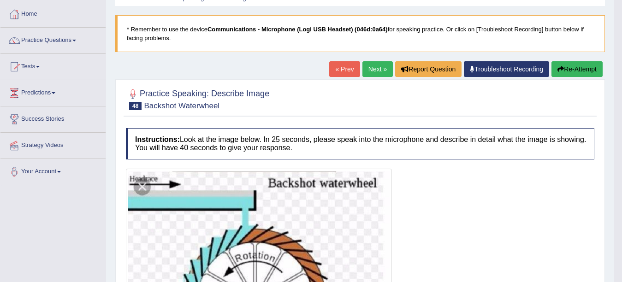
scroll to position [11, 0]
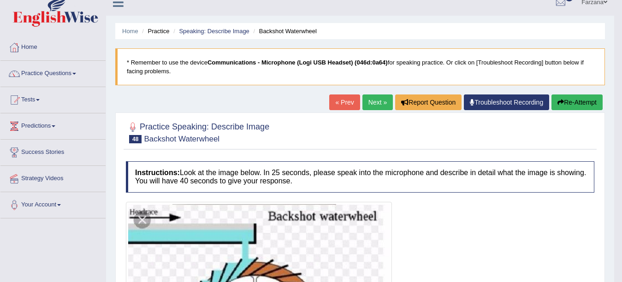
click at [366, 104] on link "Next »" at bounding box center [377, 103] width 30 height 16
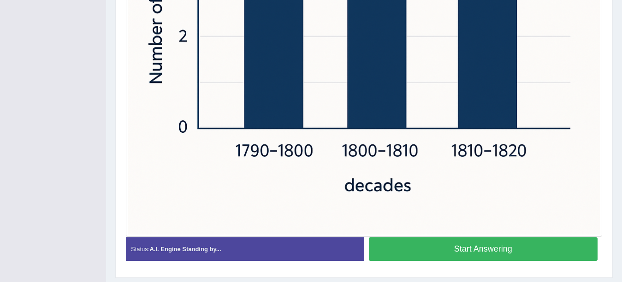
scroll to position [454, 0]
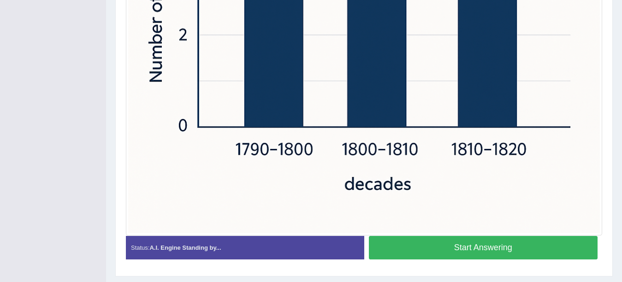
click at [547, 241] on button "Start Answering" at bounding box center [483, 248] width 229 height 24
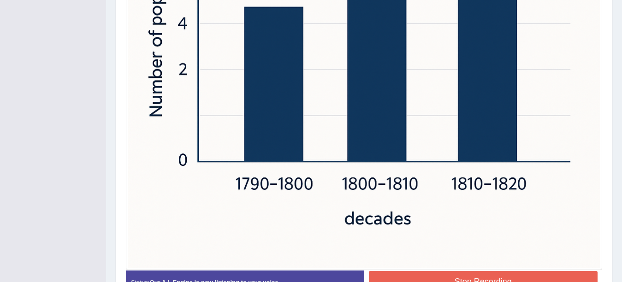
scroll to position [425, 0]
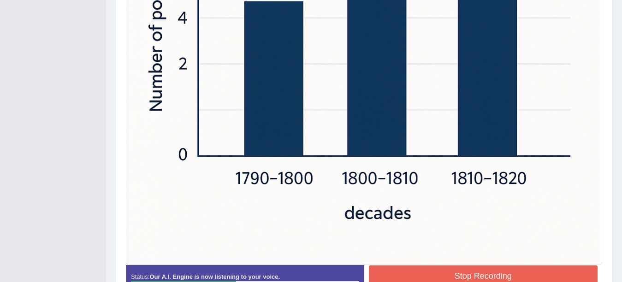
drag, startPoint x: 620, startPoint y: 205, endPoint x: 618, endPoint y: 163, distance: 42.0
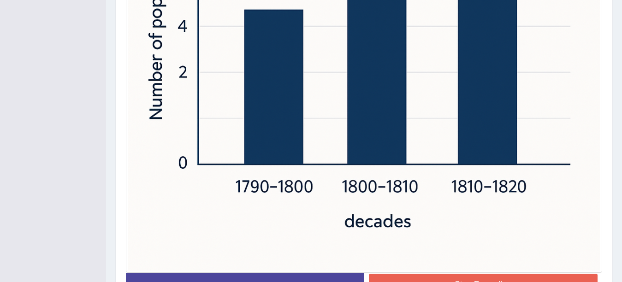
scroll to position [455, 0]
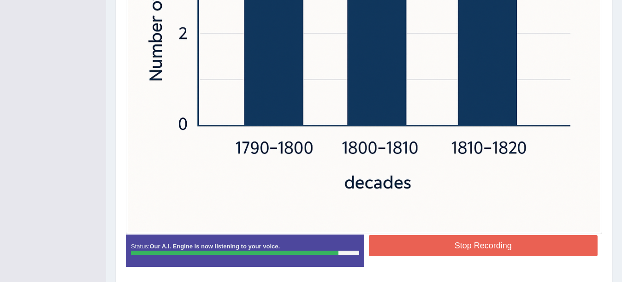
click at [488, 246] on button "Stop Recording" at bounding box center [483, 245] width 229 height 21
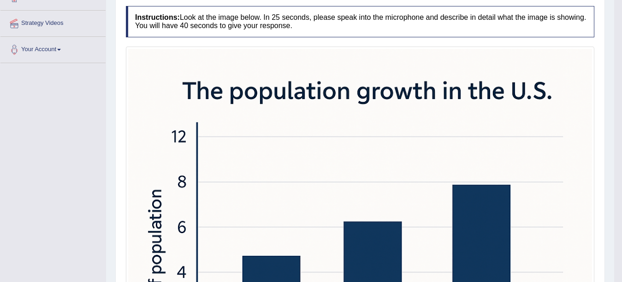
scroll to position [160, 0]
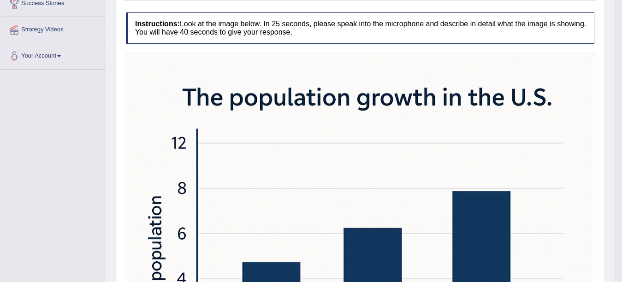
click at [449, 106] on img at bounding box center [360, 287] width 464 height 464
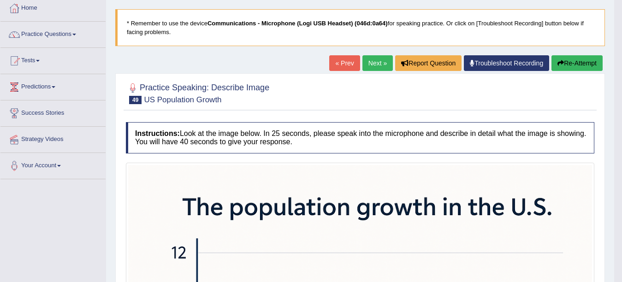
scroll to position [49, 0]
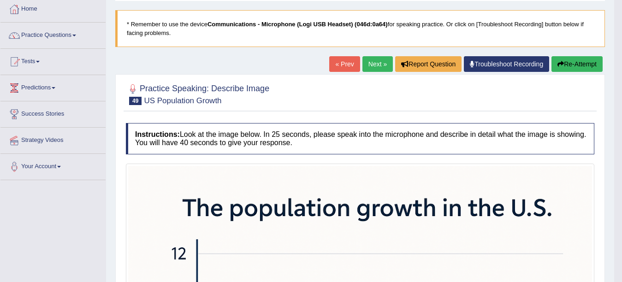
click at [367, 63] on link "Next »" at bounding box center [377, 64] width 30 height 16
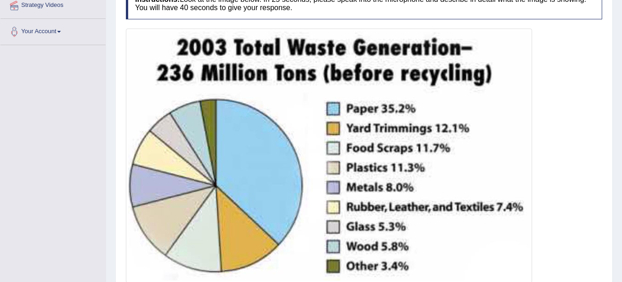
scroll to position [203, 0]
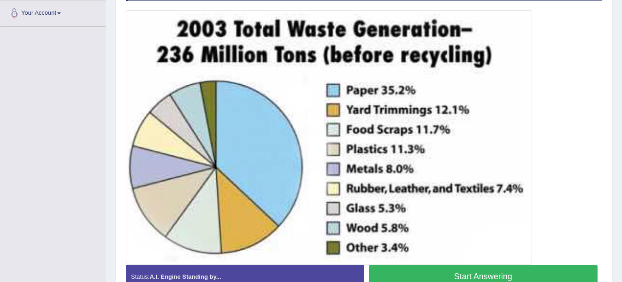
click at [463, 274] on button "Start Answering" at bounding box center [483, 277] width 229 height 24
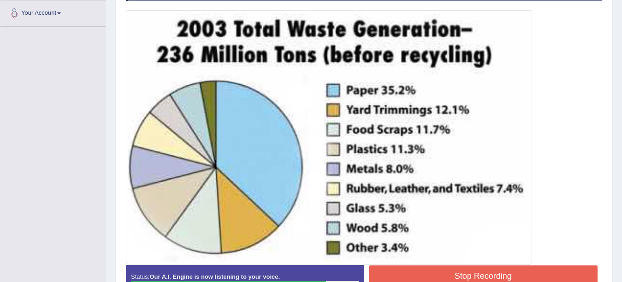
click at [463, 274] on button "Stop Recording" at bounding box center [483, 276] width 229 height 21
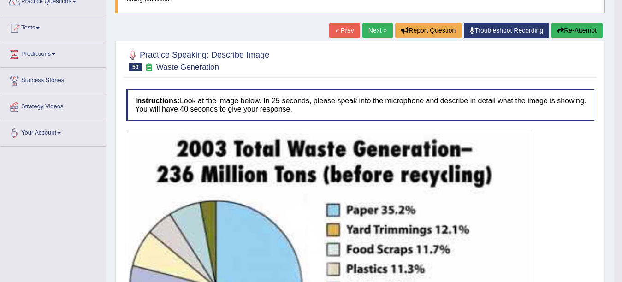
scroll to position [83, 0]
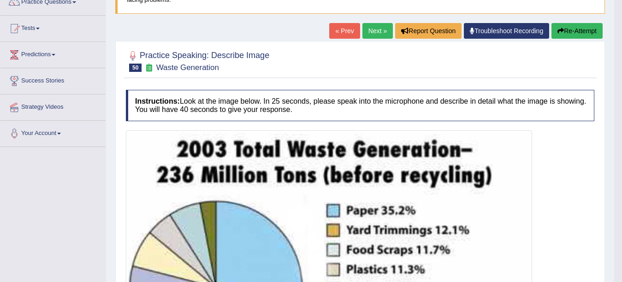
click at [575, 25] on button "Re-Attempt" at bounding box center [576, 31] width 51 height 16
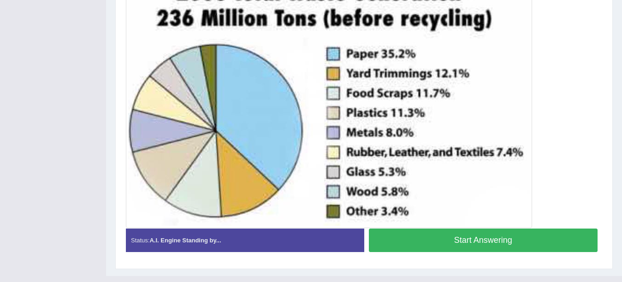
click at [521, 246] on button "Start Answering" at bounding box center [483, 241] width 229 height 24
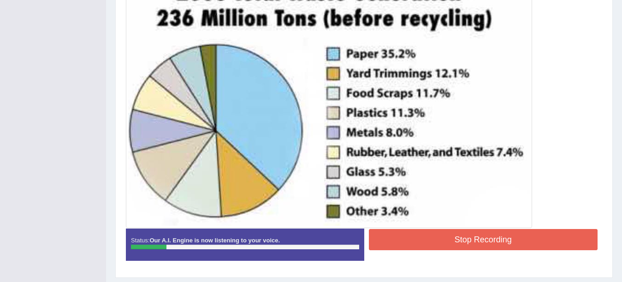
drag, startPoint x: 521, startPoint y: 245, endPoint x: 555, endPoint y: 233, distance: 36.2
click at [524, 230] on button "Stop Recording" at bounding box center [483, 239] width 229 height 21
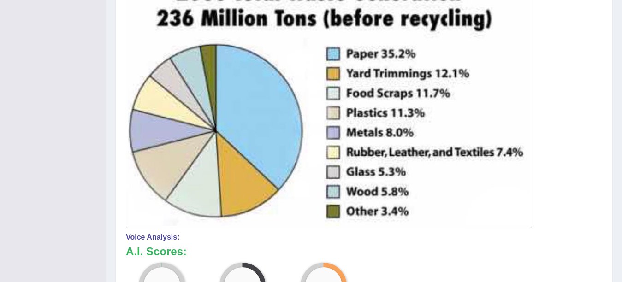
drag, startPoint x: 629, startPoint y: 183, endPoint x: 620, endPoint y: 238, distance: 56.1
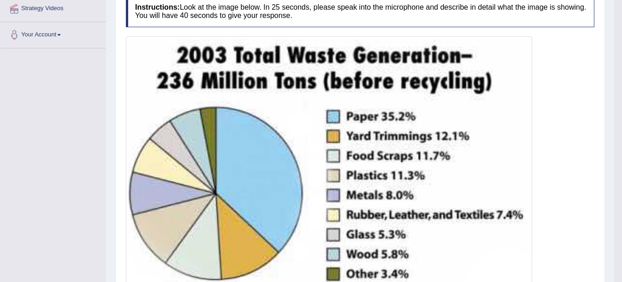
scroll to position [89, 0]
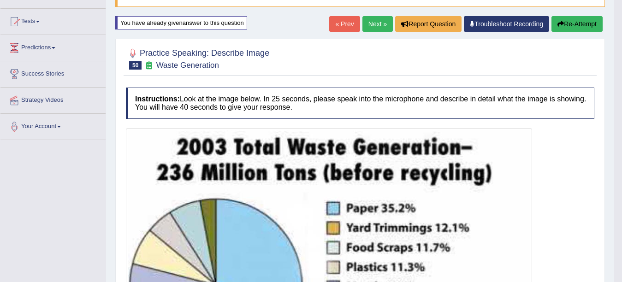
click at [577, 26] on button "Re-Attempt" at bounding box center [576, 24] width 51 height 16
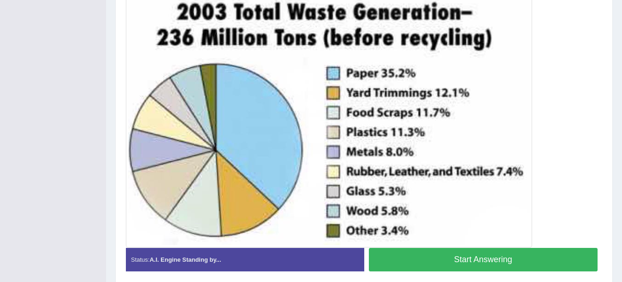
scroll to position [230, 0]
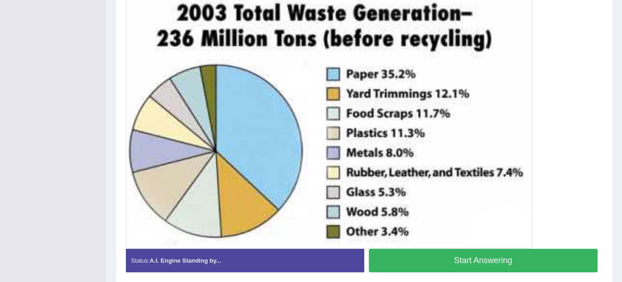
click at [547, 260] on button "Start Answering" at bounding box center [483, 261] width 229 height 24
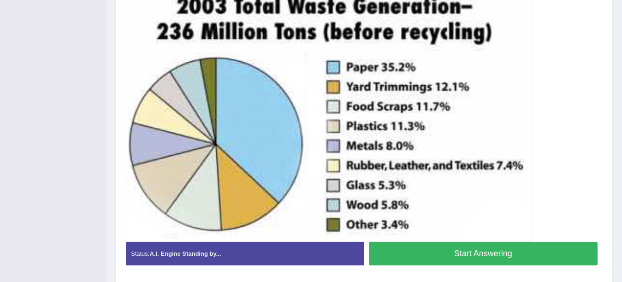
scroll to position [224, 0]
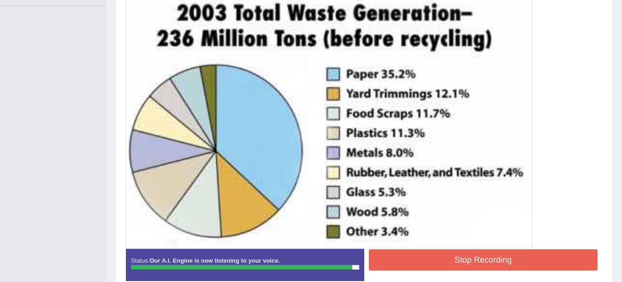
click at [547, 260] on button "Stop Recording" at bounding box center [483, 259] width 229 height 21
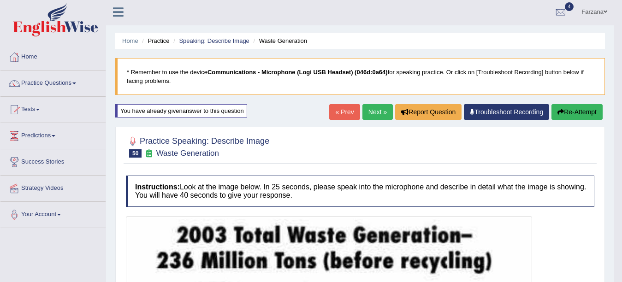
scroll to position [0, 0]
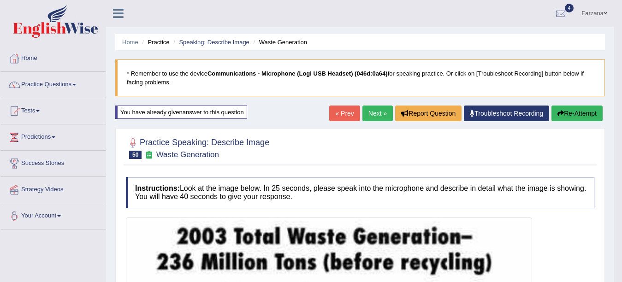
click at [375, 115] on link "Next »" at bounding box center [377, 114] width 30 height 16
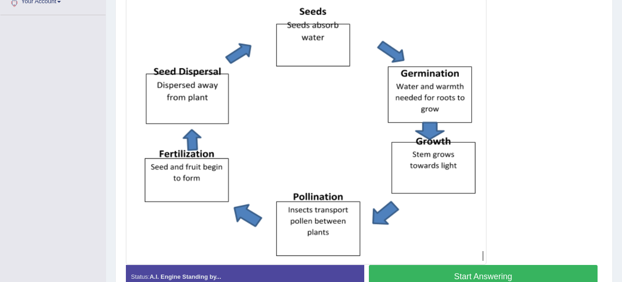
scroll to position [215, 0]
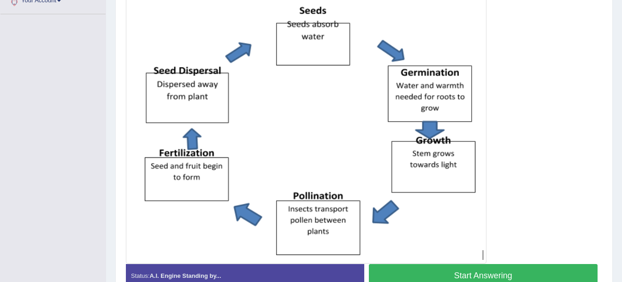
click at [487, 277] on button "Start Answering" at bounding box center [483, 276] width 229 height 24
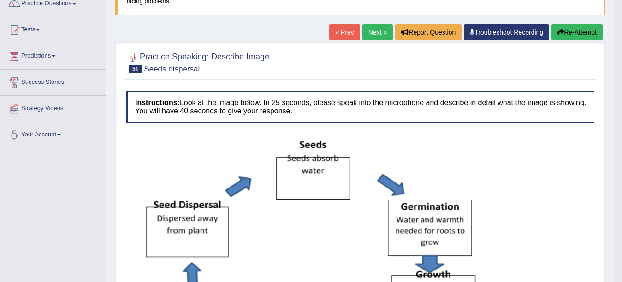
scroll to position [59, 0]
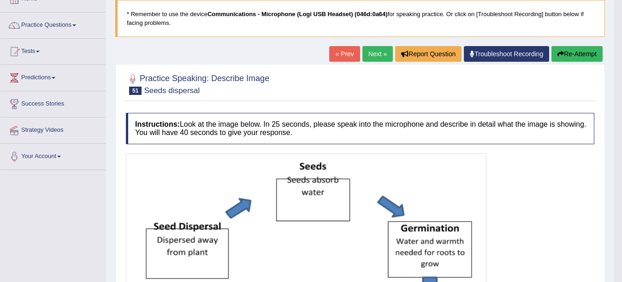
click at [378, 55] on link "Next »" at bounding box center [377, 54] width 30 height 16
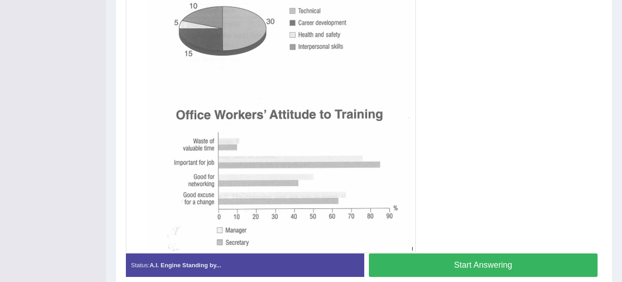
scroll to position [260, 0]
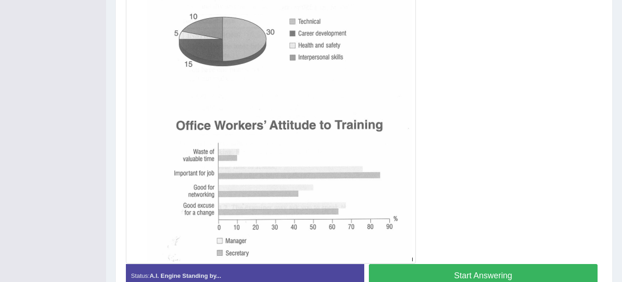
click at [508, 270] on button "Start Answering" at bounding box center [483, 276] width 229 height 24
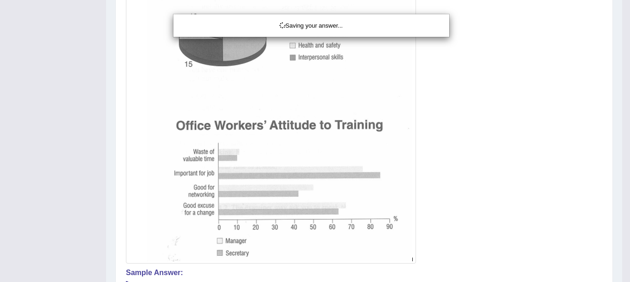
click at [493, 273] on div "Saving your answer..." at bounding box center [315, 141] width 630 height 282
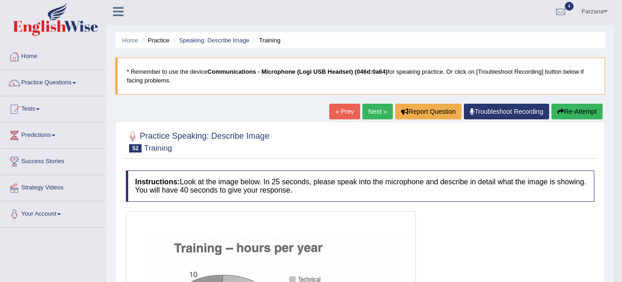
scroll to position [0, 0]
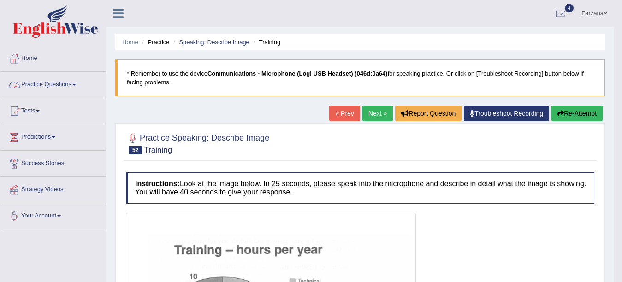
click at [63, 85] on link "Practice Questions" at bounding box center [52, 83] width 105 height 23
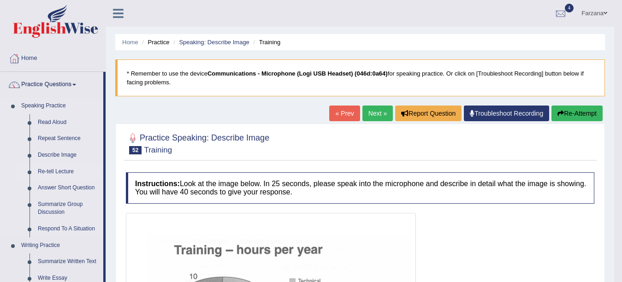
click at [57, 169] on link "Re-tell Lecture" at bounding box center [69, 172] width 70 height 17
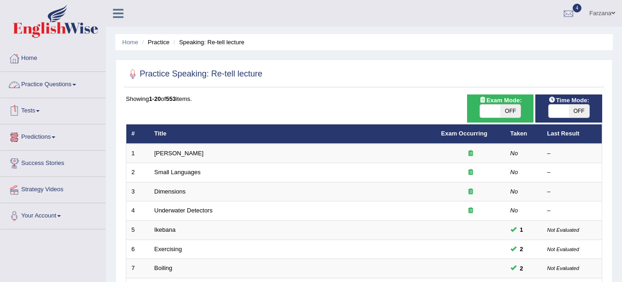
click at [71, 93] on link "Practice Questions" at bounding box center [52, 83] width 105 height 23
